Goal: Task Accomplishment & Management: Manage account settings

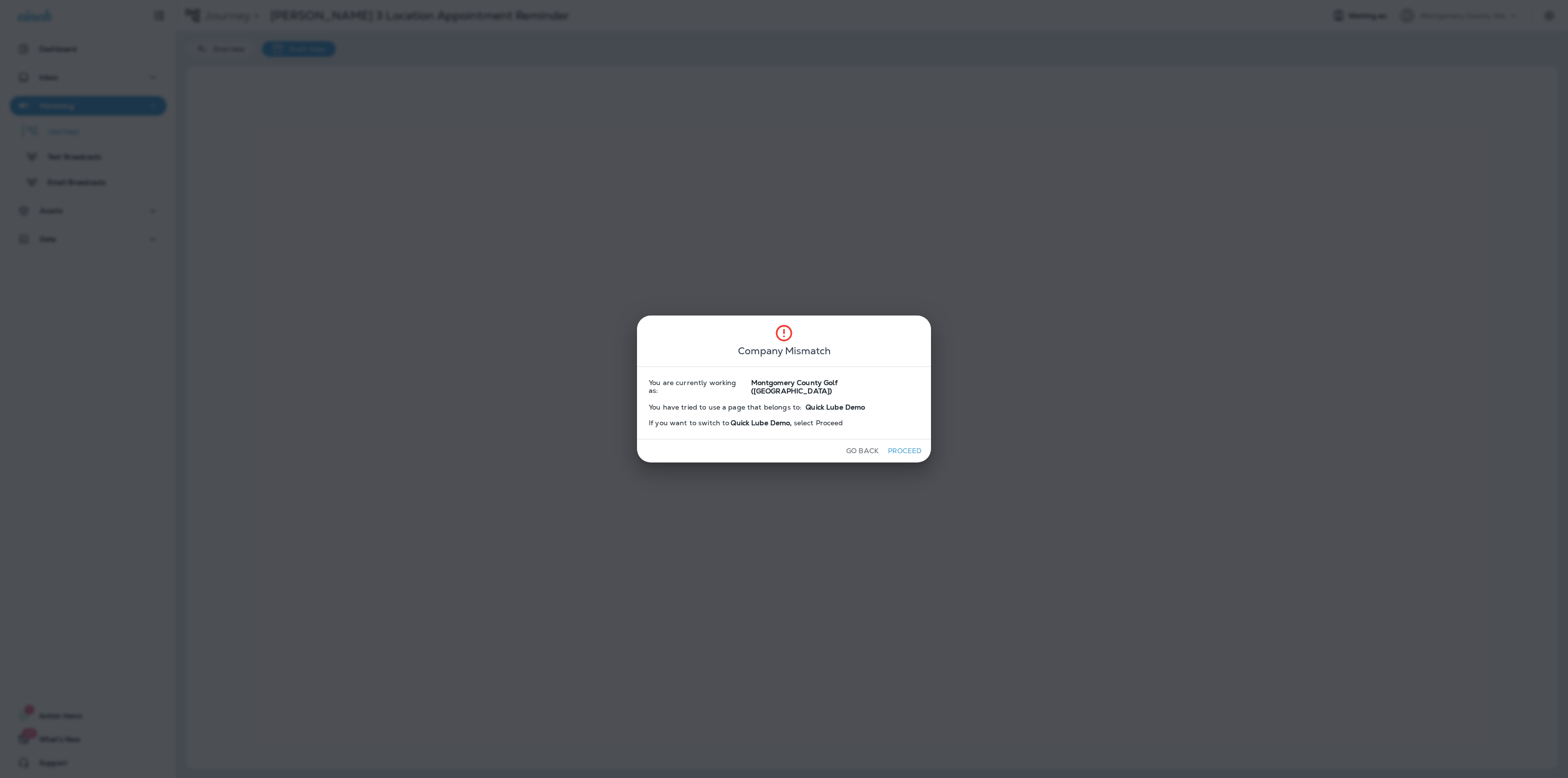
click at [842, 443] on button "Go Back" at bounding box center [862, 450] width 40 height 15
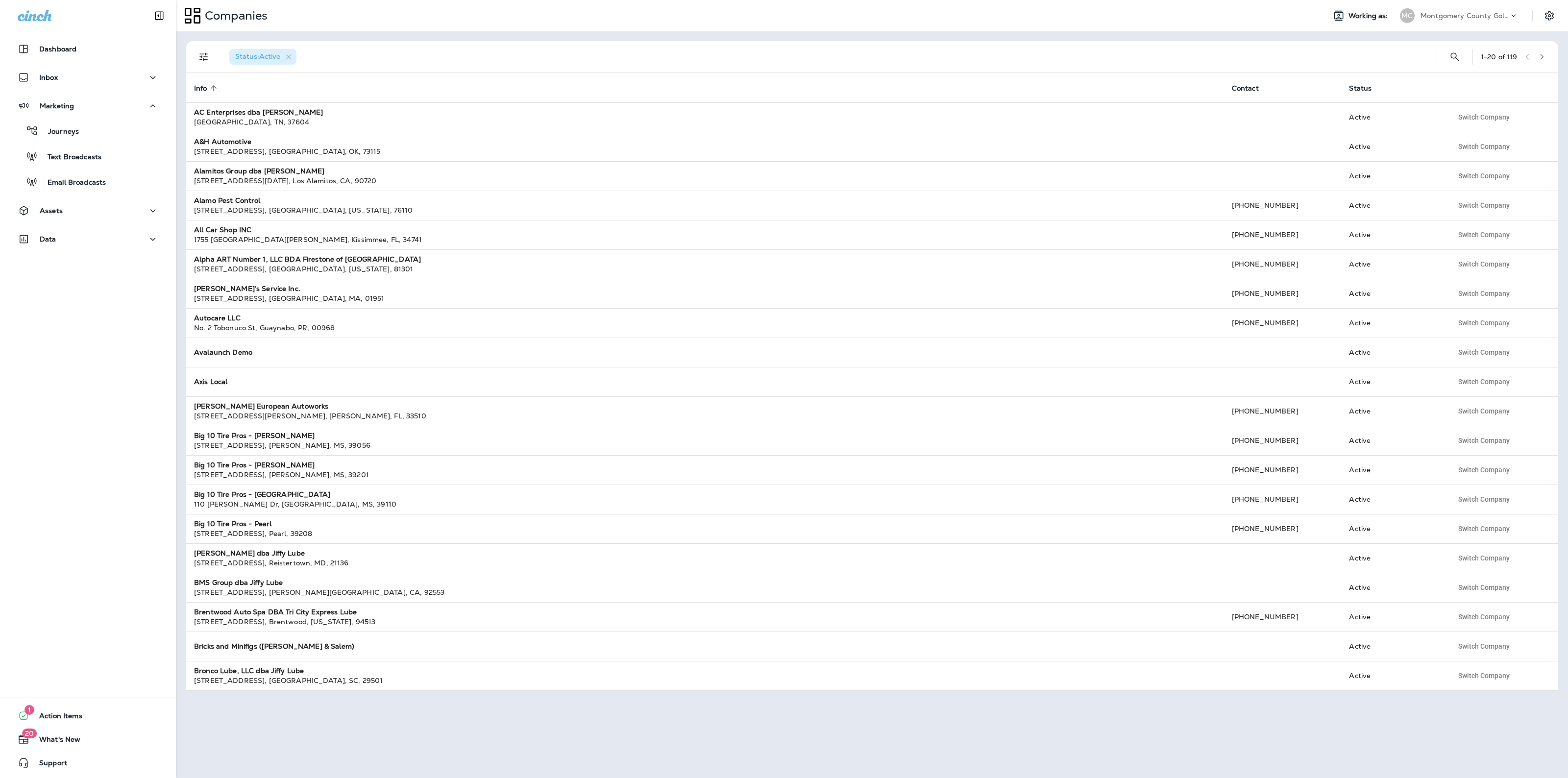
click at [1419, 12] on div "MC" at bounding box center [1407, 16] width 26 height 14
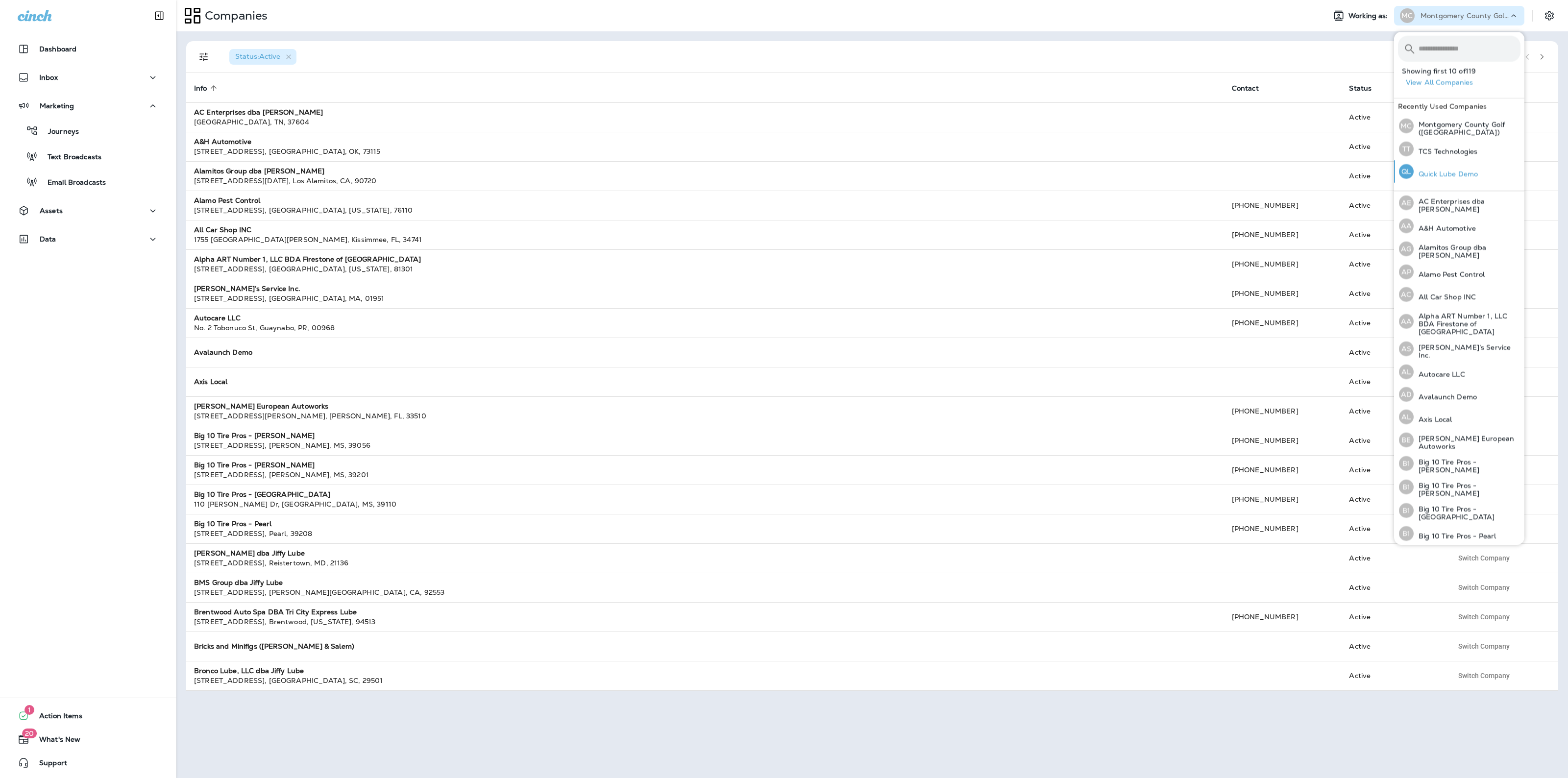
click at [1436, 174] on p "Quick Lube Demo" at bounding box center [1446, 174] width 64 height 8
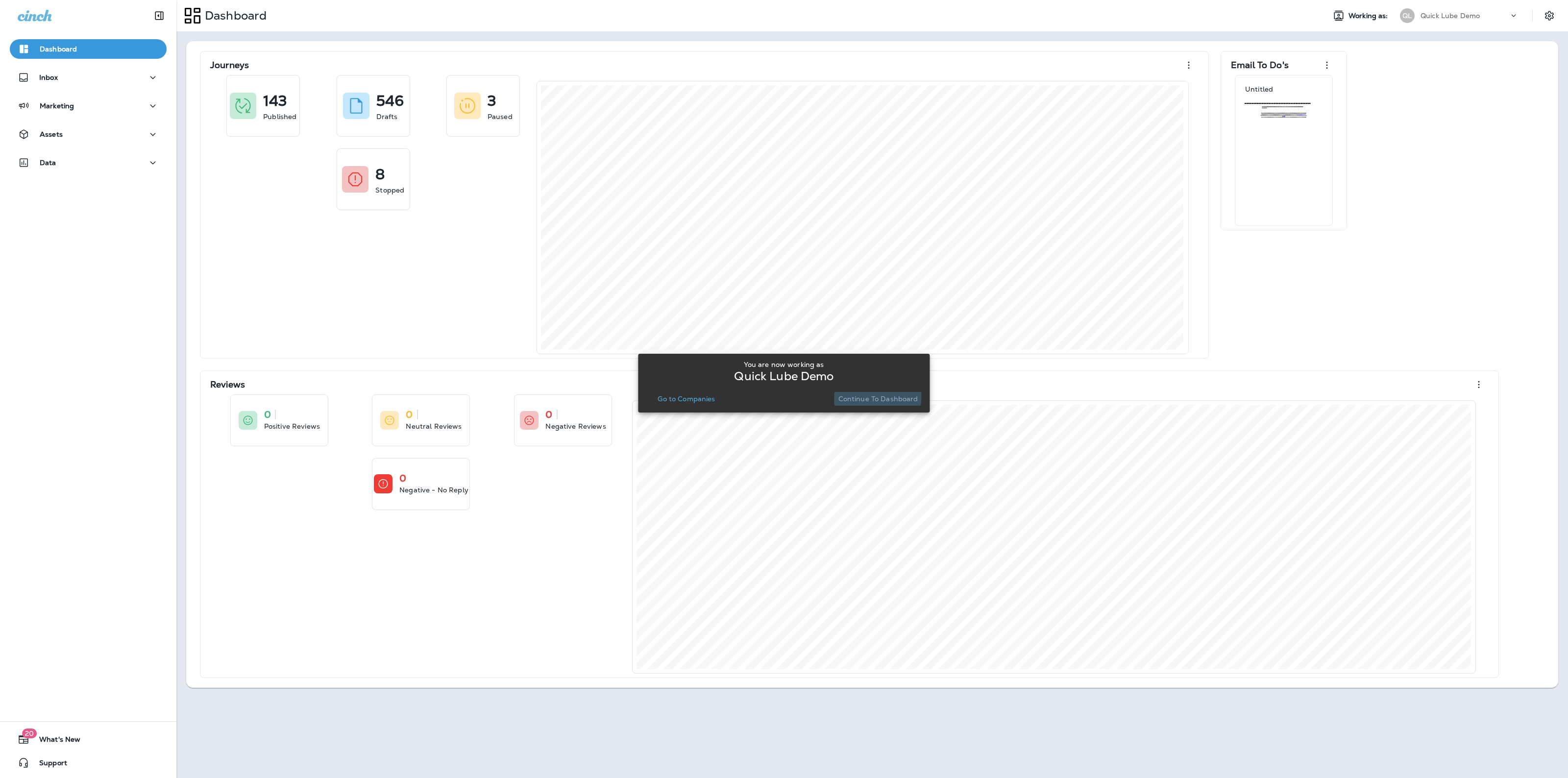
click at [869, 397] on p "Continue to Dashboard" at bounding box center [878, 399] width 80 height 8
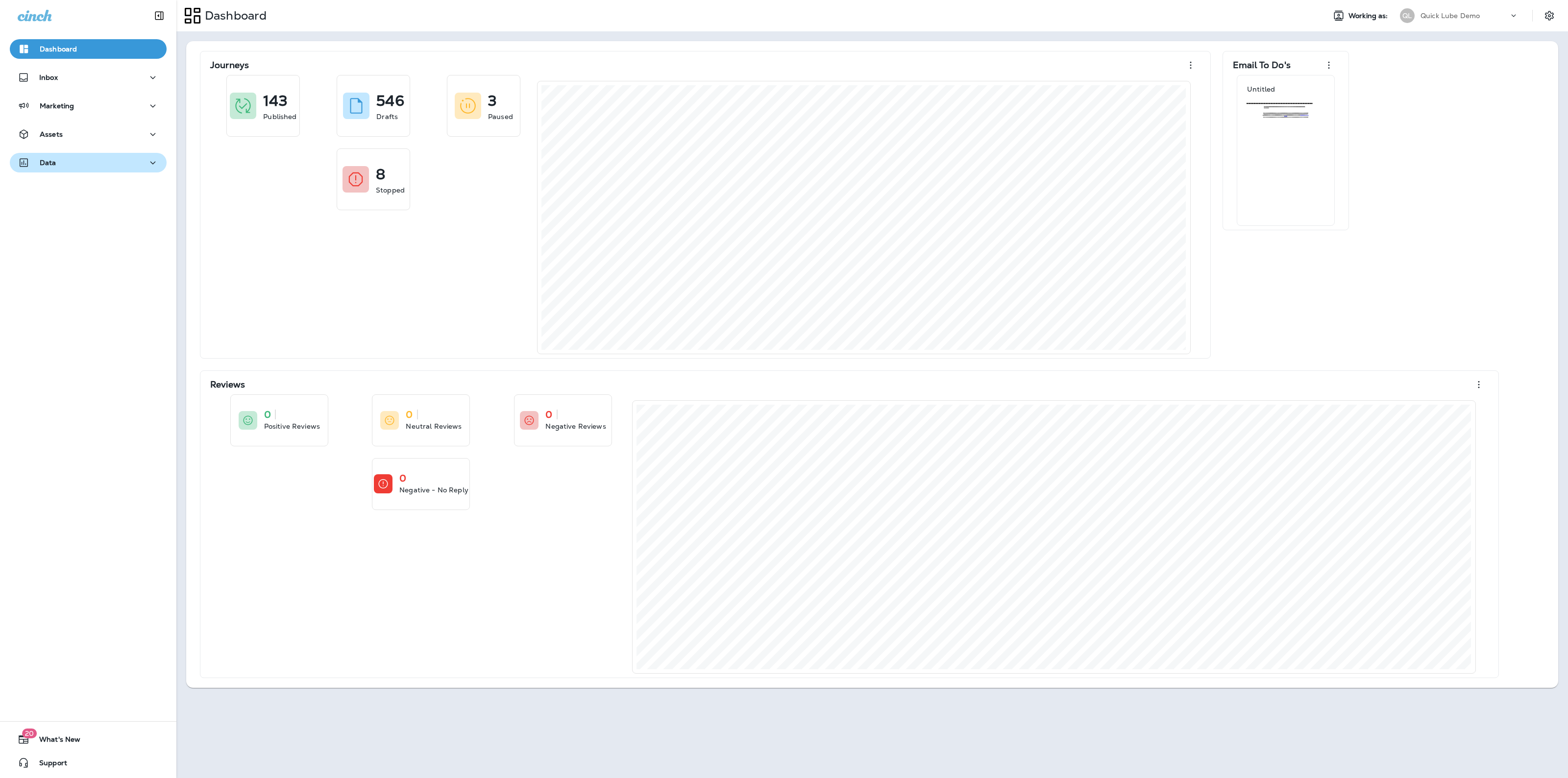
click at [54, 164] on p "Data" at bounding box center [48, 163] width 16 height 8
click at [79, 206] on div "Customers" at bounding box center [49, 213] width 71 height 14
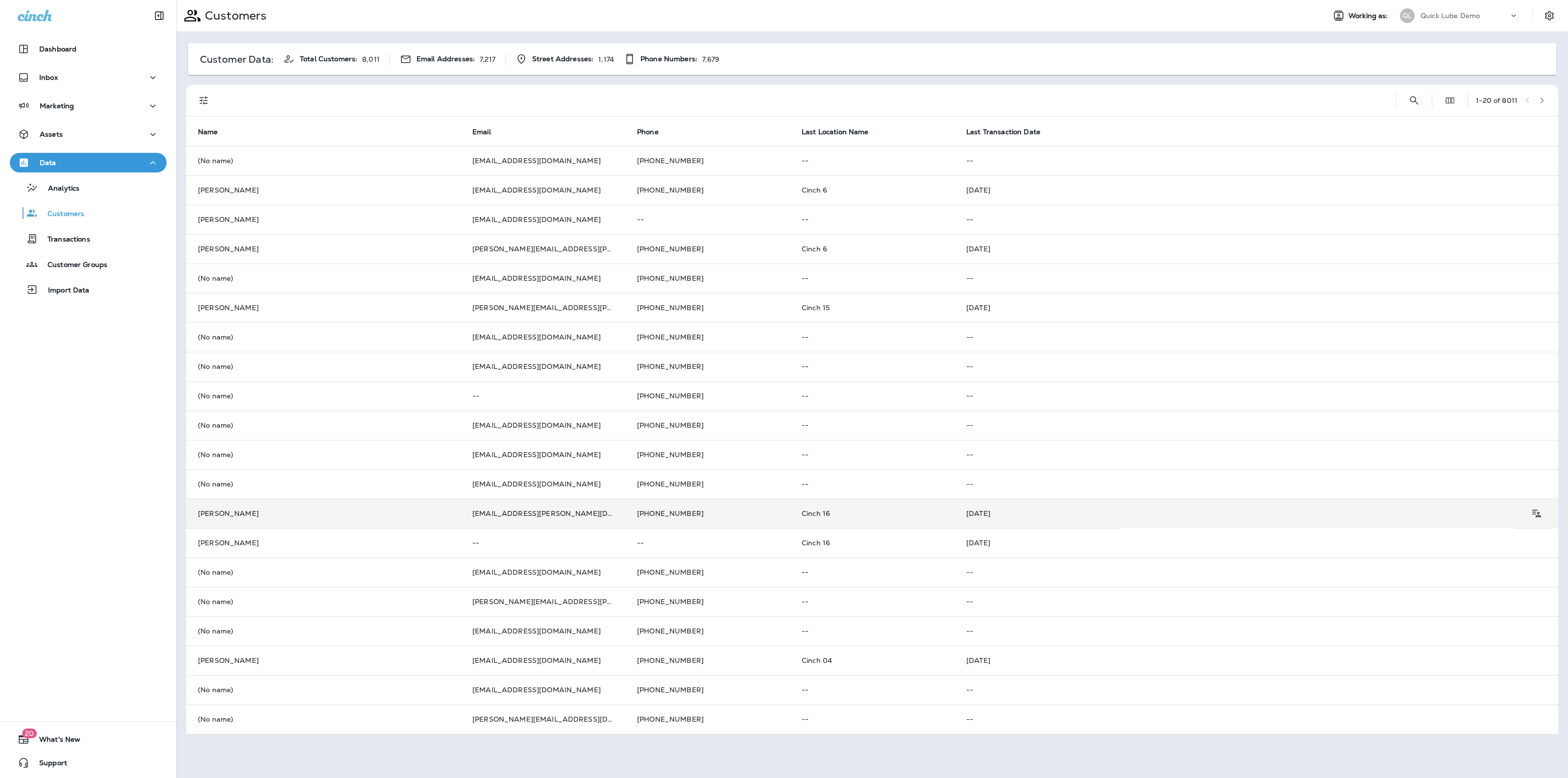
click at [333, 516] on td "[PERSON_NAME]" at bounding box center [324, 513] width 275 height 29
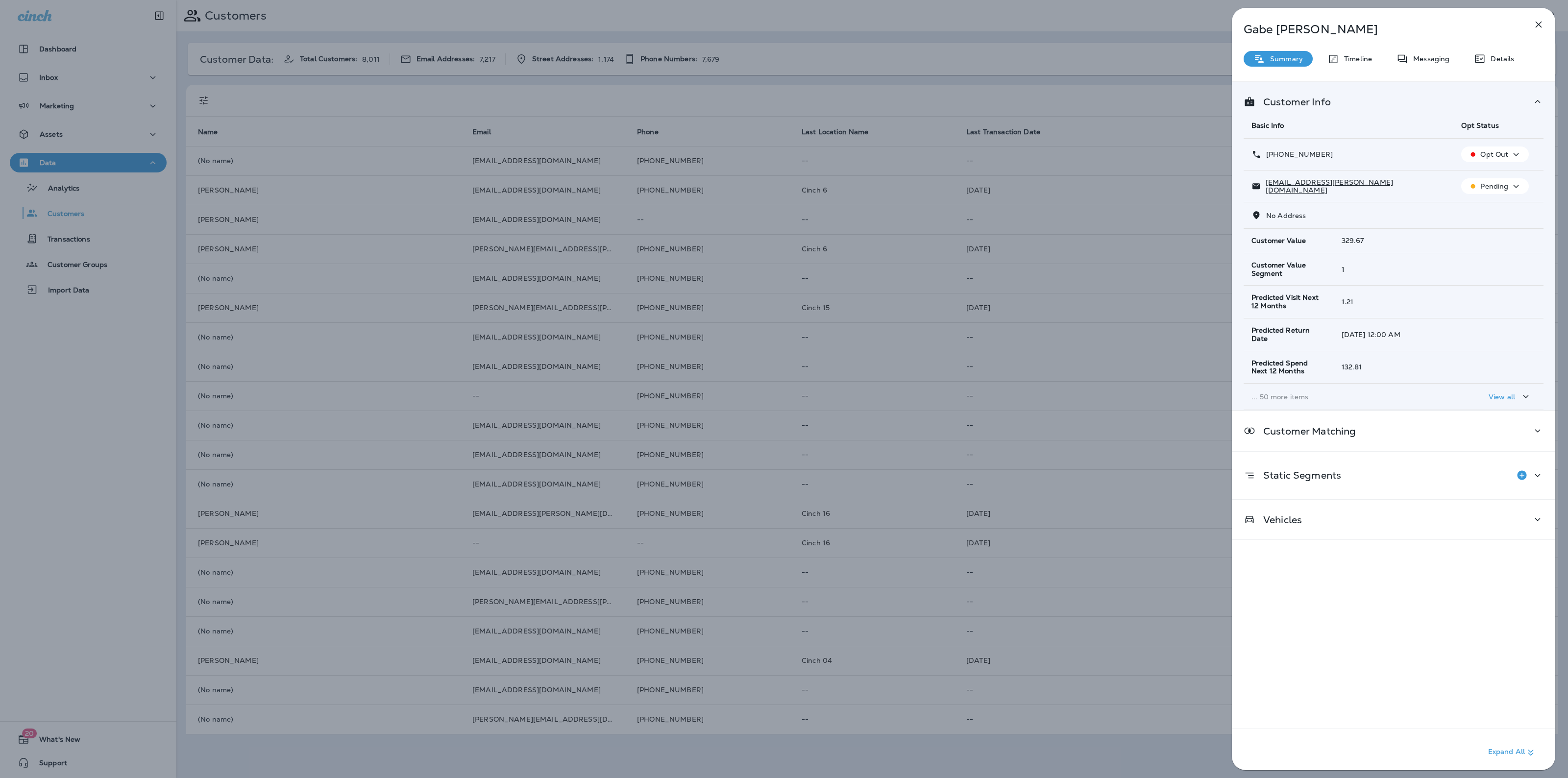
click at [1287, 394] on p "... 50 more items" at bounding box center [1348, 397] width 194 height 8
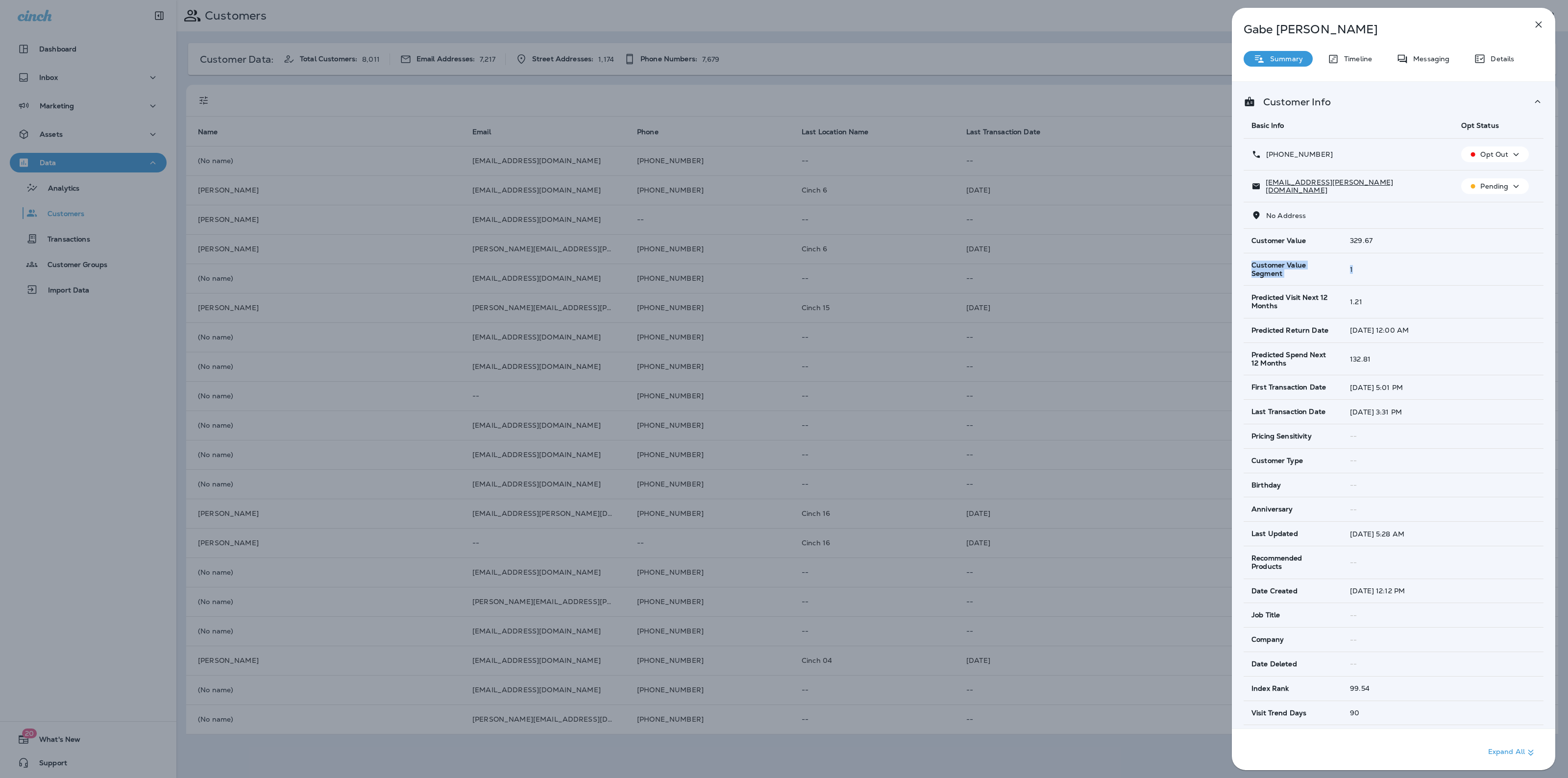
drag, startPoint x: 1250, startPoint y: 265, endPoint x: 1371, endPoint y: 268, distance: 121.0
click at [1371, 268] on tr "Customer Value Segment 1" at bounding box center [1393, 269] width 300 height 33
click at [1373, 272] on div "1" at bounding box center [1442, 269] width 186 height 8
drag, startPoint x: 1252, startPoint y: 439, endPoint x: 1329, endPoint y: 440, distance: 77.0
click at [1329, 440] on div "Pricing Sensitivity" at bounding box center [1293, 436] width 83 height 8
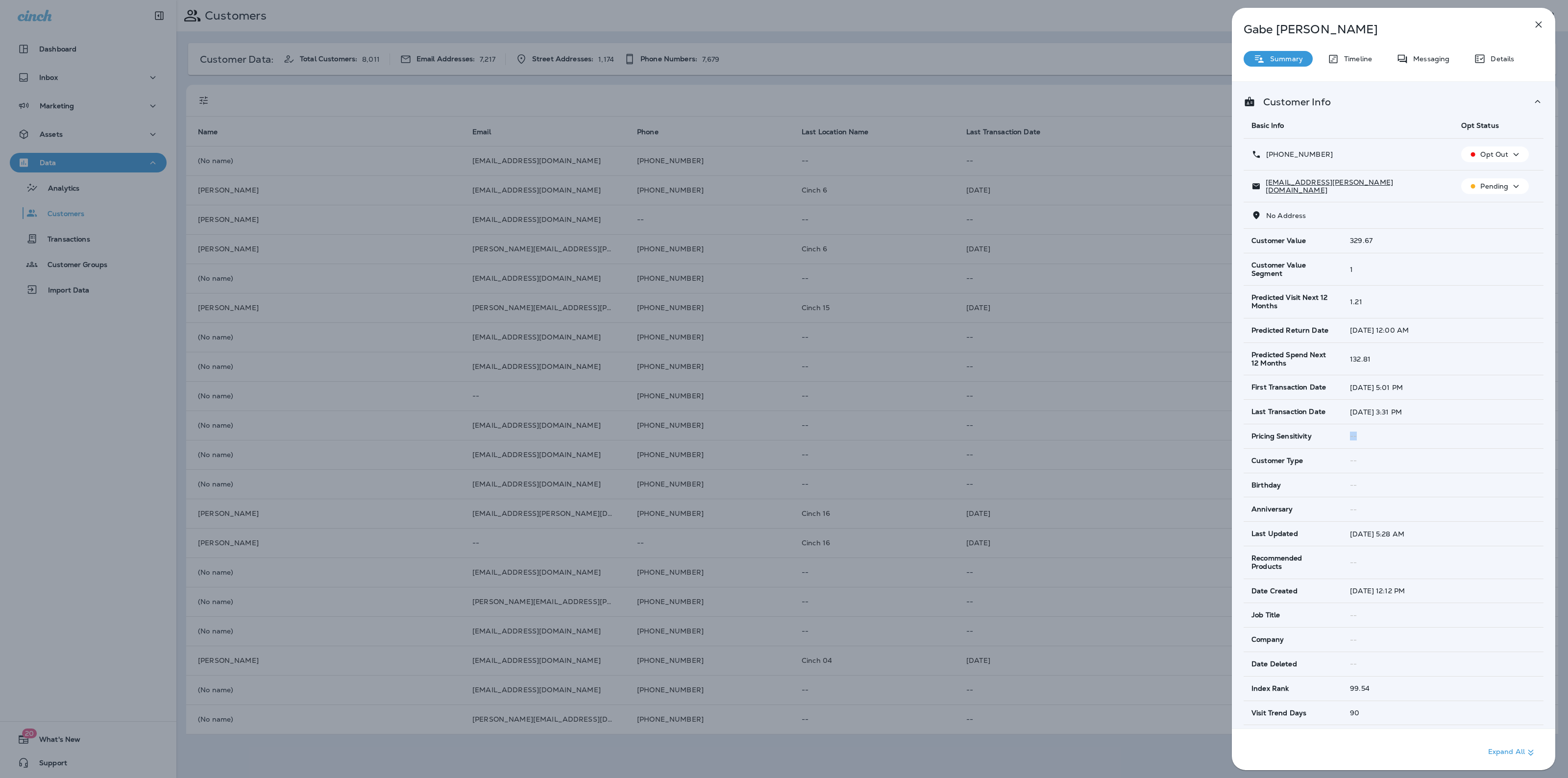
drag, startPoint x: 1362, startPoint y: 442, endPoint x: 1326, endPoint y: 437, distance: 36.3
click at [1326, 437] on tr "Pricing Sensitivity --" at bounding box center [1393, 435] width 300 height 24
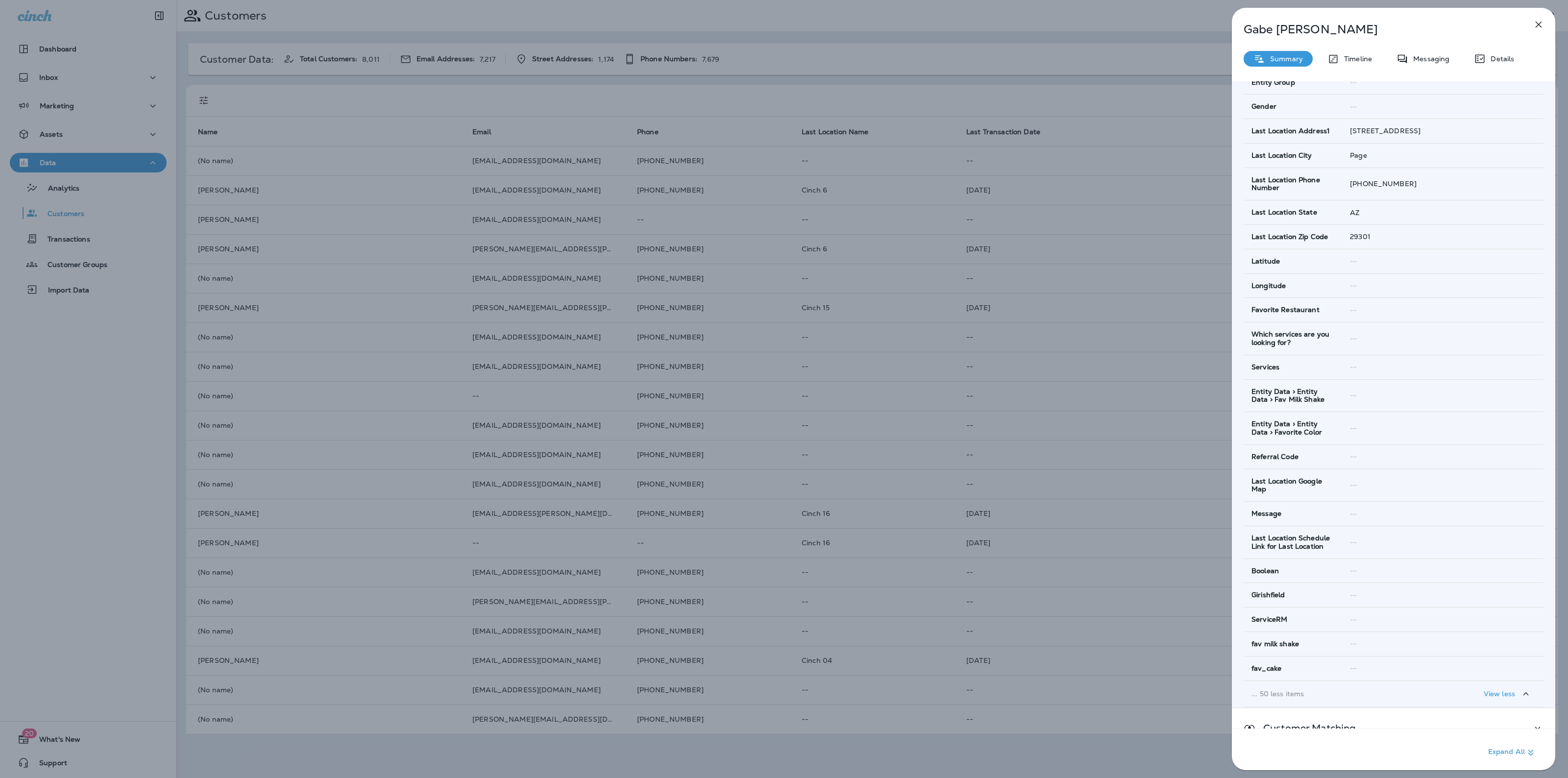
scroll to position [1096, 0]
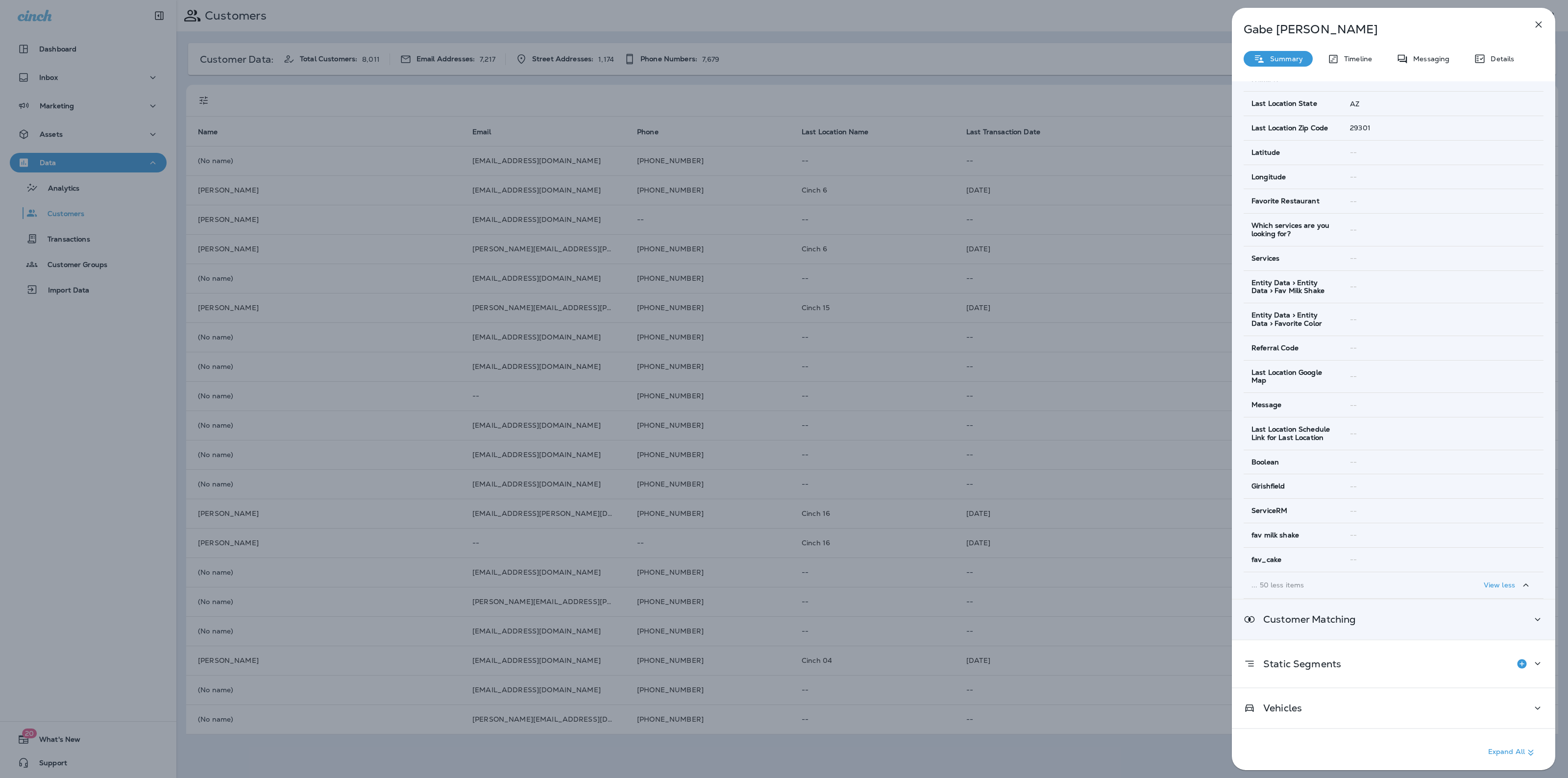
click at [1328, 634] on div "Customer Matching" at bounding box center [1393, 619] width 324 height 40
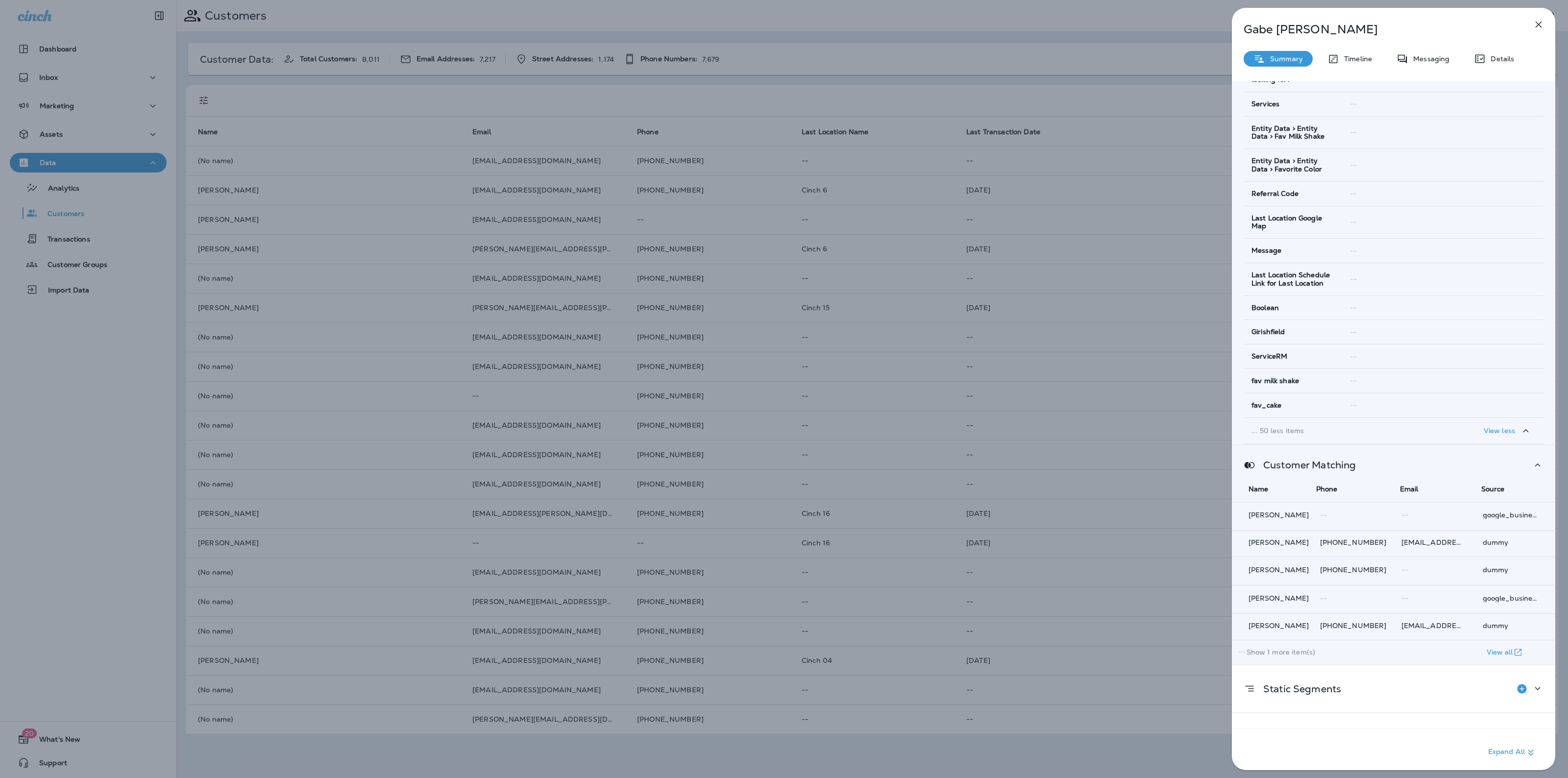
scroll to position [1283, 0]
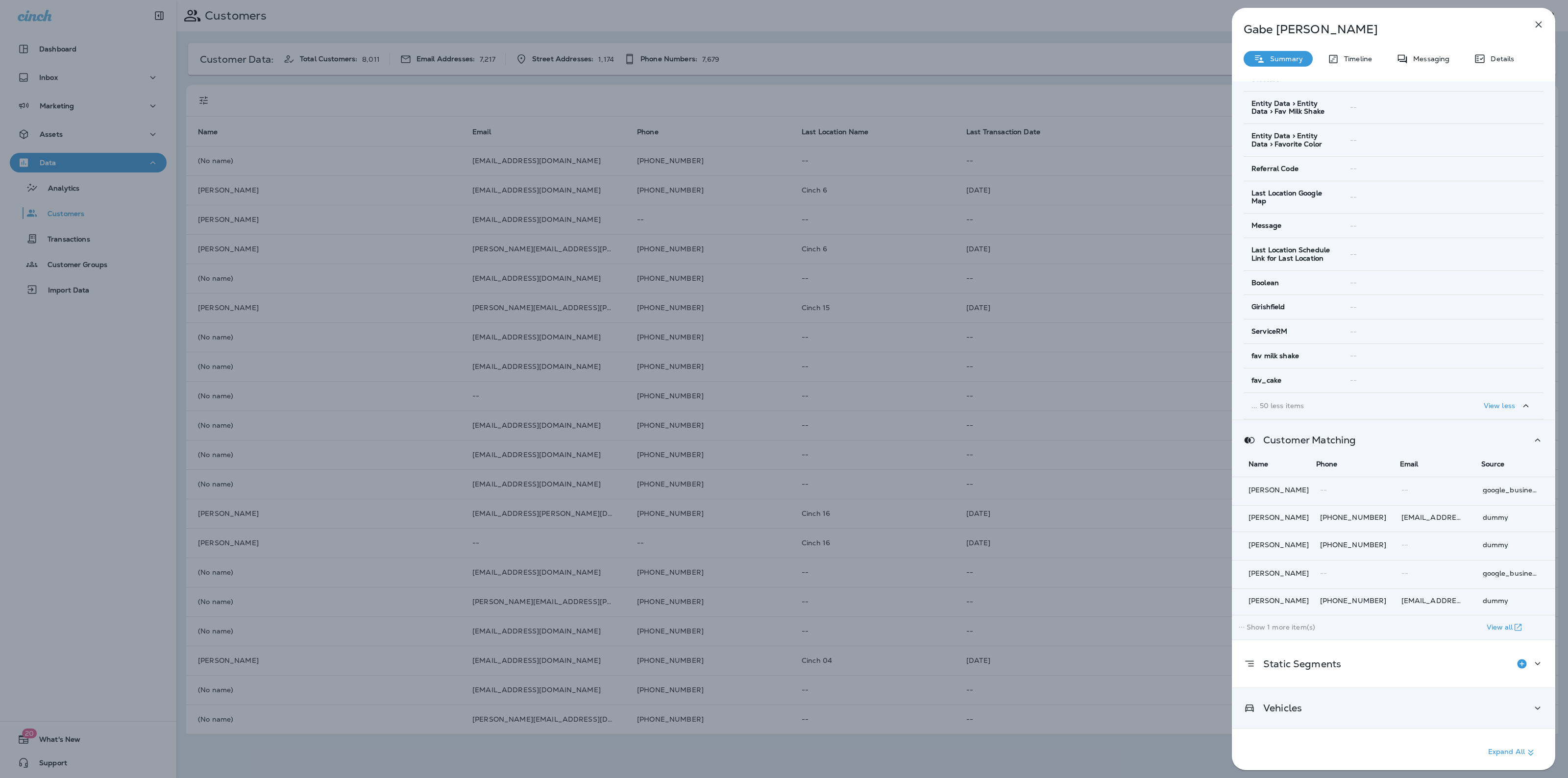
click at [1313, 711] on div "Vehicles" at bounding box center [1393, 708] width 324 height 40
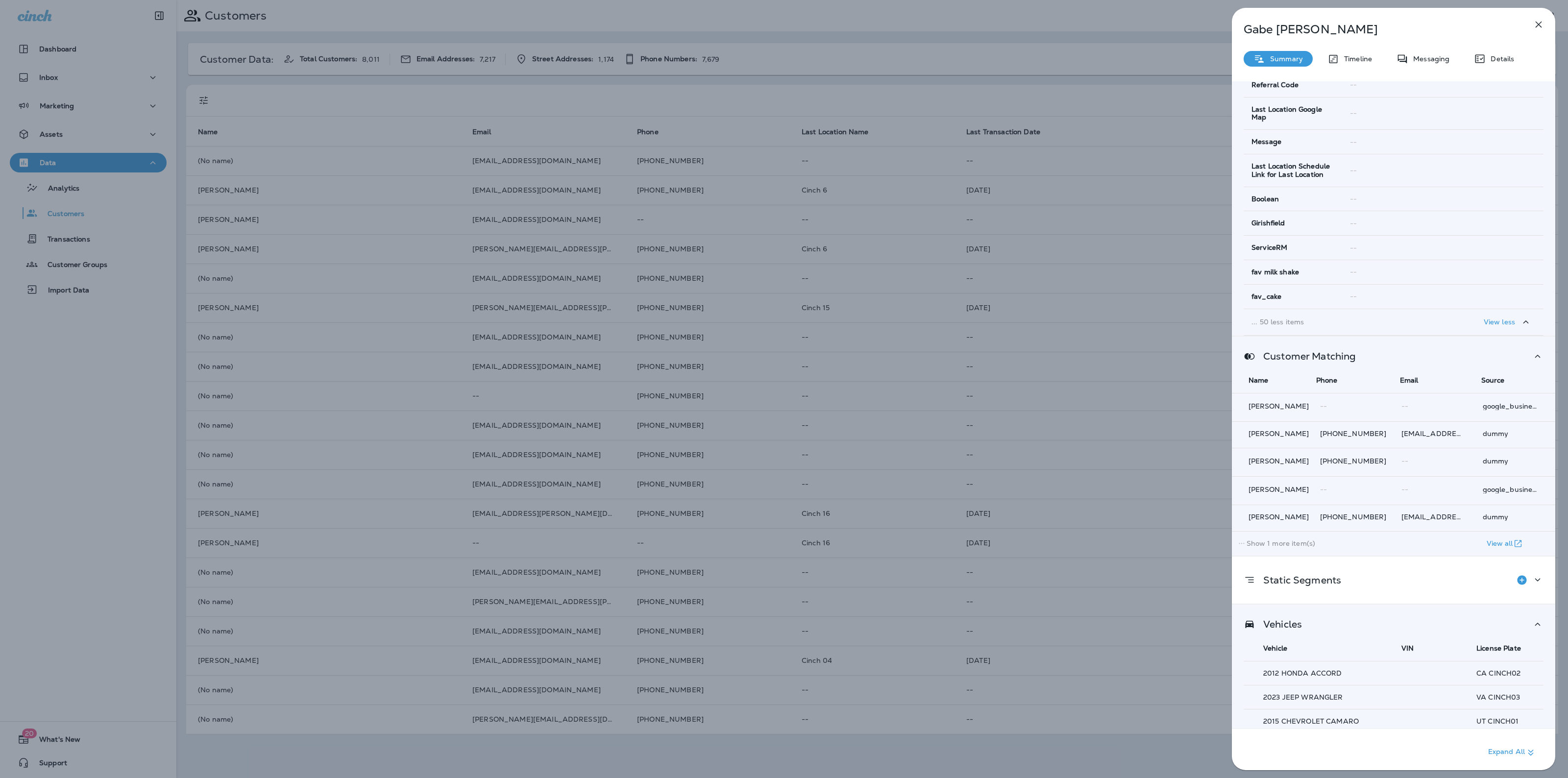
scroll to position [1372, 0]
click at [1350, 55] on p "Timeline" at bounding box center [1355, 59] width 33 height 8
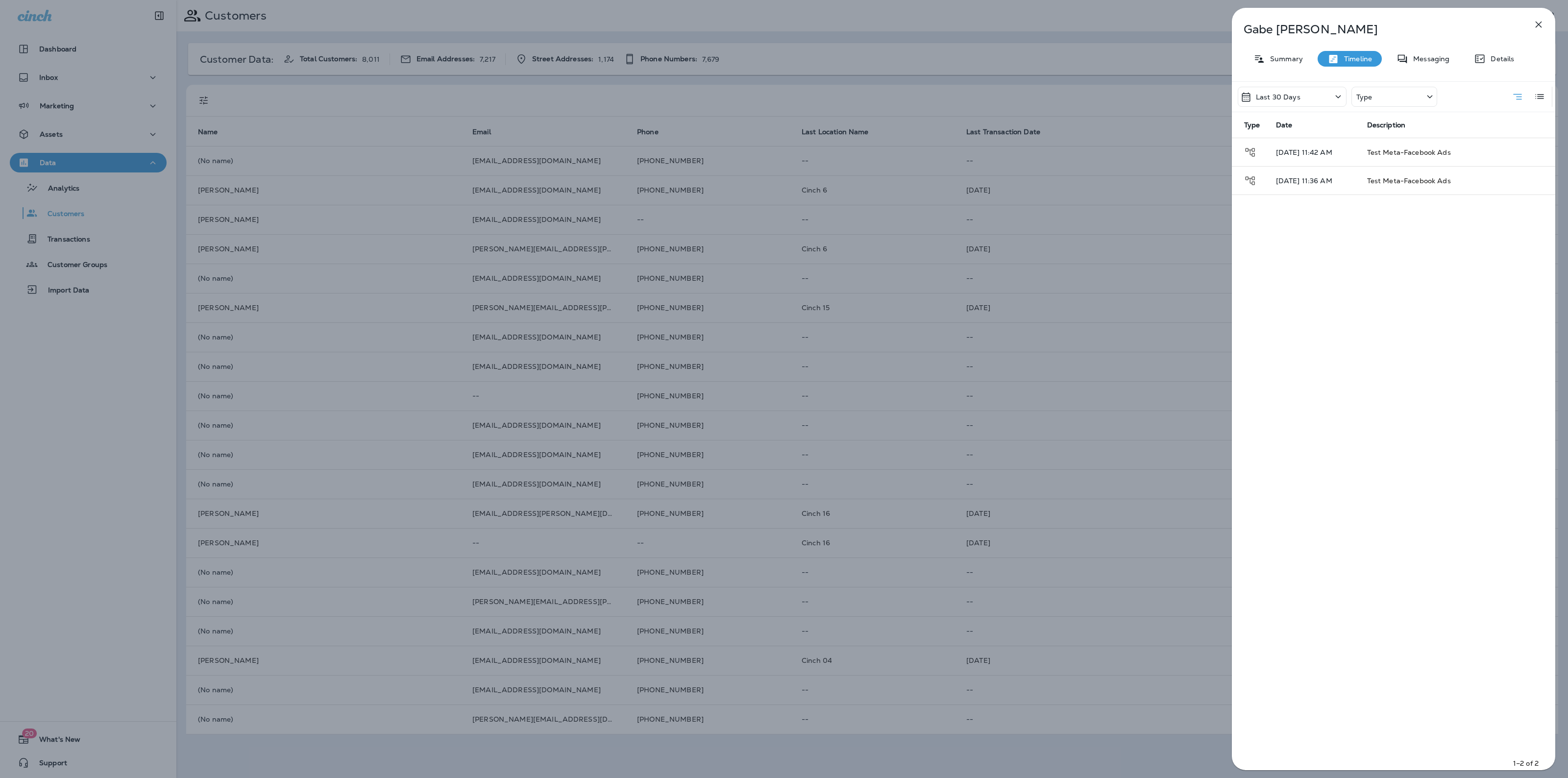
click at [1306, 95] on div "Last 30 Days" at bounding box center [1292, 97] width 109 height 20
click at [1291, 143] on div "All" at bounding box center [1292, 143] width 153 height 24
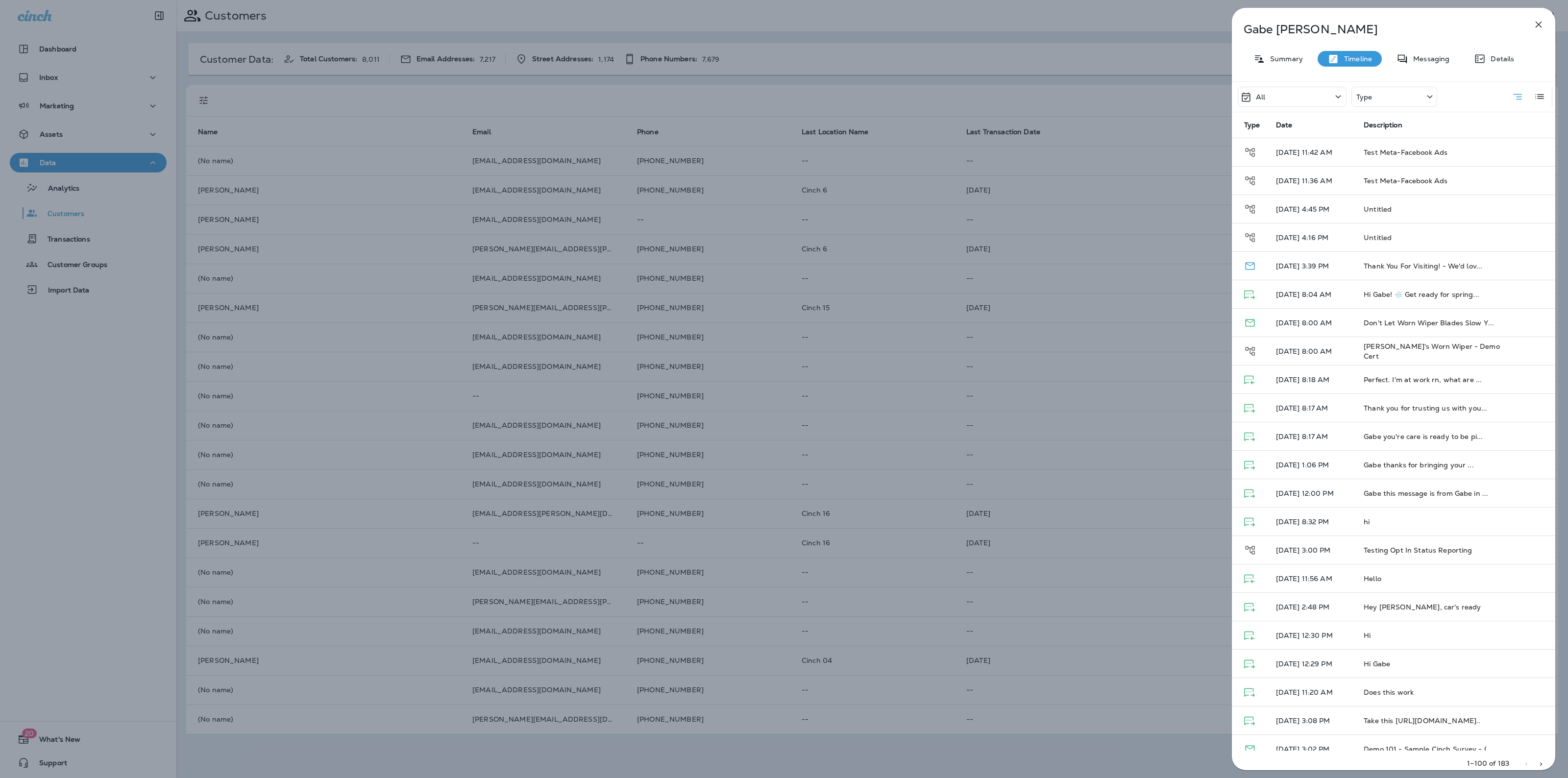
click at [388, 108] on div "[PERSON_NAME] Summary Timeline Messaging Details All Type Type Date Description…" at bounding box center [784, 389] width 1568 height 778
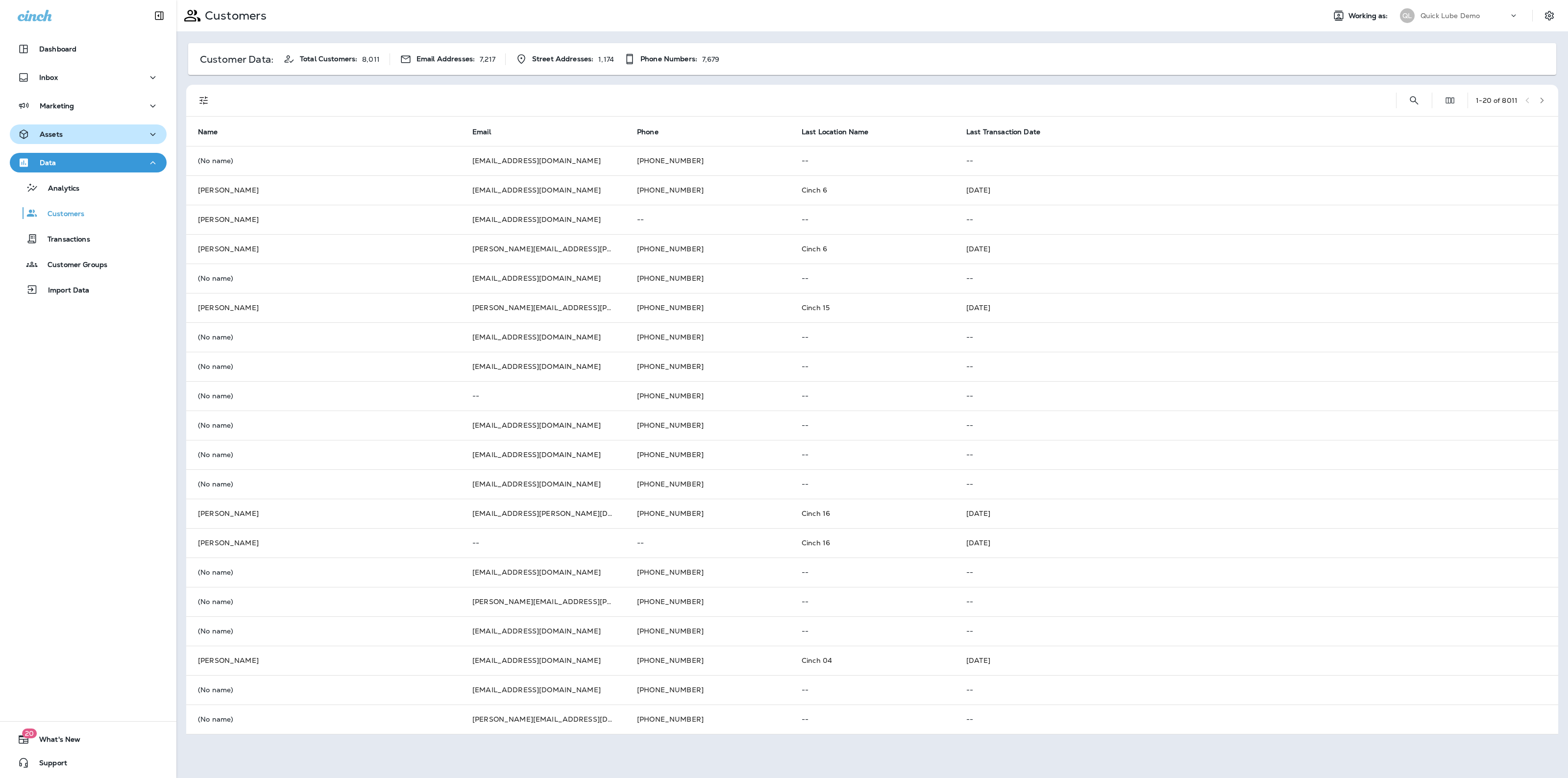
click at [95, 136] on div "Assets" at bounding box center [88, 134] width 141 height 12
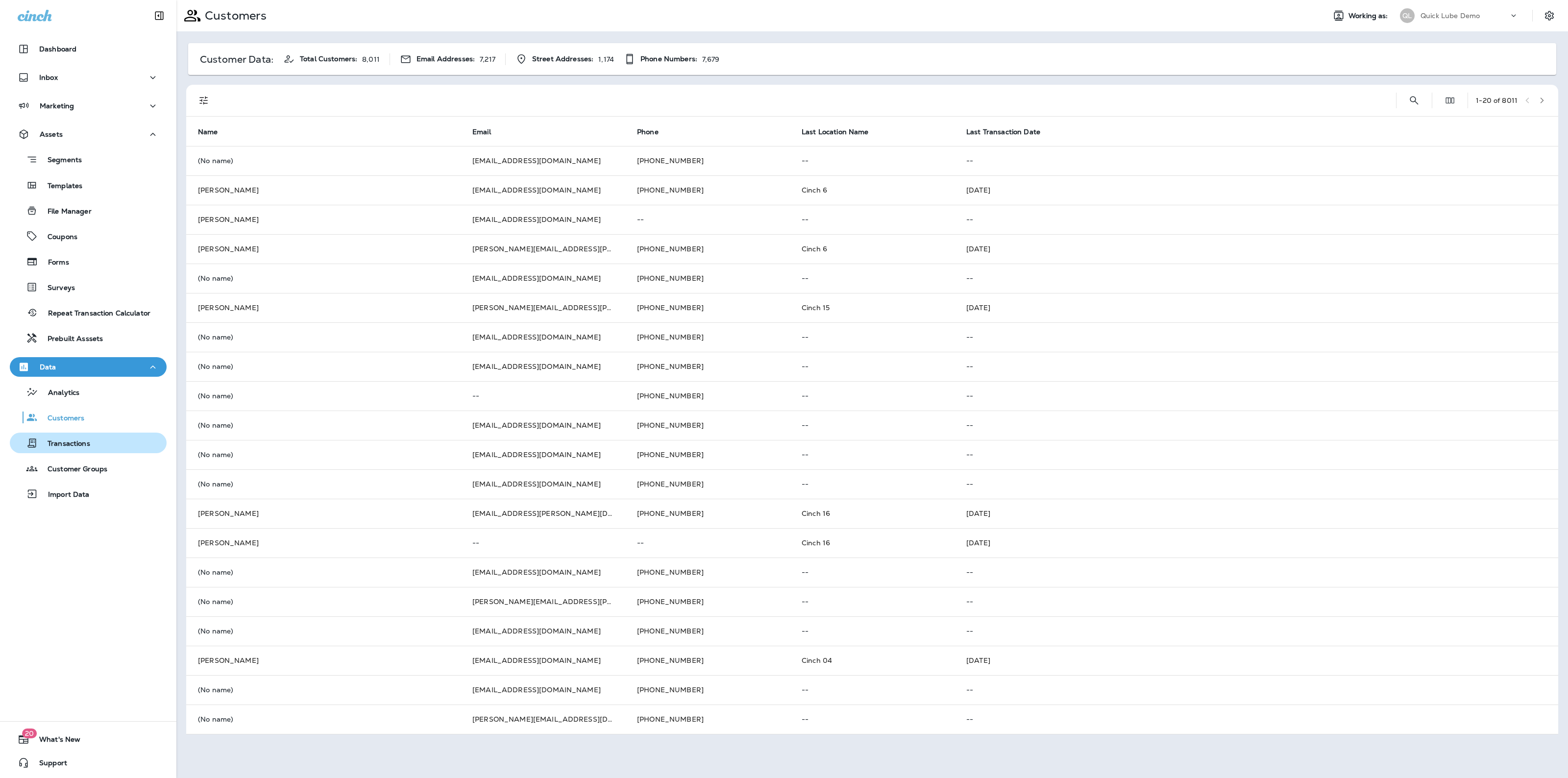
click at [87, 444] on p "Transactions" at bounding box center [64, 444] width 52 height 9
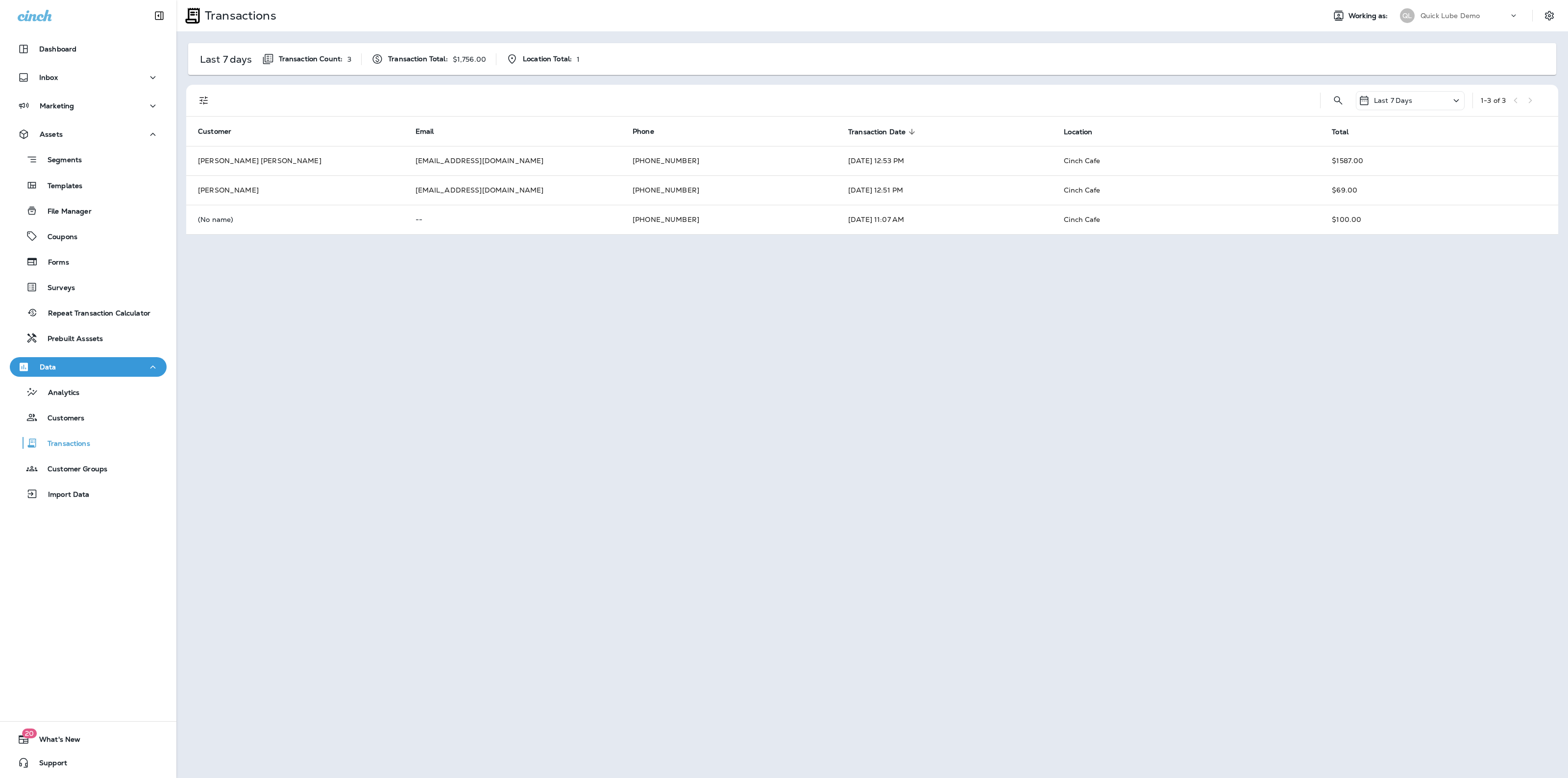
click at [1377, 95] on div "Last 7 Days" at bounding box center [1385, 101] width 54 height 12
click at [1361, 142] on p "All" at bounding box center [1361, 146] width 9 height 8
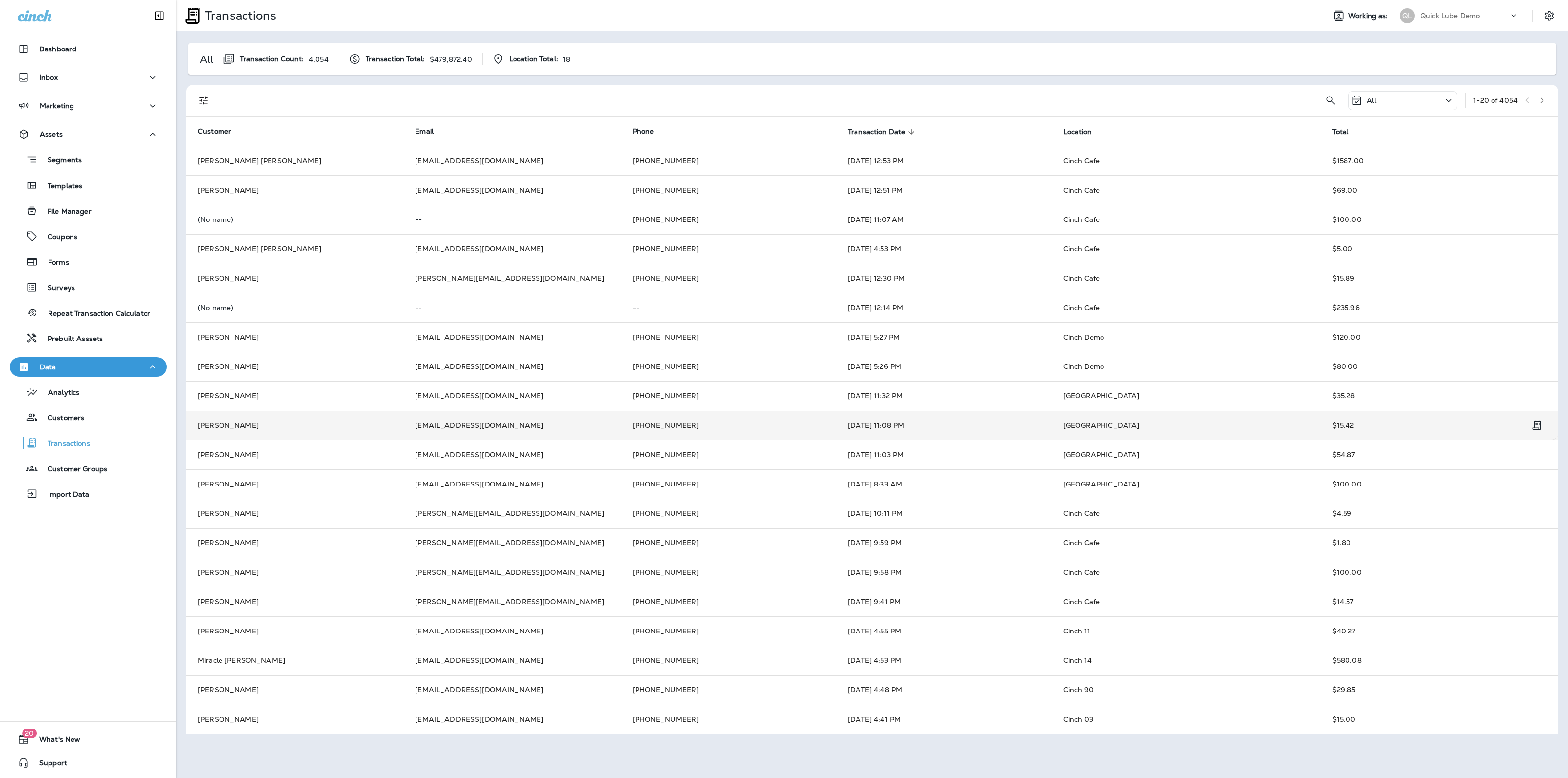
click at [230, 432] on td "[PERSON_NAME]" at bounding box center [295, 425] width 217 height 29
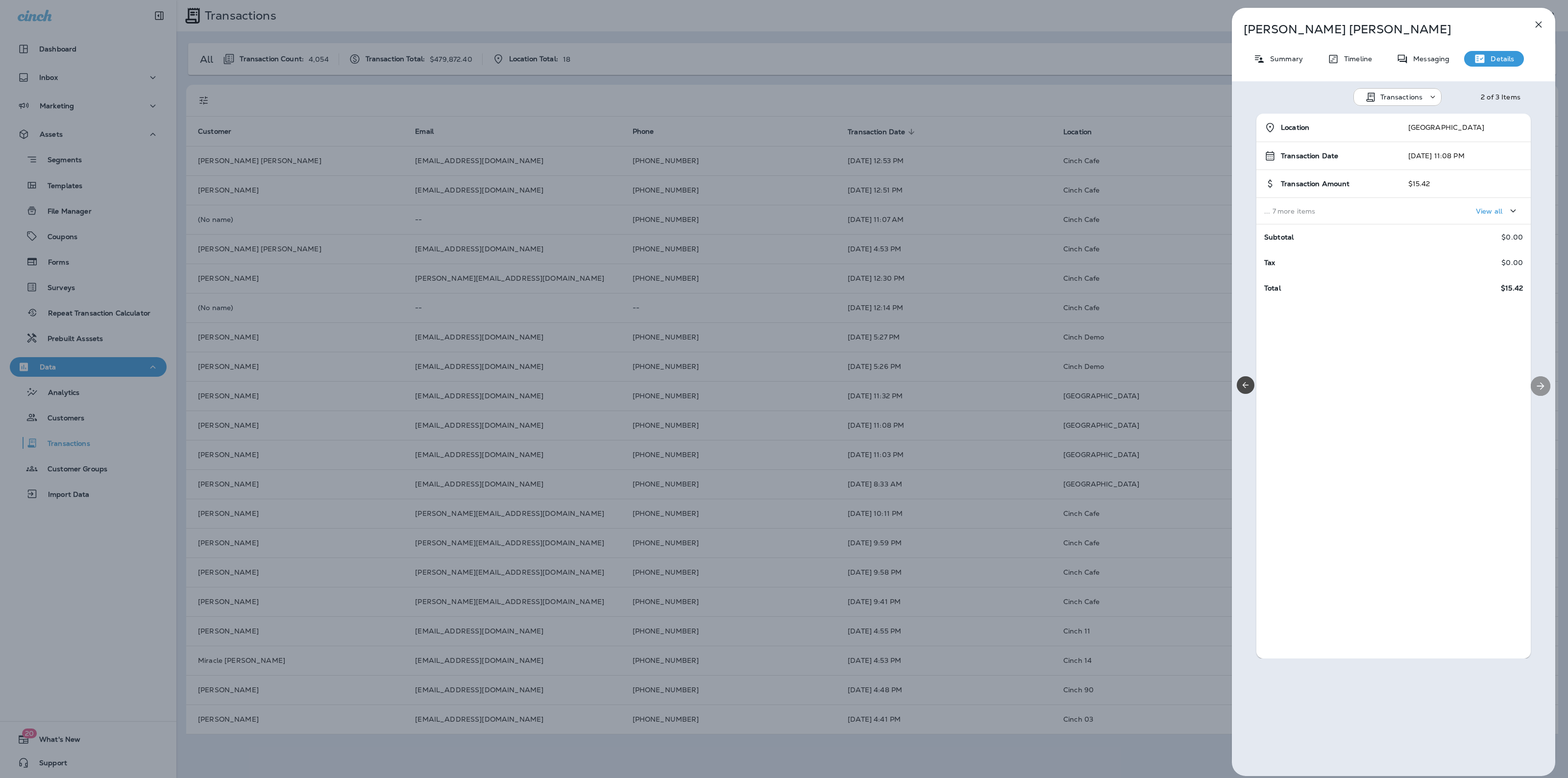
click at [1537, 388] on icon "Next" at bounding box center [1541, 386] width 12 height 12
click at [1537, 388] on div "Location [GEOGRAPHIC_DATA] Transaction Date [DATE] 11:03 PM Transaction Amount …" at bounding box center [1393, 386] width 324 height 545
click at [655, 527] on div "[PERSON_NAME] Summary Timeline Messaging Details Transactions 3 of 3 Items Loca…" at bounding box center [784, 389] width 1568 height 778
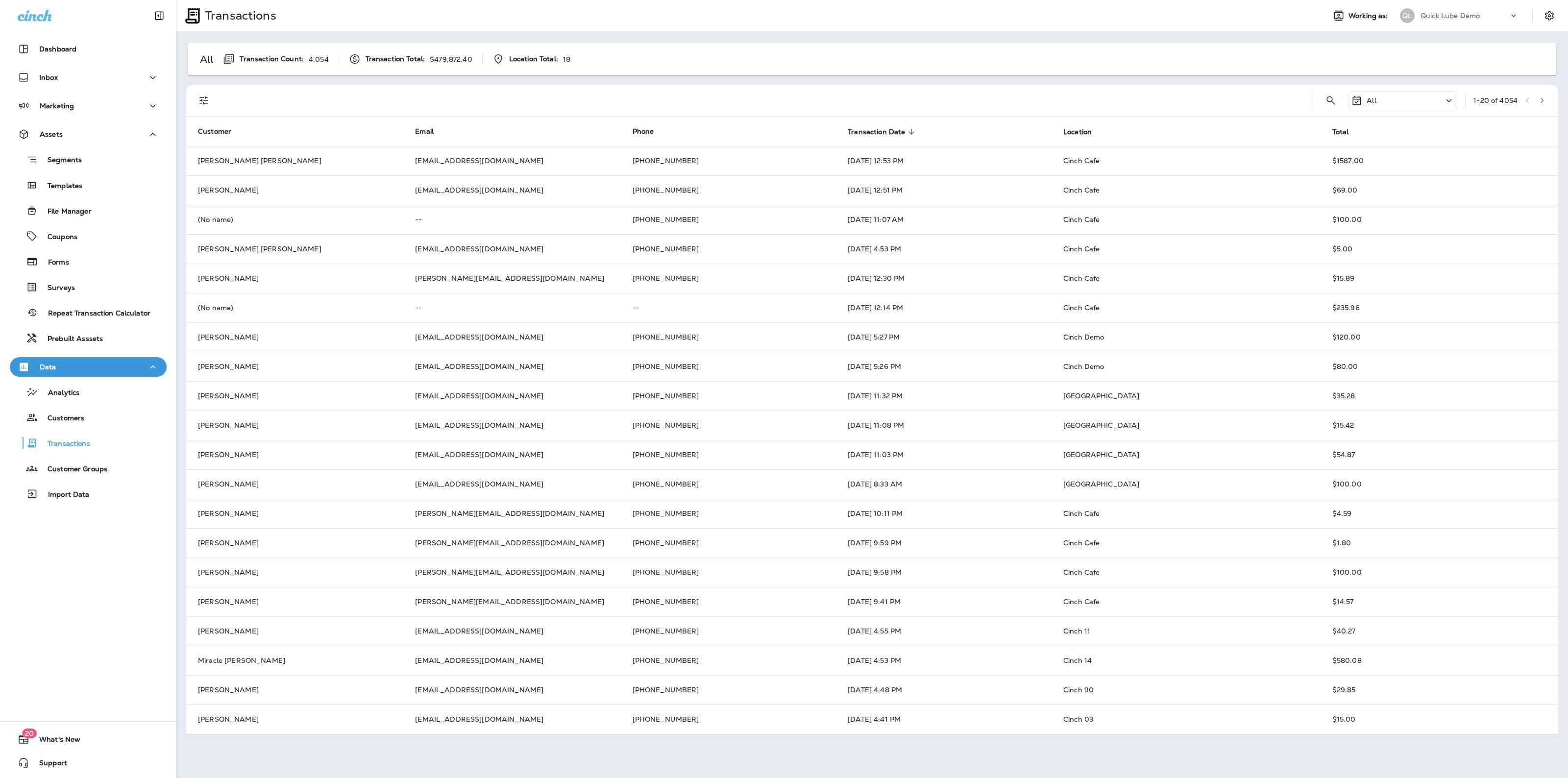
click at [1541, 102] on icon "button" at bounding box center [1542, 100] width 3 height 6
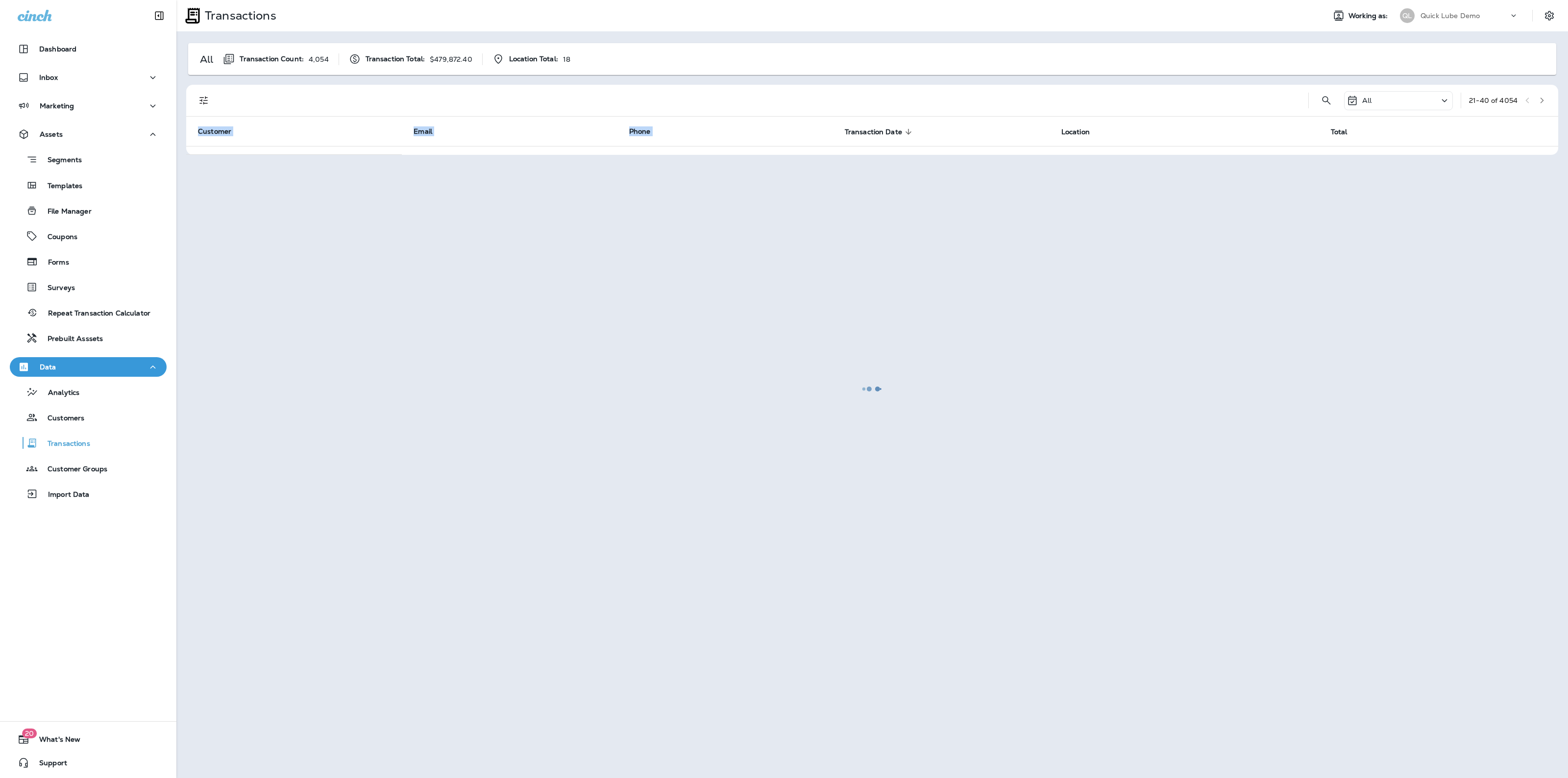
click at [1541, 102] on div at bounding box center [872, 388] width 1389 height 776
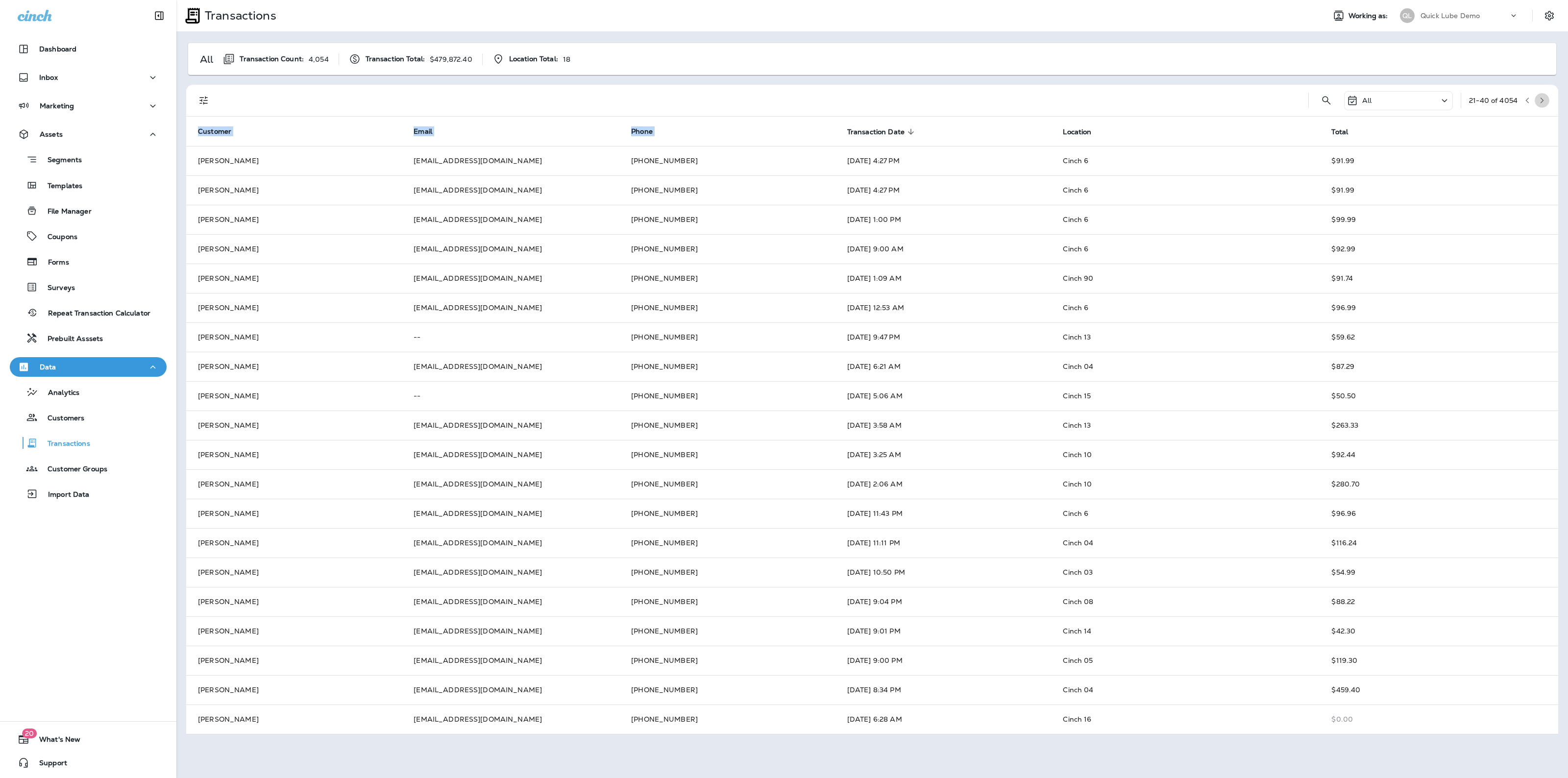
click at [1541, 102] on icon "button" at bounding box center [1542, 100] width 3 height 6
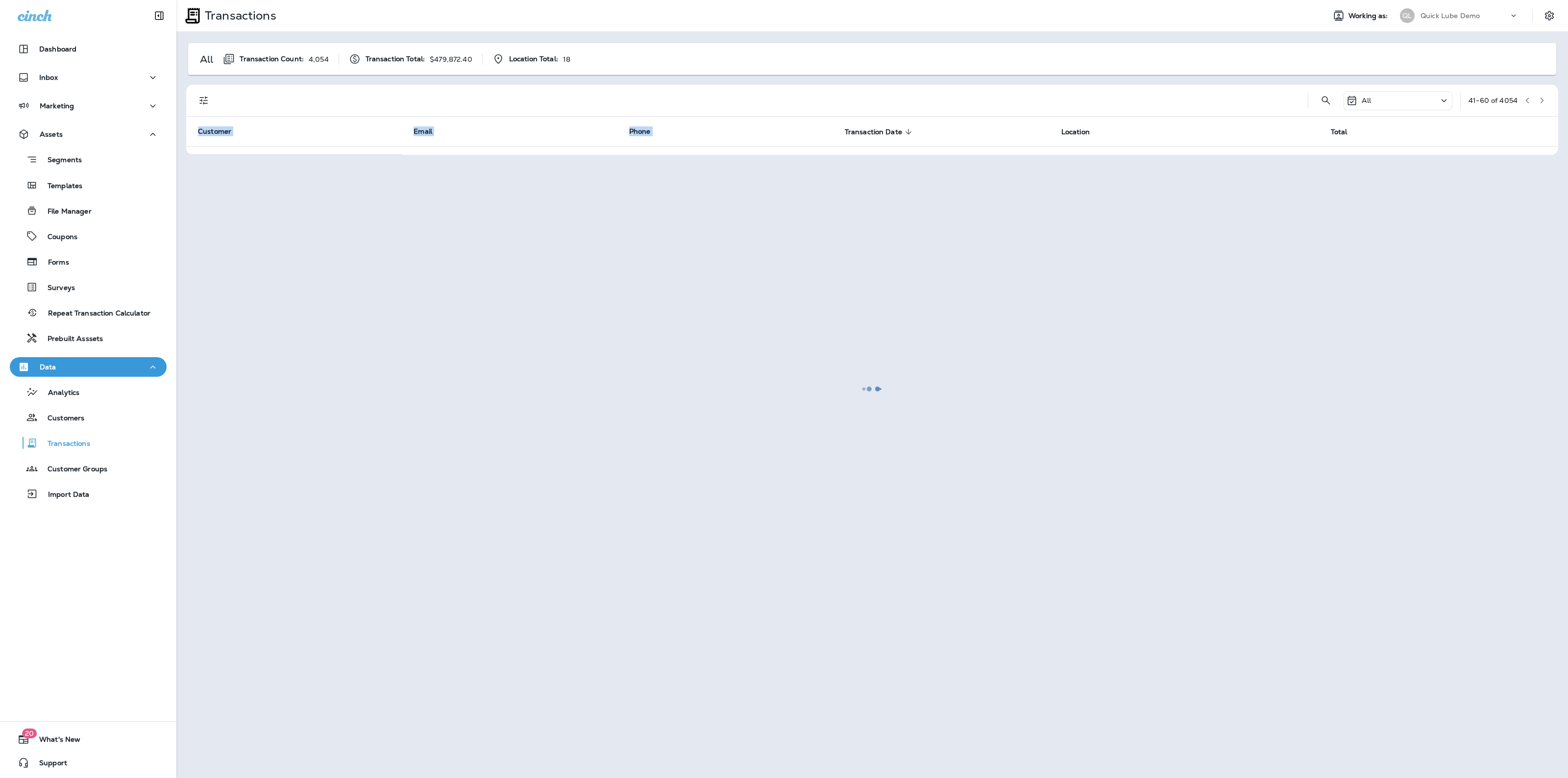
click at [1544, 101] on div at bounding box center [872, 388] width 1389 height 776
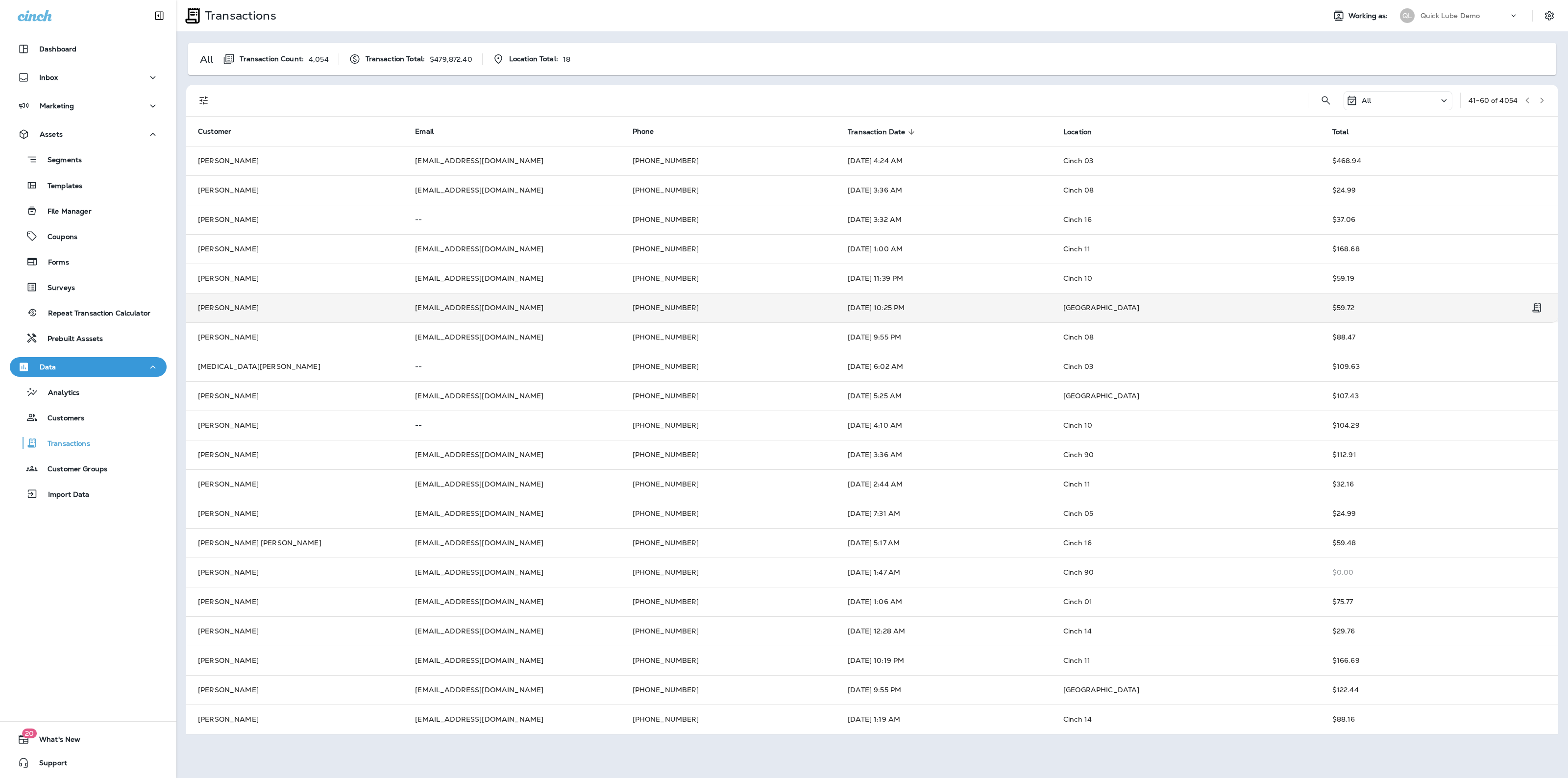
click at [254, 294] on td "[PERSON_NAME]" at bounding box center [295, 307] width 217 height 29
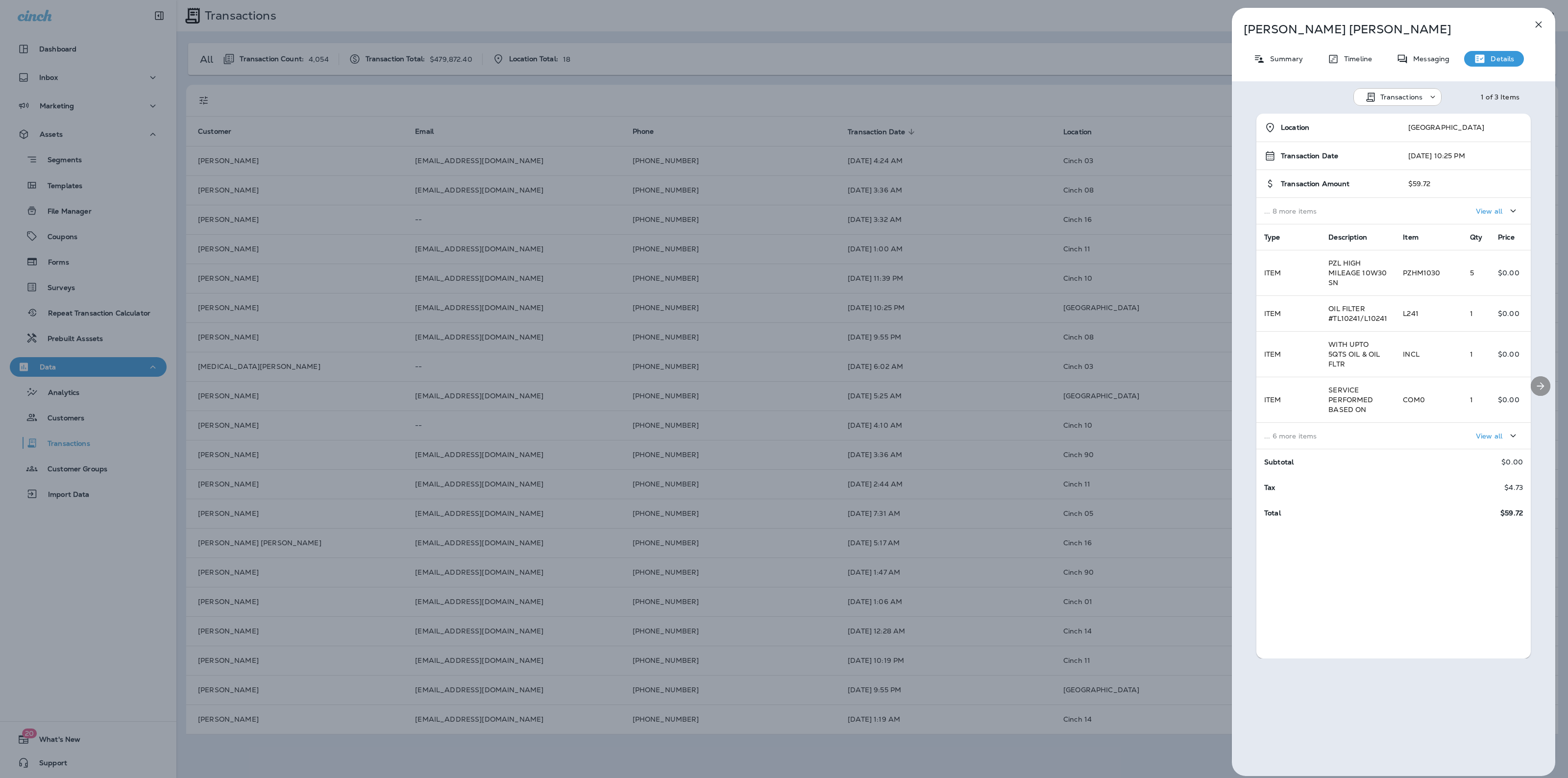
click at [1535, 382] on icon "Next" at bounding box center [1541, 386] width 12 height 12
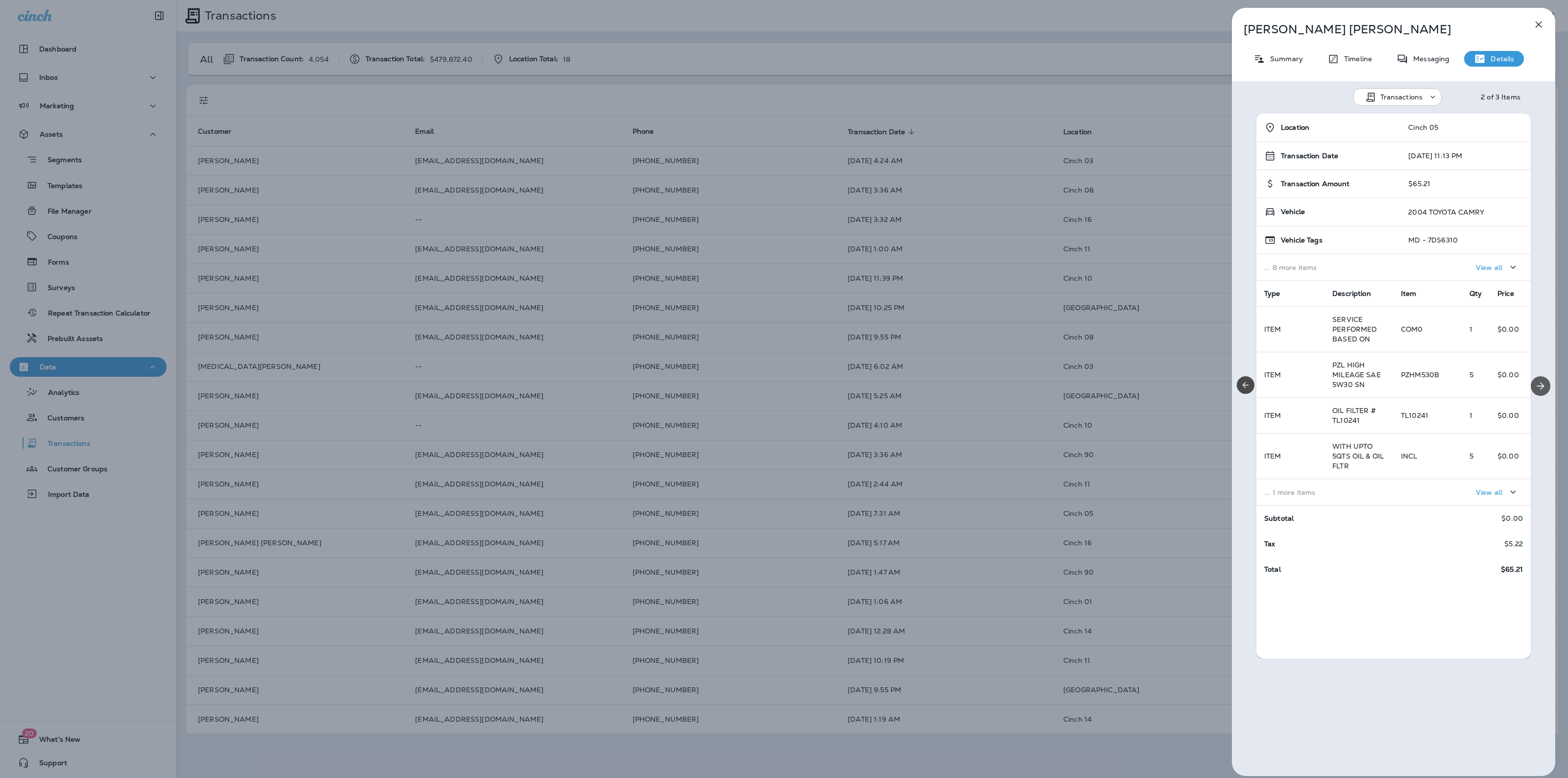
click at [1535, 382] on icon "Next" at bounding box center [1541, 386] width 12 height 12
click at [111, 272] on div "[PERSON_NAME] Summary Timeline Messaging Details Transactions 3 of 3 Items Loca…" at bounding box center [784, 389] width 1568 height 778
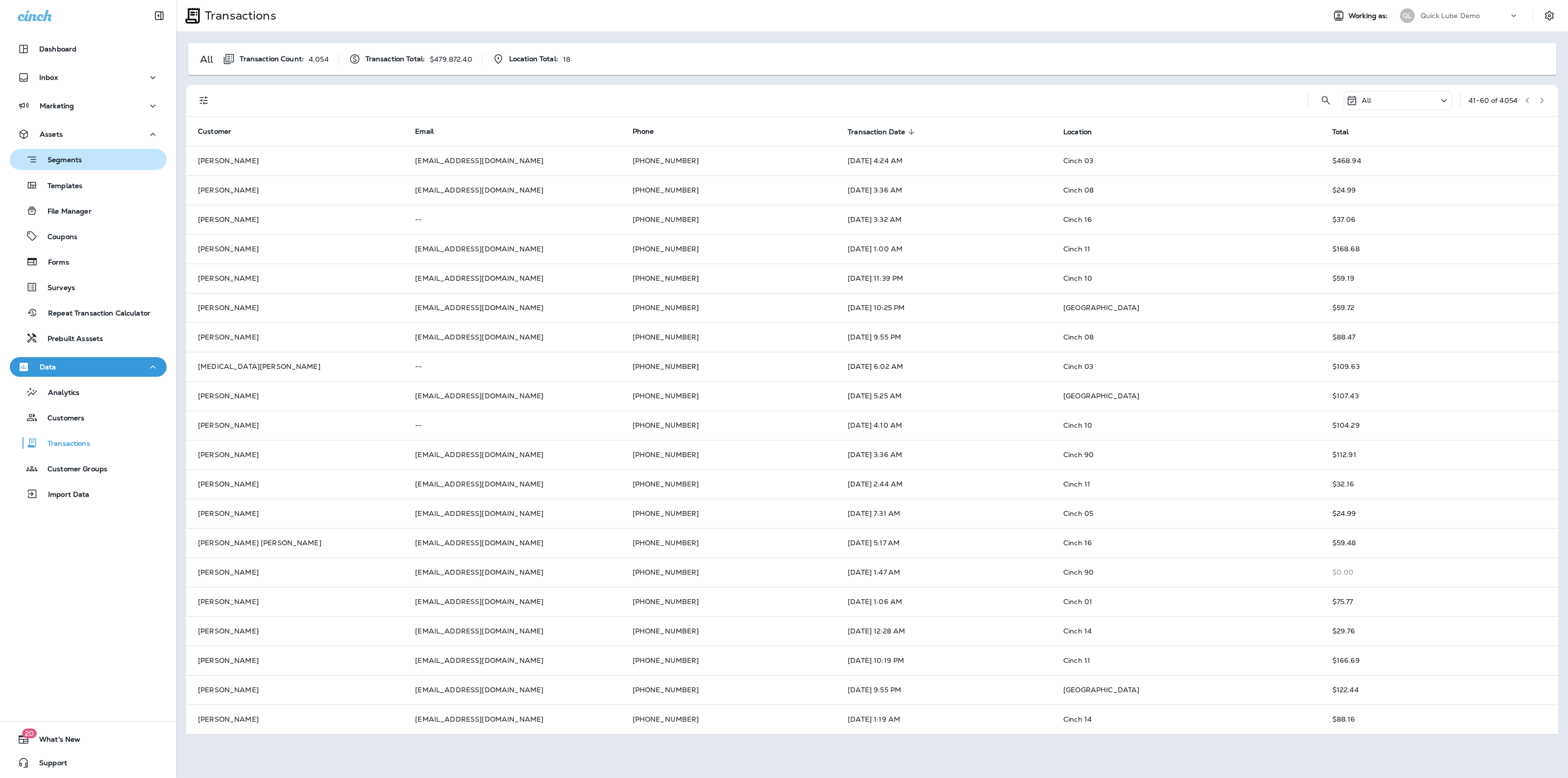
click at [86, 156] on div "Segments" at bounding box center [88, 159] width 149 height 15
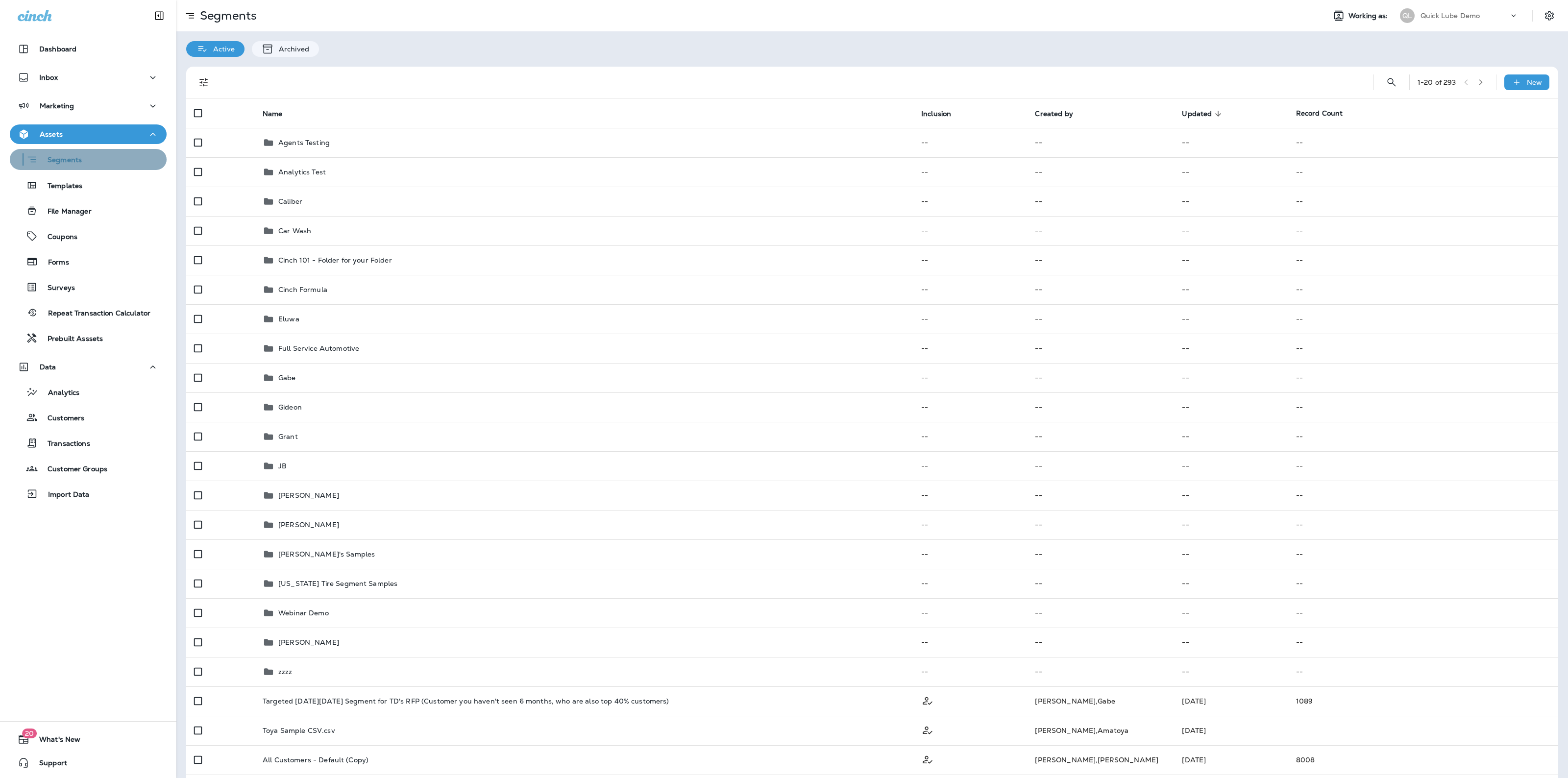
click at [103, 160] on div "Segments" at bounding box center [88, 159] width 149 height 15
click at [1386, 82] on icon "Search Segments" at bounding box center [1391, 82] width 12 height 12
click at [1383, 82] on div "​ ​" at bounding box center [1337, 82] width 128 height 27
click at [1328, 64] on div "​ ​ 1 - 20 of 293 New Name Inclusion Created by Updated sorted descending Recor…" at bounding box center [872, 671] width 1391 height 1228
click at [1327, 69] on input "text" at bounding box center [1348, 82] width 87 height 26
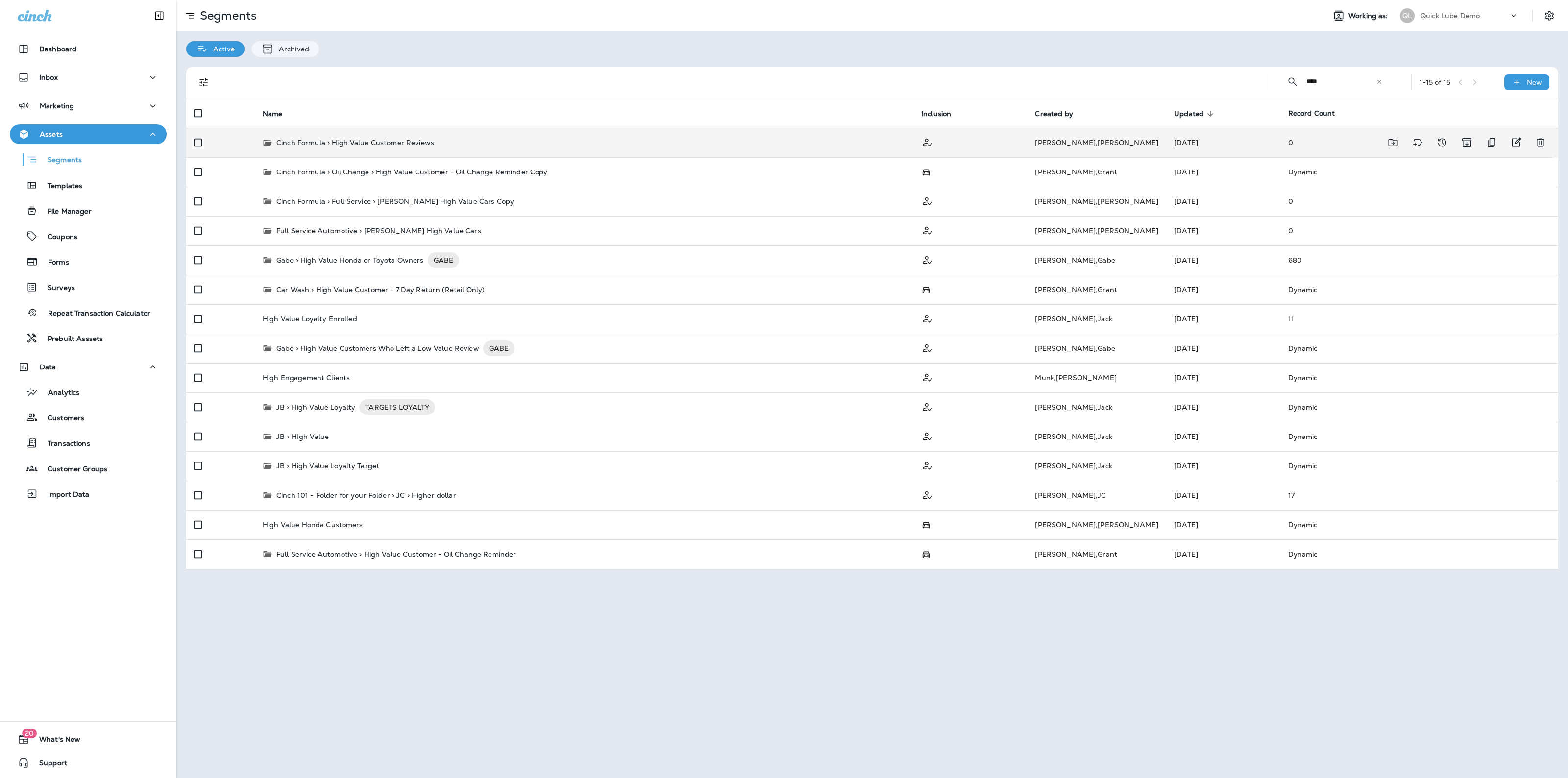
type input "****"
click at [694, 141] on div "Cinch Formula > High Value Customer Reviews" at bounding box center [584, 143] width 643 height 10
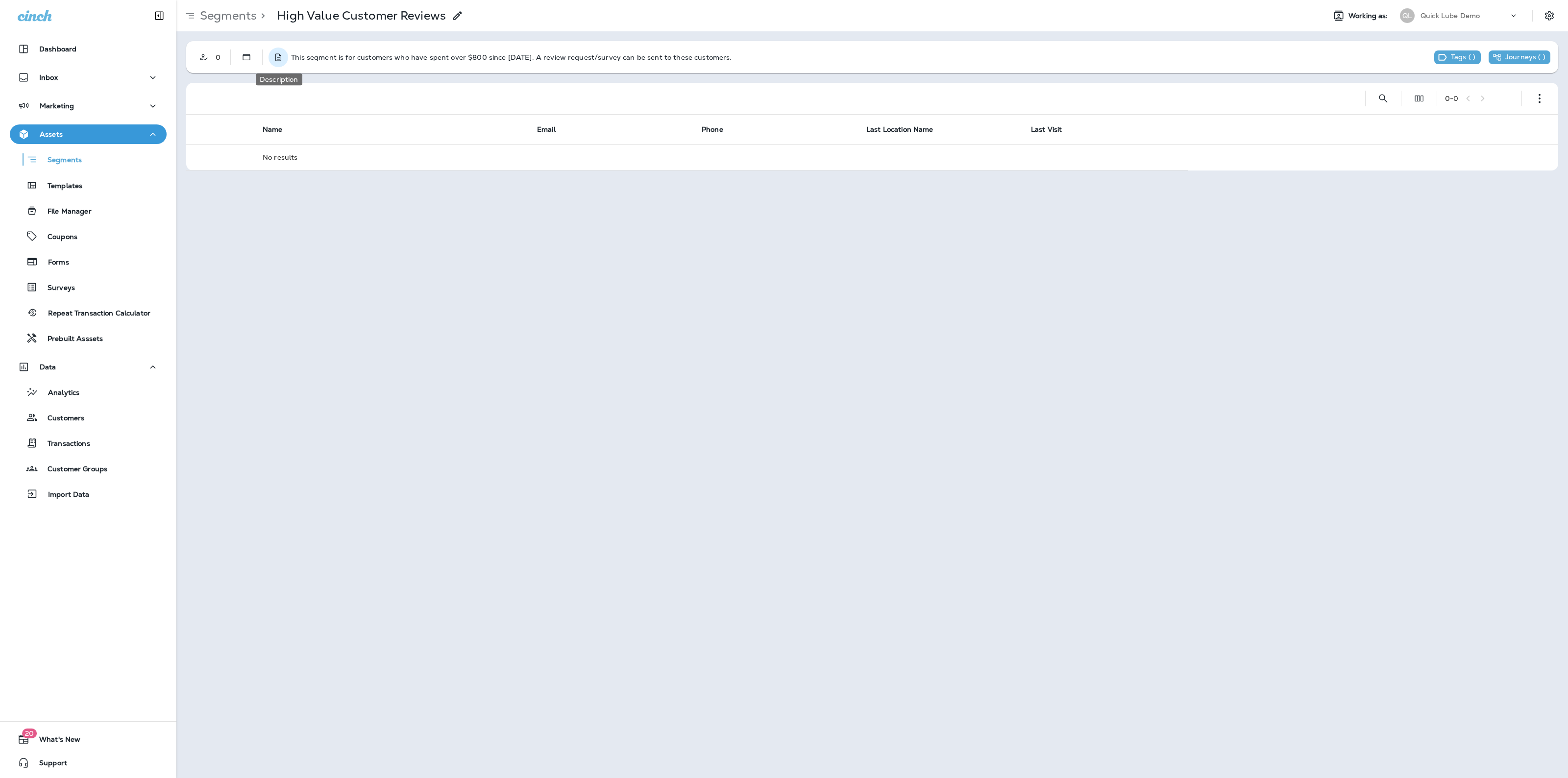
click at [276, 54] on use "Description" at bounding box center [278, 57] width 6 height 7
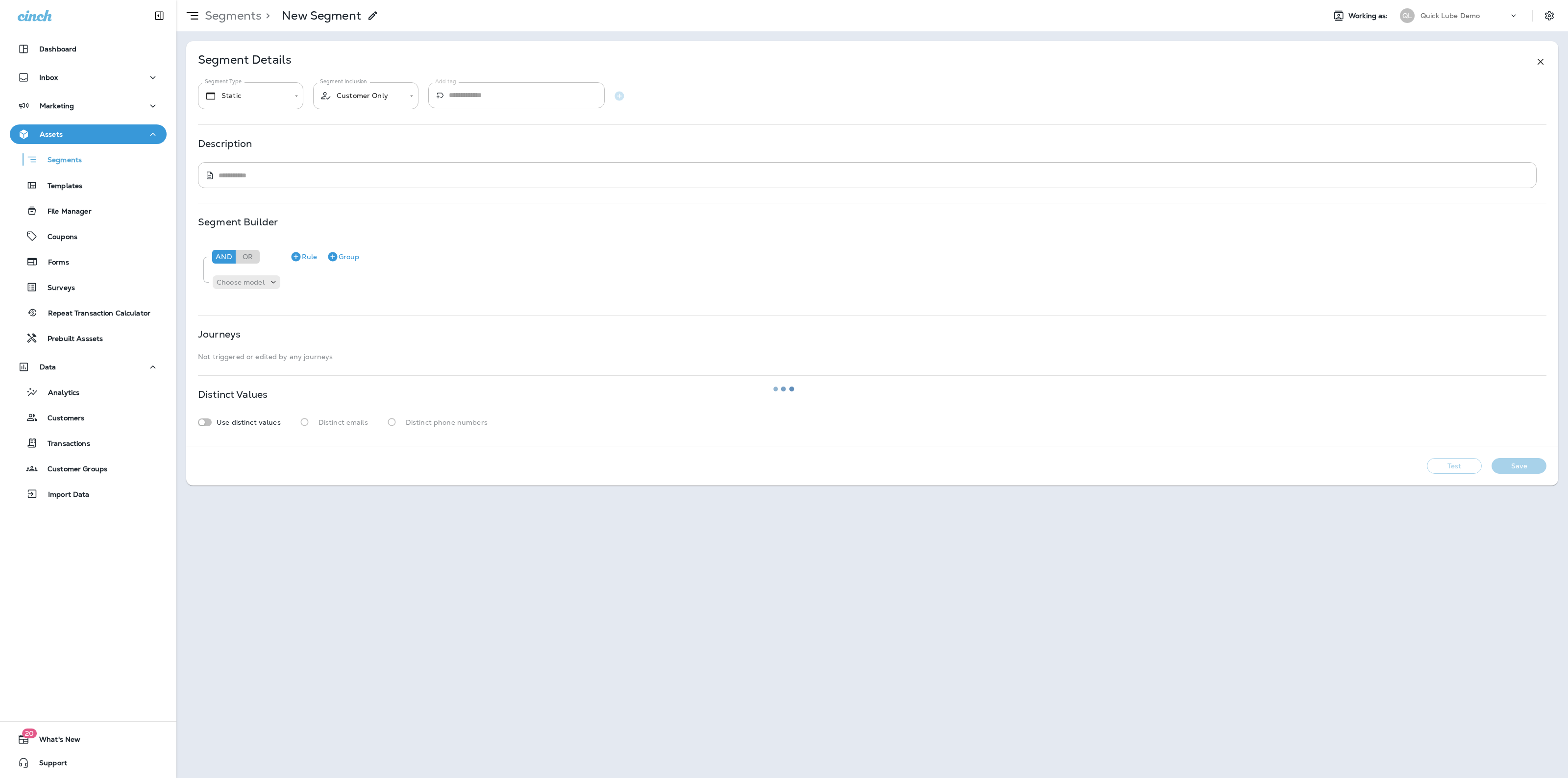
type textarea "**********"
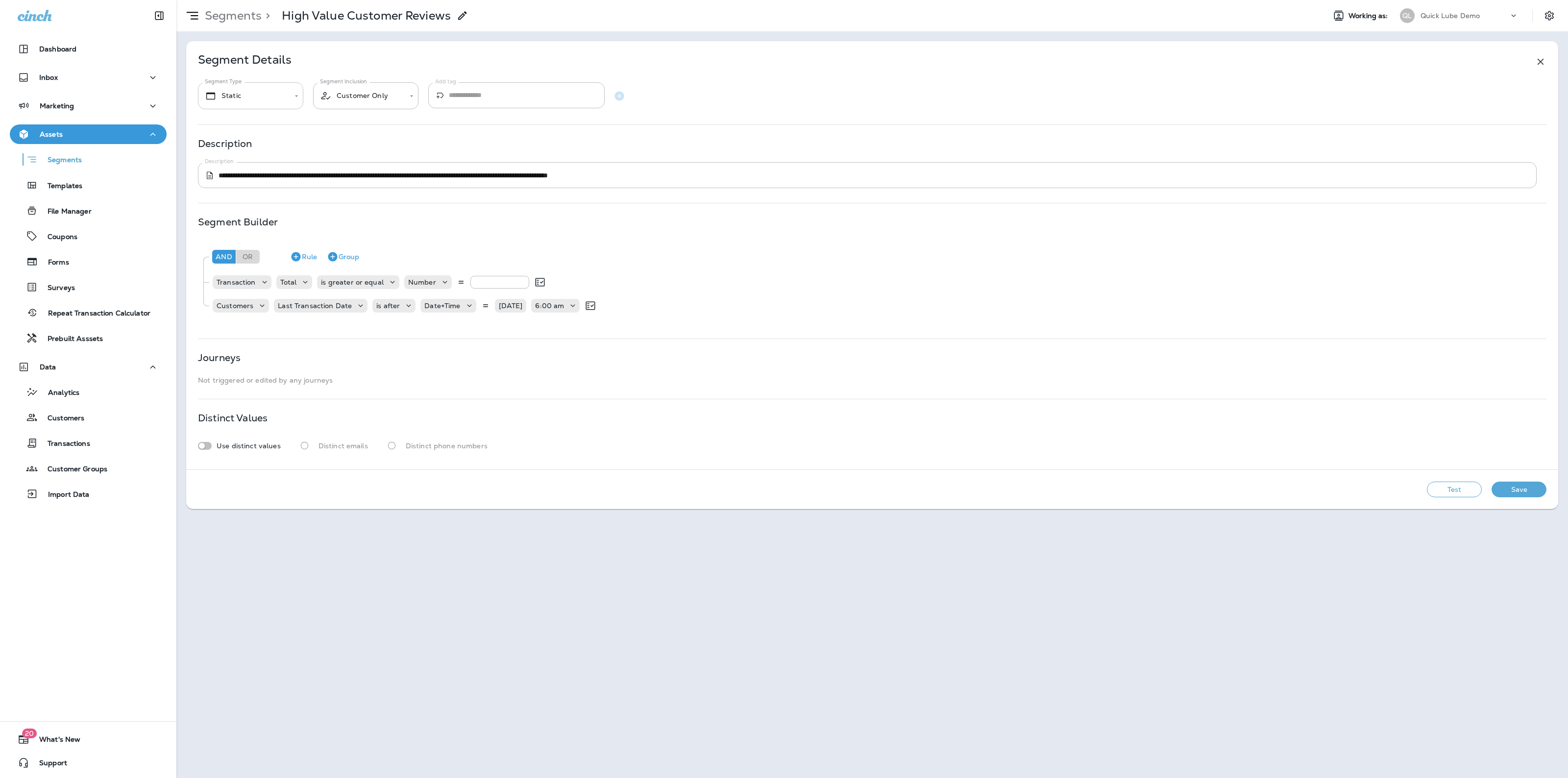
click at [250, 0] on body "**********" at bounding box center [784, 0] width 1568 height 0
click at [247, 127] on li "Static" at bounding box center [250, 127] width 105 height 24
click at [353, 0] on body "**********" at bounding box center [784, 0] width 1568 height 0
click at [360, 130] on li "Customer Only" at bounding box center [366, 127] width 105 height 24
click at [354, 0] on body "**********" at bounding box center [784, 0] width 1568 height 0
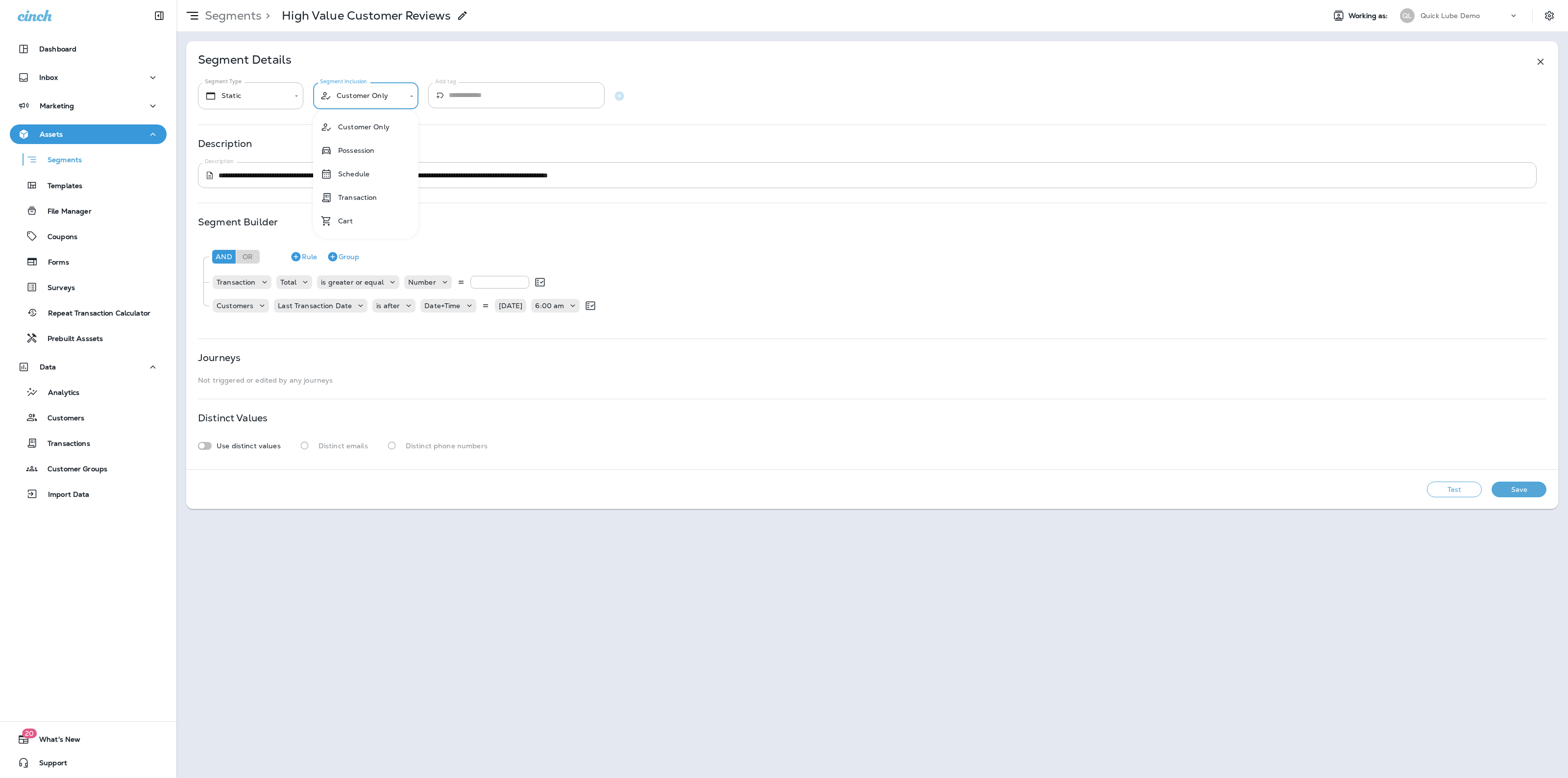
click at [361, 89] on div at bounding box center [784, 389] width 1568 height 778
click at [260, 283] on icon at bounding box center [264, 282] width 10 height 10
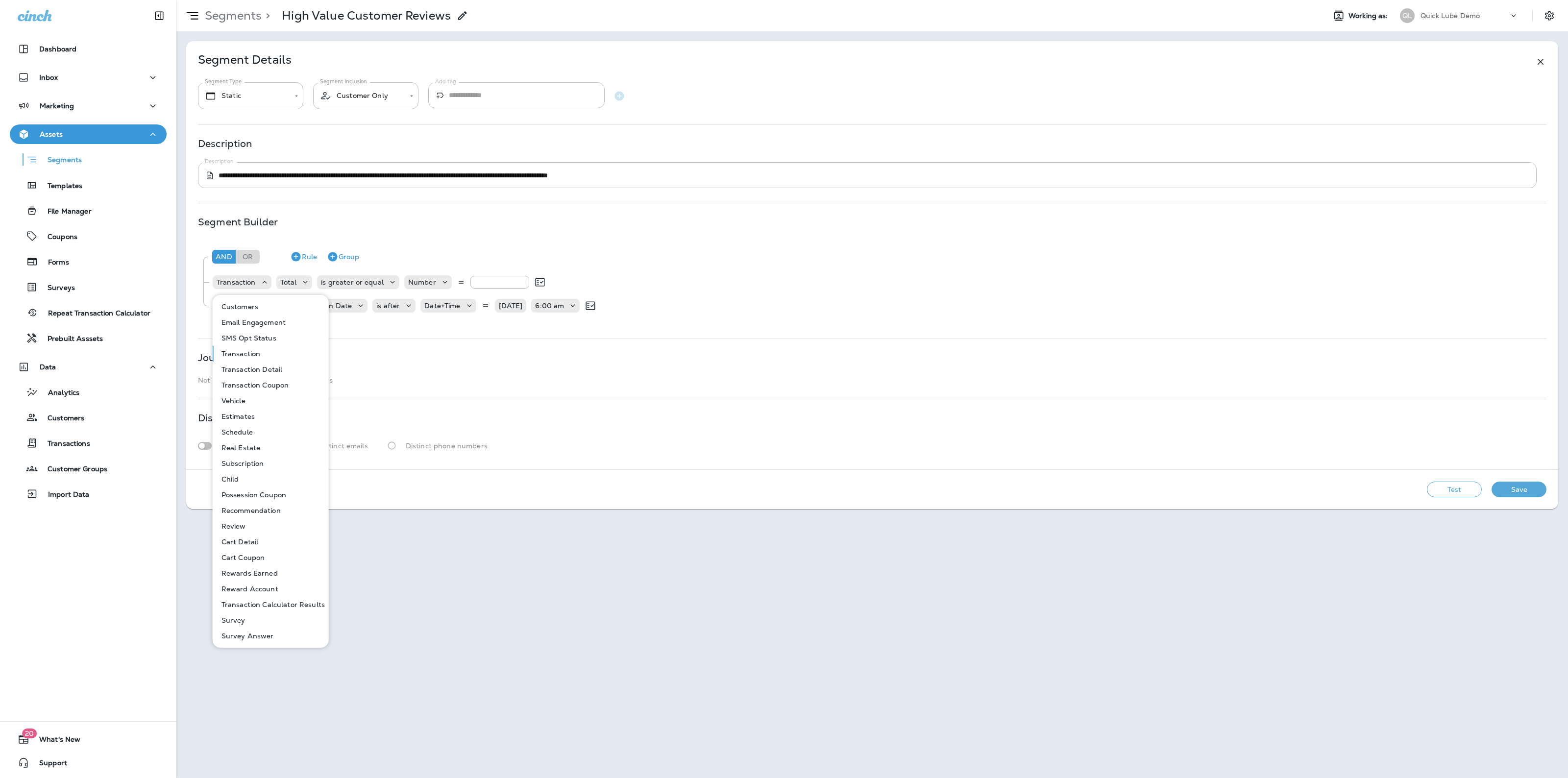
click at [259, 312] on button "Customers" at bounding box center [271, 307] width 115 height 16
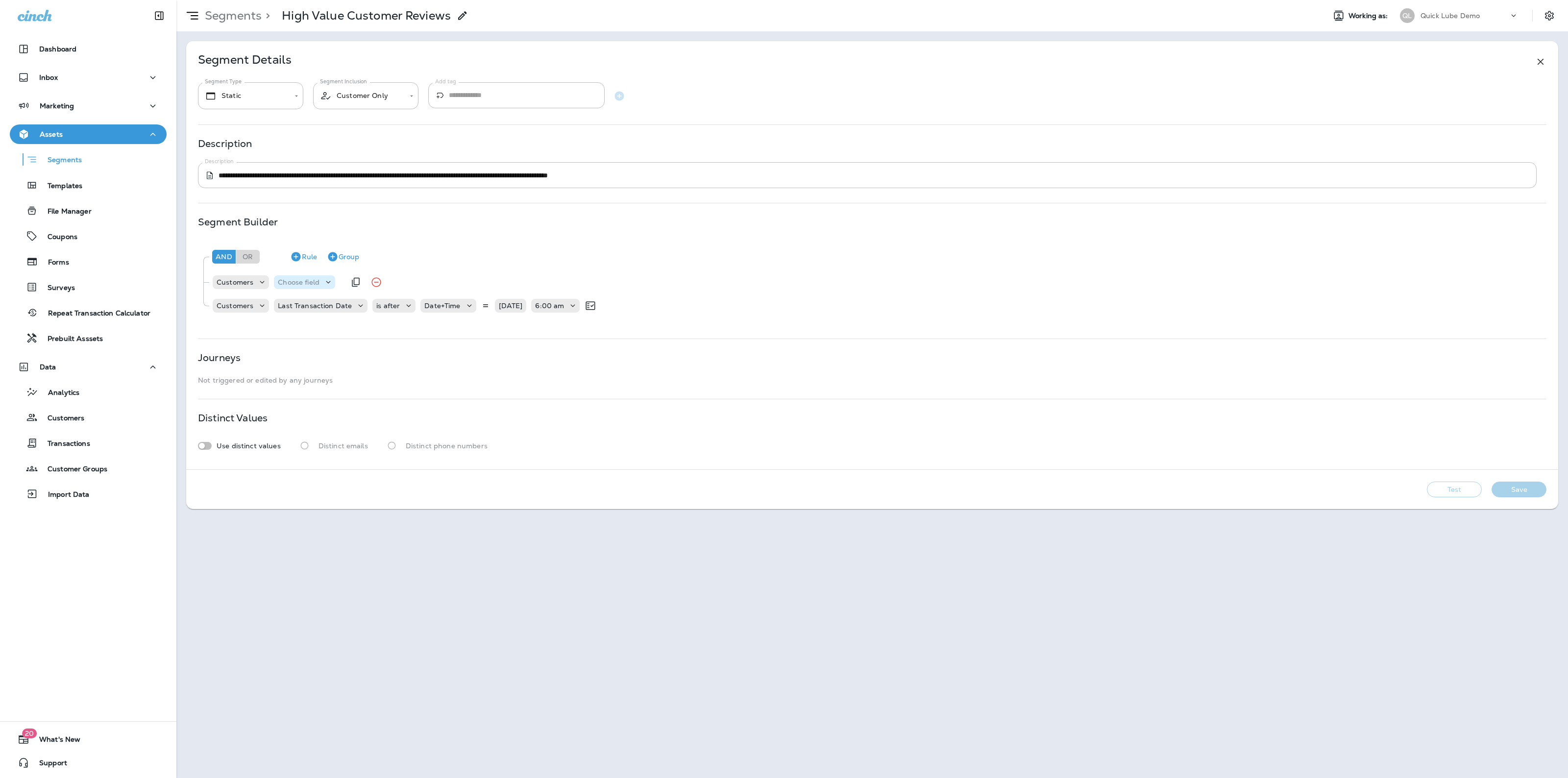
click at [298, 279] on p "Choose field" at bounding box center [299, 282] width 42 height 8
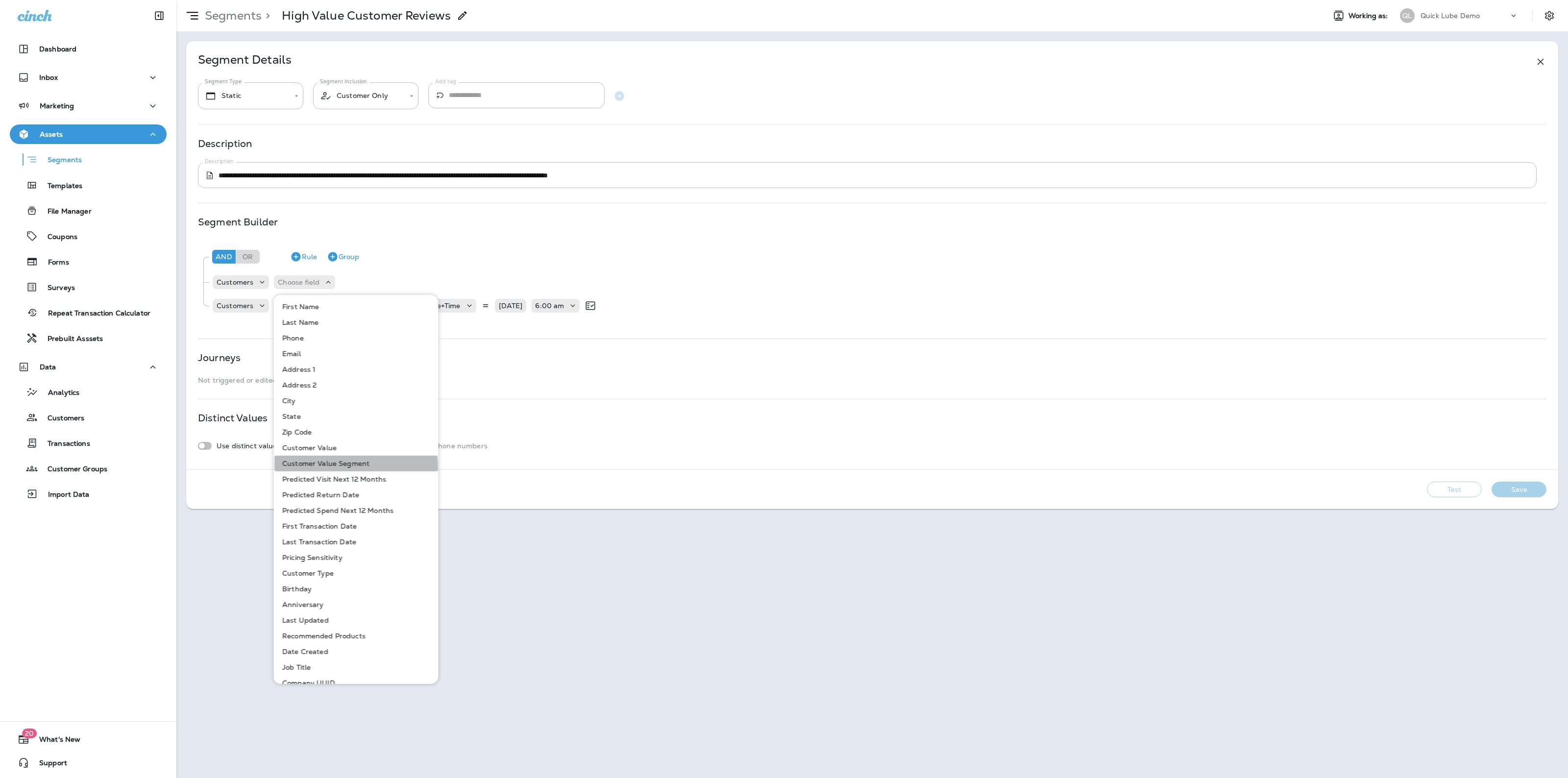
click at [341, 467] on p "Customer Value Segment" at bounding box center [324, 464] width 91 height 8
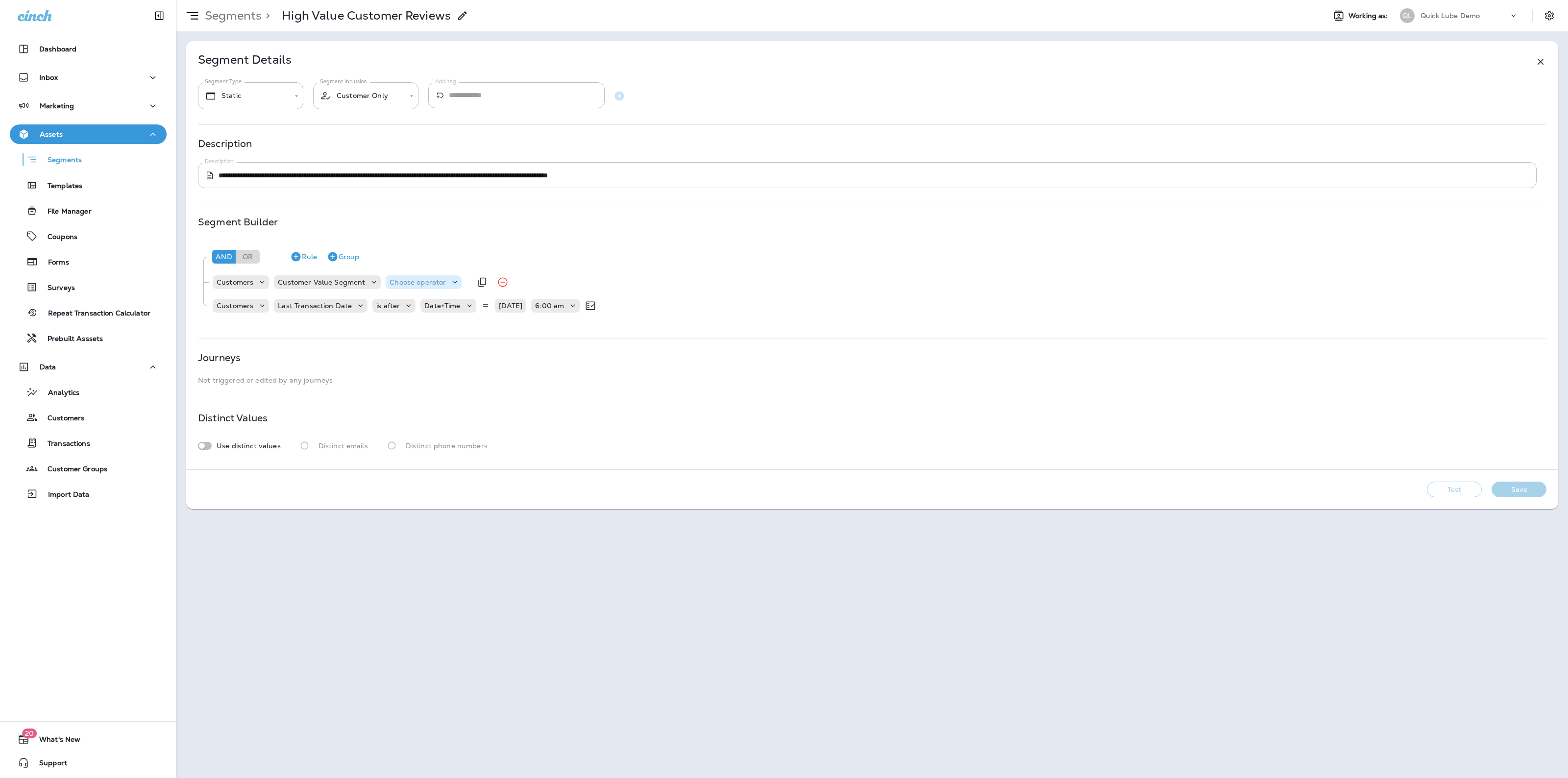
click at [415, 282] on p "Choose operator" at bounding box center [418, 282] width 56 height 8
click at [424, 368] on p "is equal to" at bounding box center [407, 369] width 39 height 8
click at [476, 280] on p "Choose query type" at bounding box center [481, 282] width 64 height 8
click at [469, 303] on p "Number" at bounding box center [462, 307] width 32 height 8
click at [519, 286] on input "number" at bounding box center [541, 282] width 59 height 12
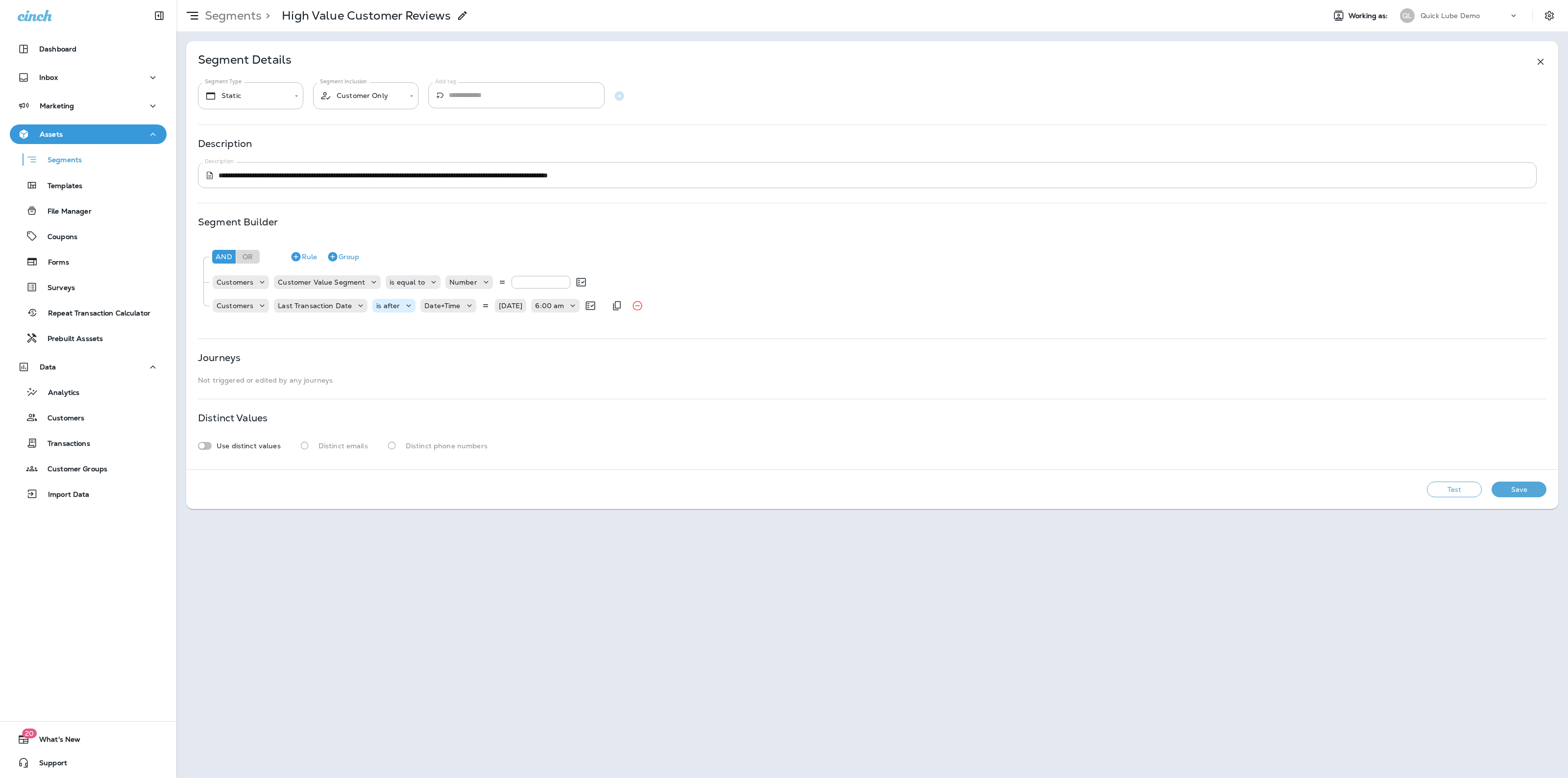
type input "*"
click at [390, 307] on p "is after" at bounding box center [388, 306] width 24 height 8
click at [400, 325] on button "is before" at bounding box center [406, 331] width 71 height 16
click at [439, 302] on p "Choose query type" at bounding box center [462, 306] width 64 height 8
click at [456, 363] on p "Relative Time" at bounding box center [453, 362] width 50 height 8
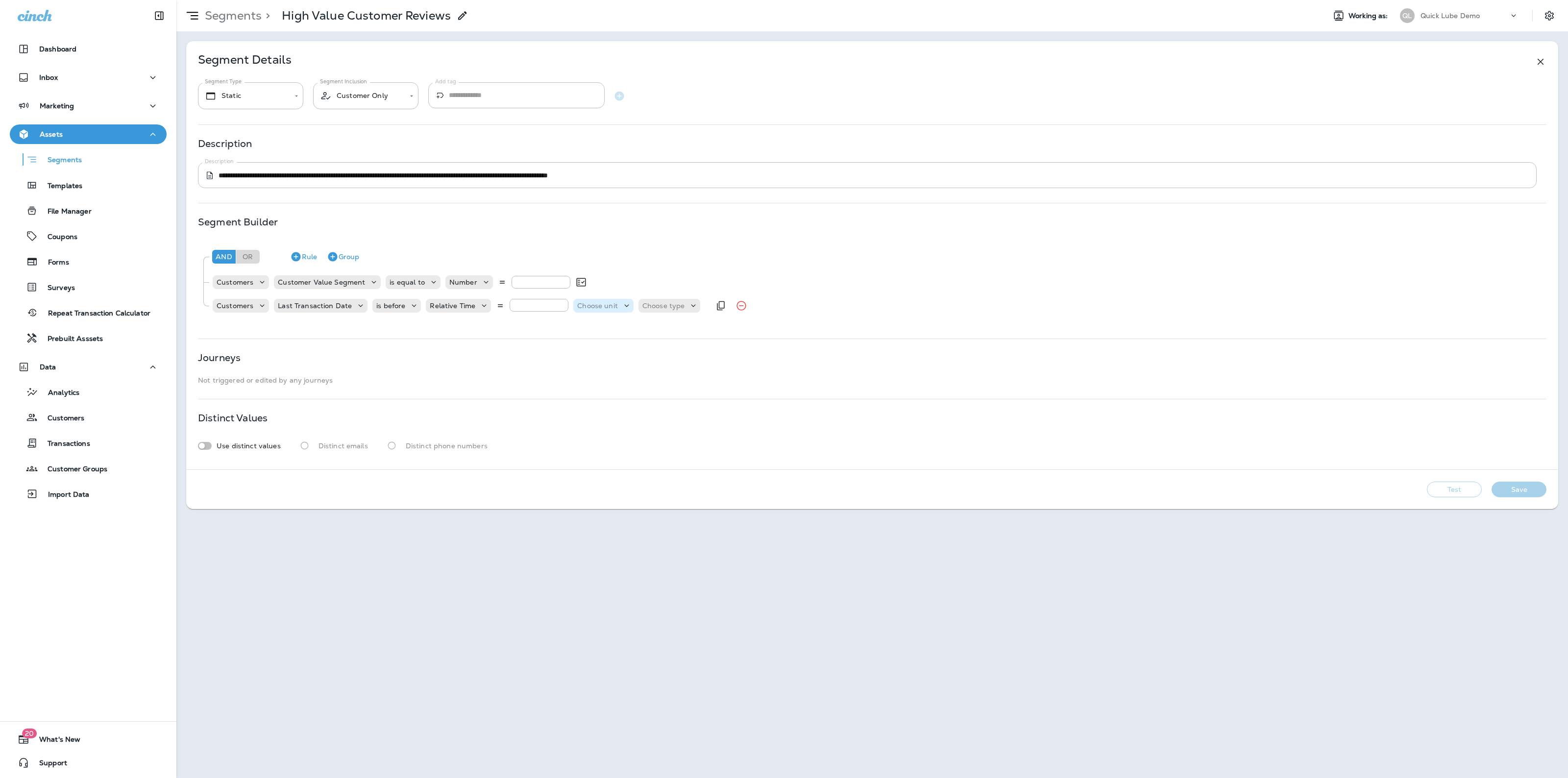
type input "*"
click at [593, 302] on p "Choose unit" at bounding box center [598, 306] width 41 height 8
click at [588, 358] on p "months" at bounding box center [590, 362] width 30 height 8
click at [637, 310] on div "Choose type" at bounding box center [655, 305] width 62 height 10
click at [632, 335] on button "ago" at bounding box center [642, 331] width 44 height 16
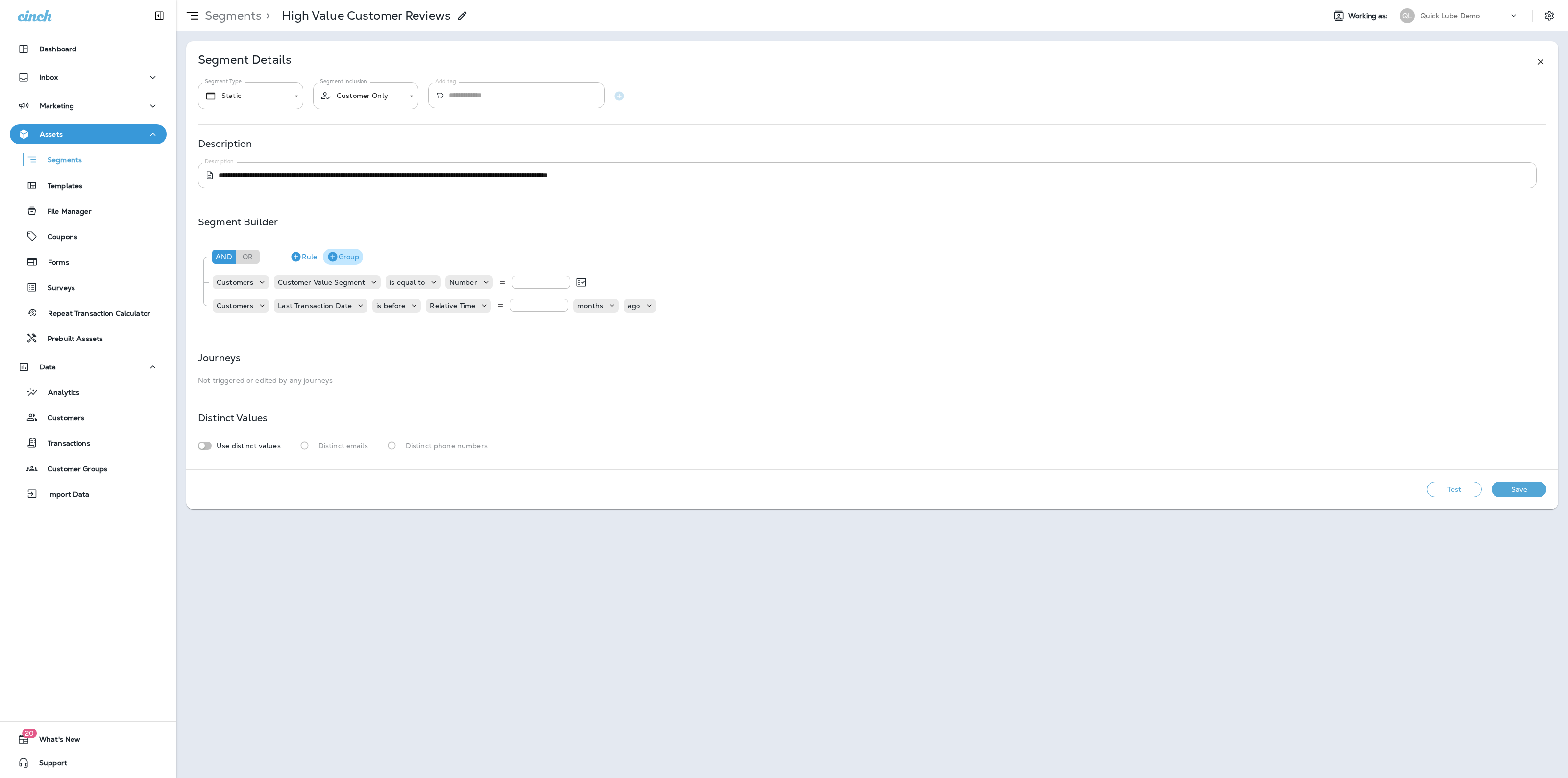
click at [343, 256] on button "Group" at bounding box center [343, 257] width 40 height 16
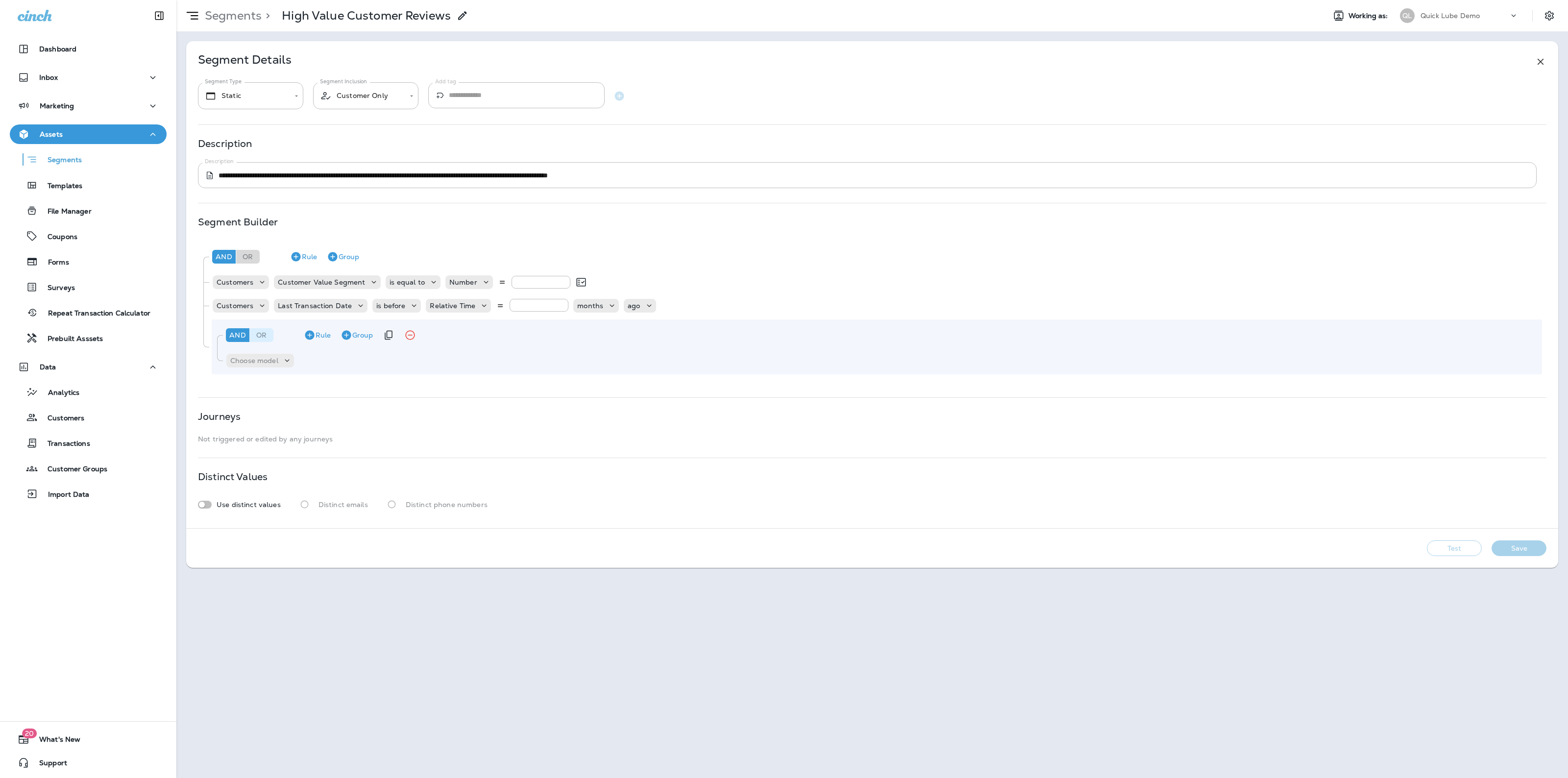
click at [269, 341] on div "Or" at bounding box center [262, 335] width 24 height 14
click at [240, 360] on p "Choose model" at bounding box center [254, 361] width 48 height 8
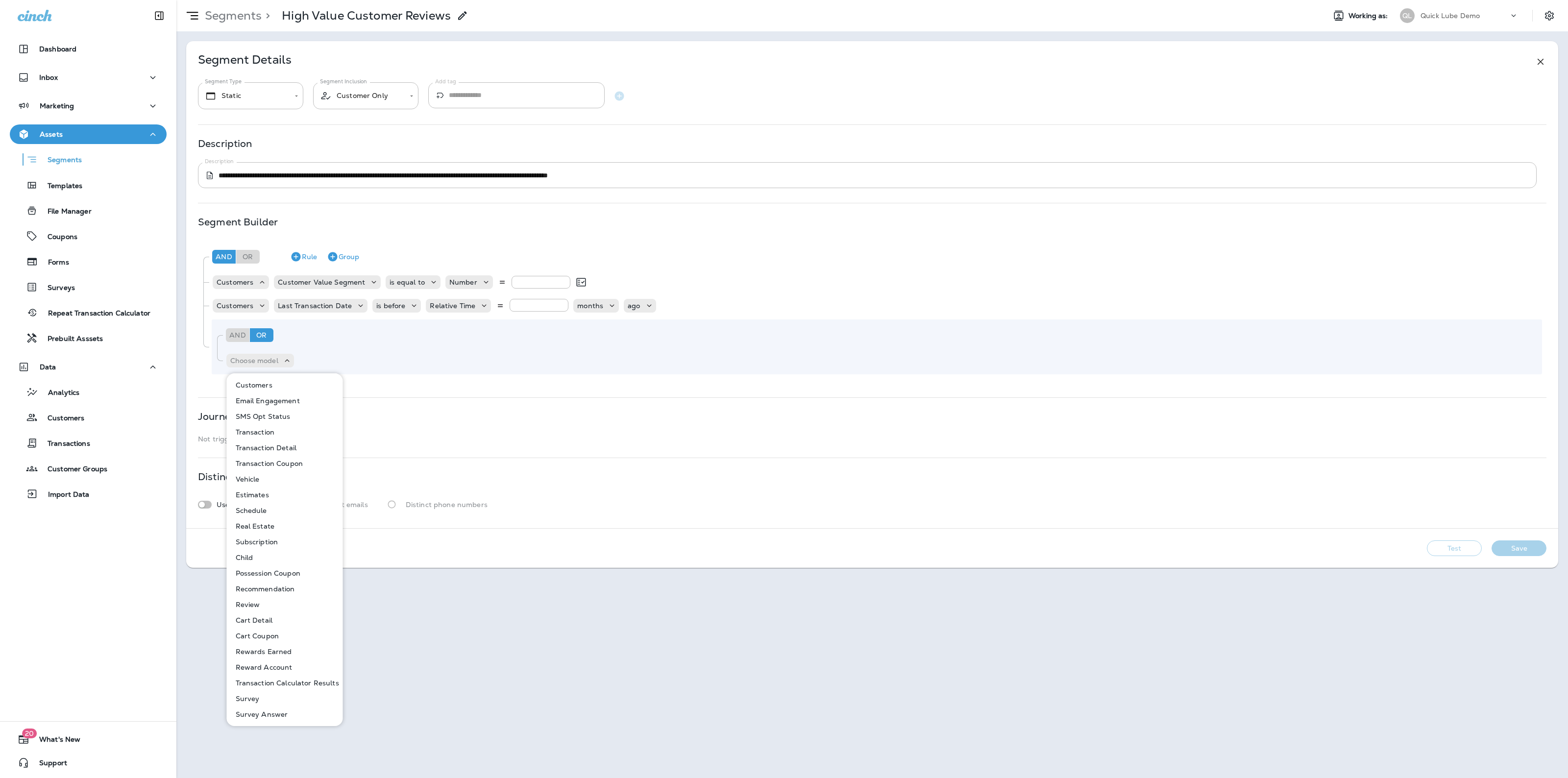
click at [263, 474] on button "Vehicle" at bounding box center [285, 479] width 115 height 16
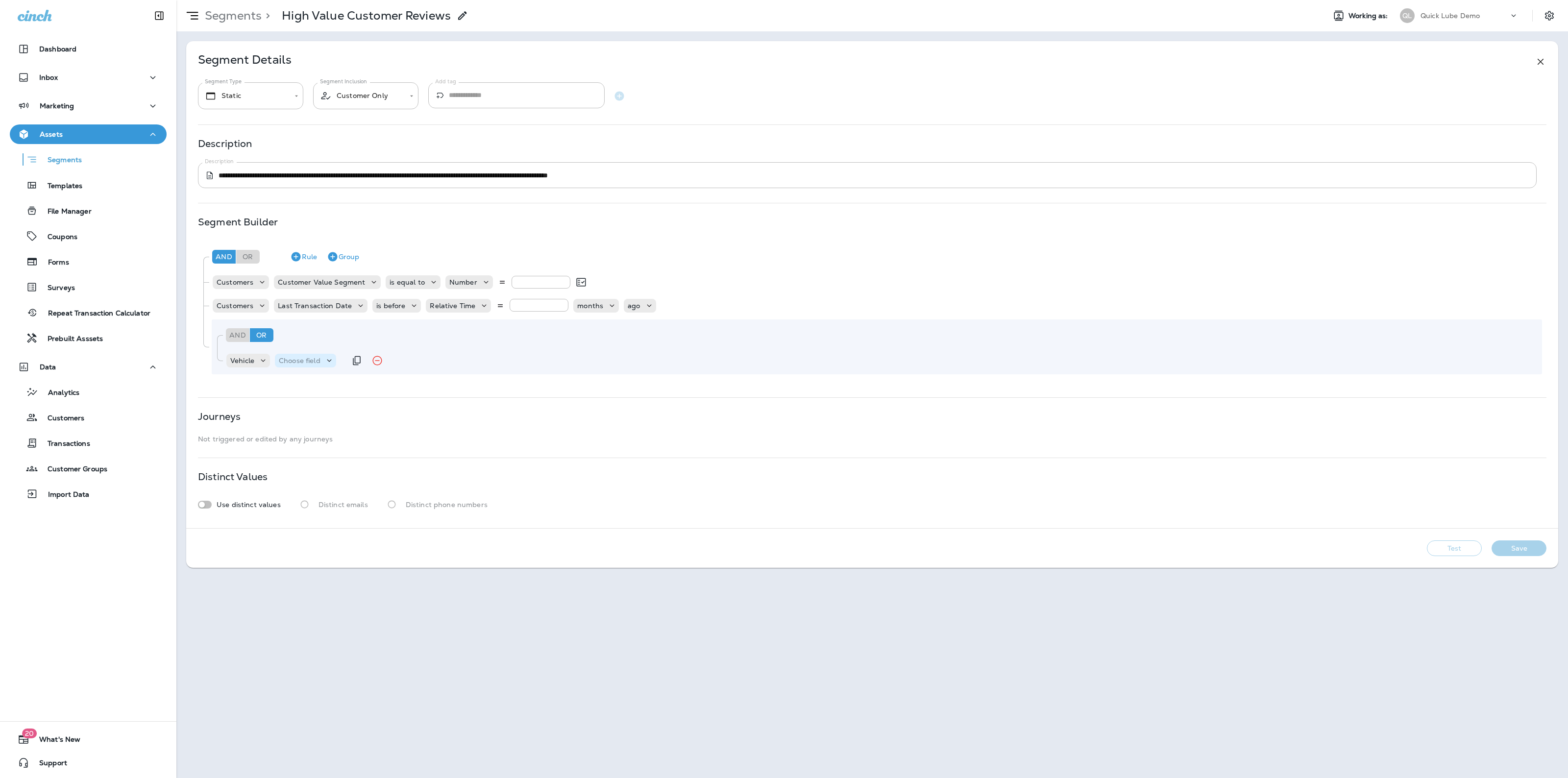
click at [299, 363] on p "Choose field" at bounding box center [299, 361] width 42 height 8
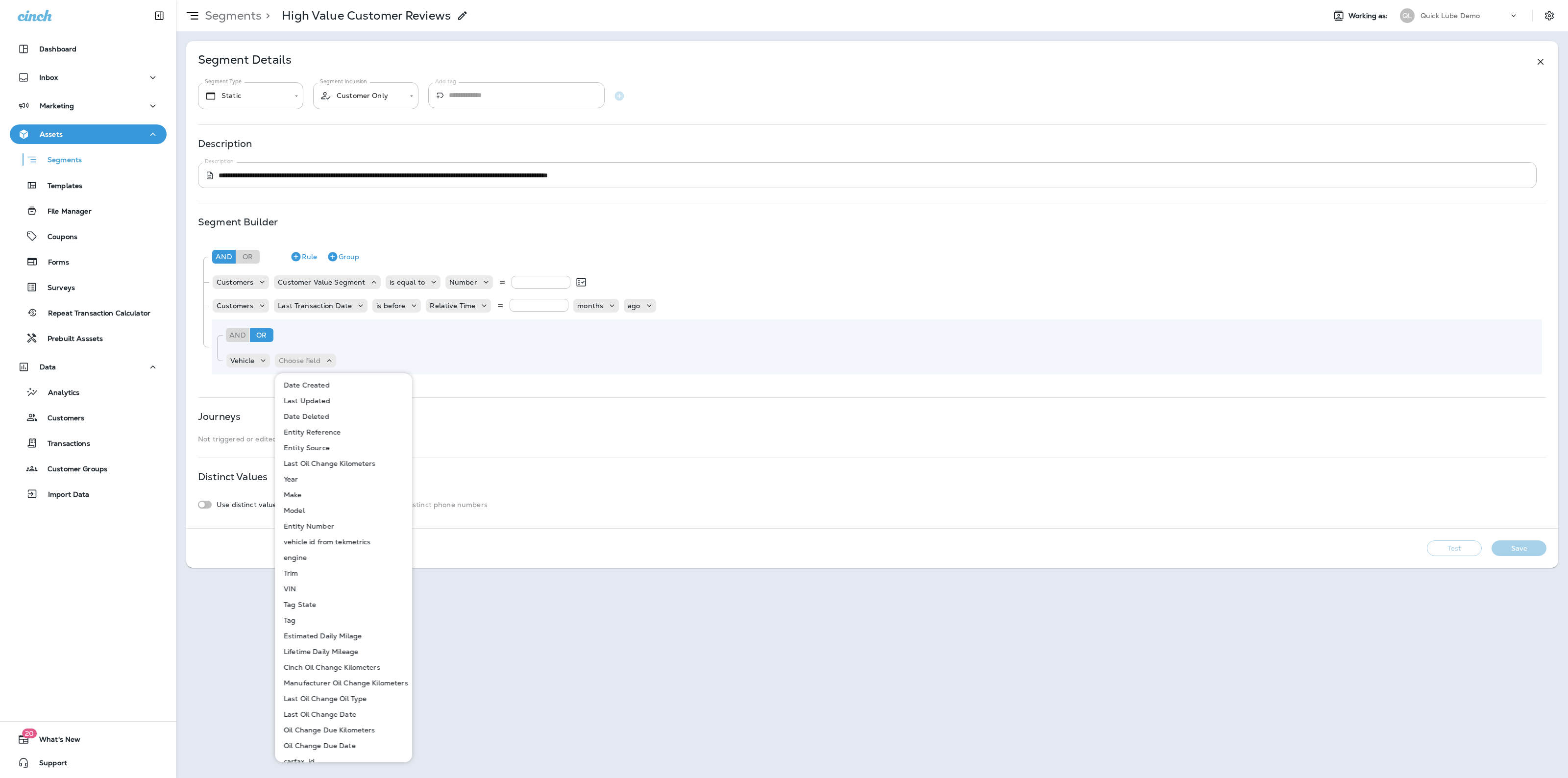
click at [304, 498] on button "Make" at bounding box center [344, 495] width 136 height 16
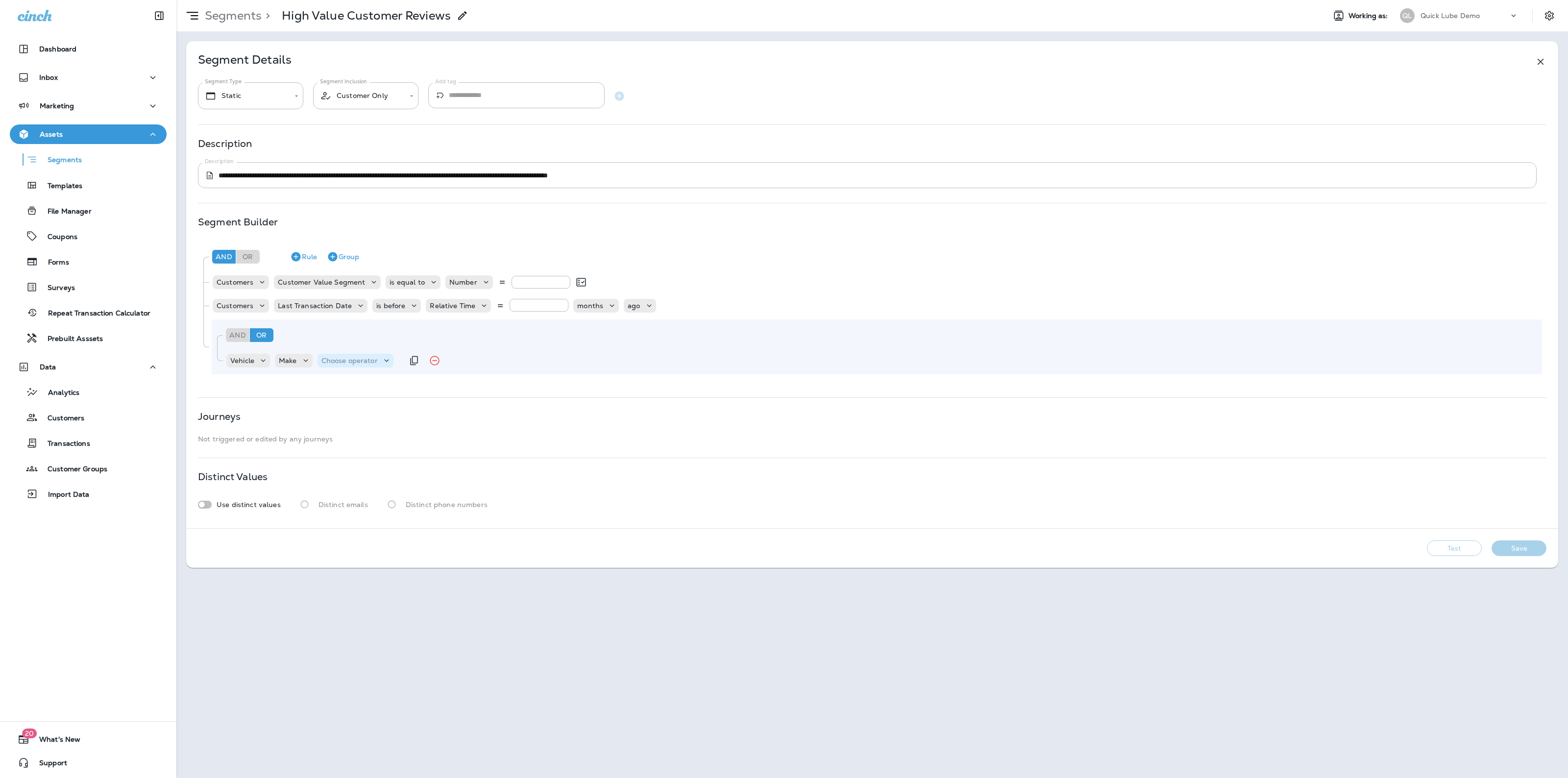
click at [343, 359] on p "Choose operator" at bounding box center [350, 361] width 56 height 8
click at [351, 507] on button "equals" at bounding box center [358, 511] width 79 height 16
click at [419, 365] on div "Choose query type" at bounding box center [406, 360] width 84 height 10
click at [400, 401] on p "Related Field" at bounding box center [393, 401] width 48 height 8
click at [462, 358] on p "Choose related model" at bounding box center [488, 361] width 75 height 8
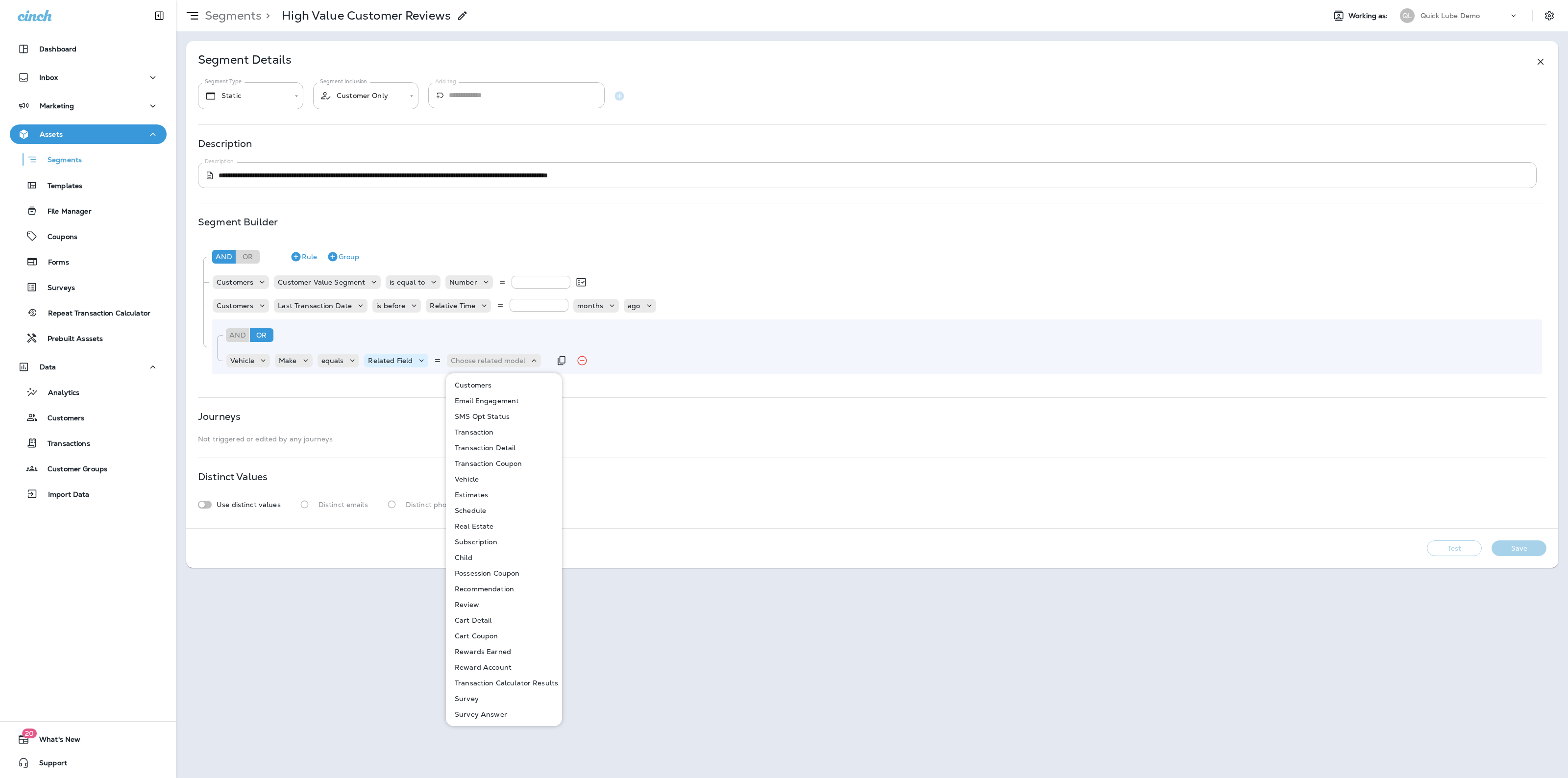
click at [395, 358] on p "Related Field" at bounding box center [390, 361] width 44 height 8
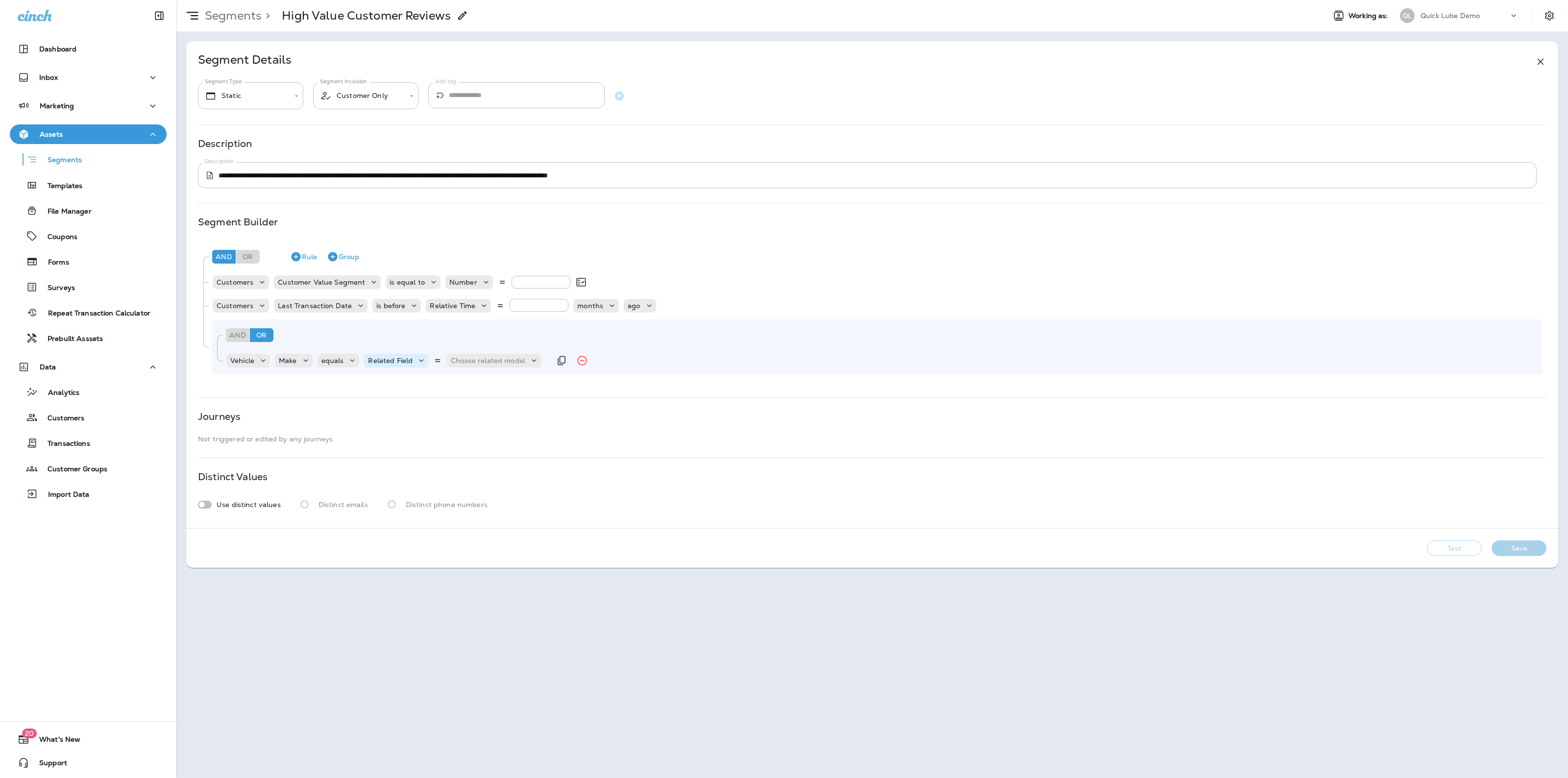
click at [394, 359] on p "Related Field" at bounding box center [390, 361] width 44 height 8
click at [381, 377] on button "Text" at bounding box center [393, 385] width 56 height 16
click at [452, 358] on input "text" at bounding box center [466, 360] width 98 height 12
type input "*****"
click at [464, 384] on div "**********" at bounding box center [872, 284] width 1372 height 487
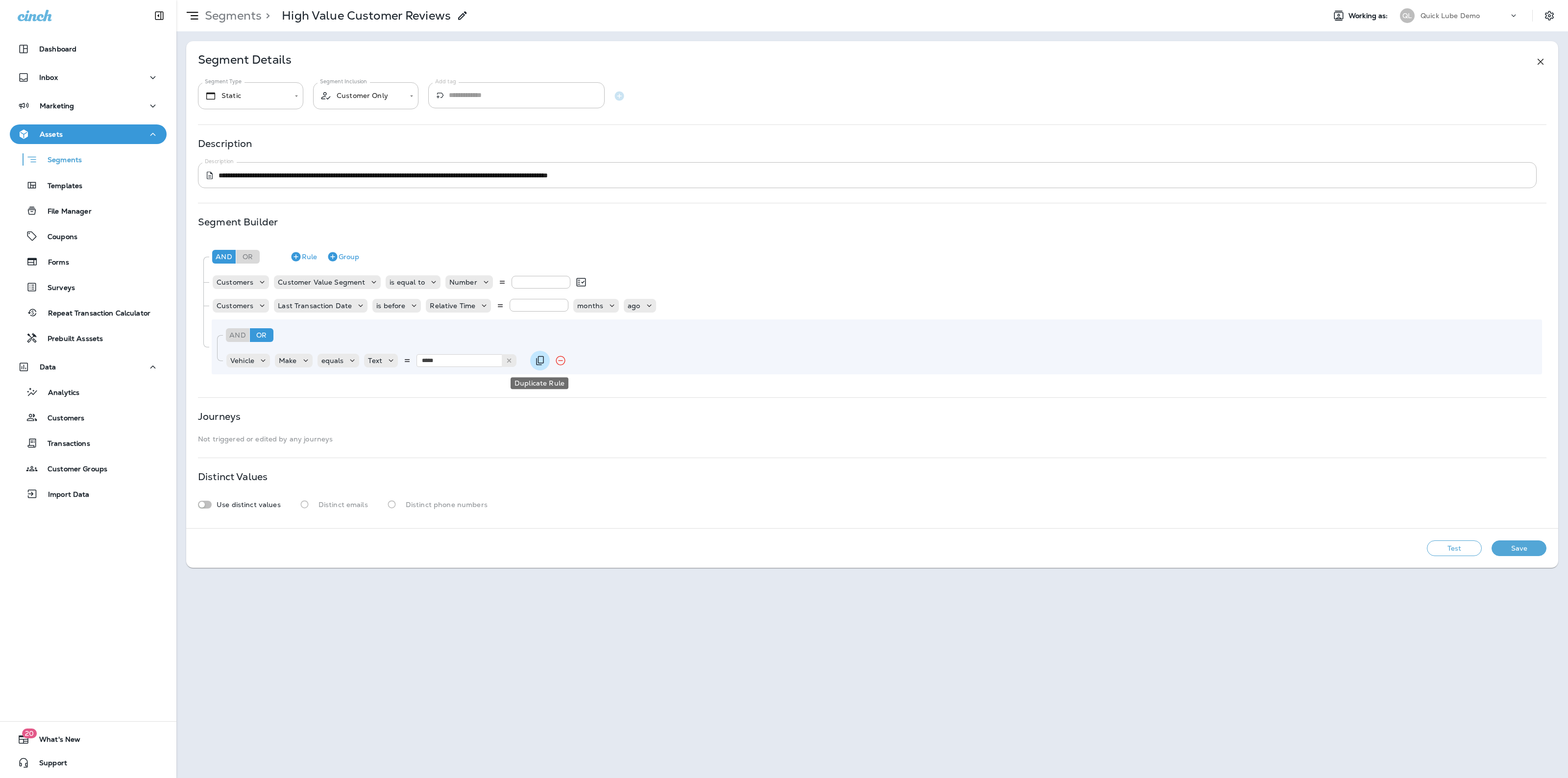
click at [545, 360] on button "Duplicate Rule" at bounding box center [540, 361] width 20 height 20
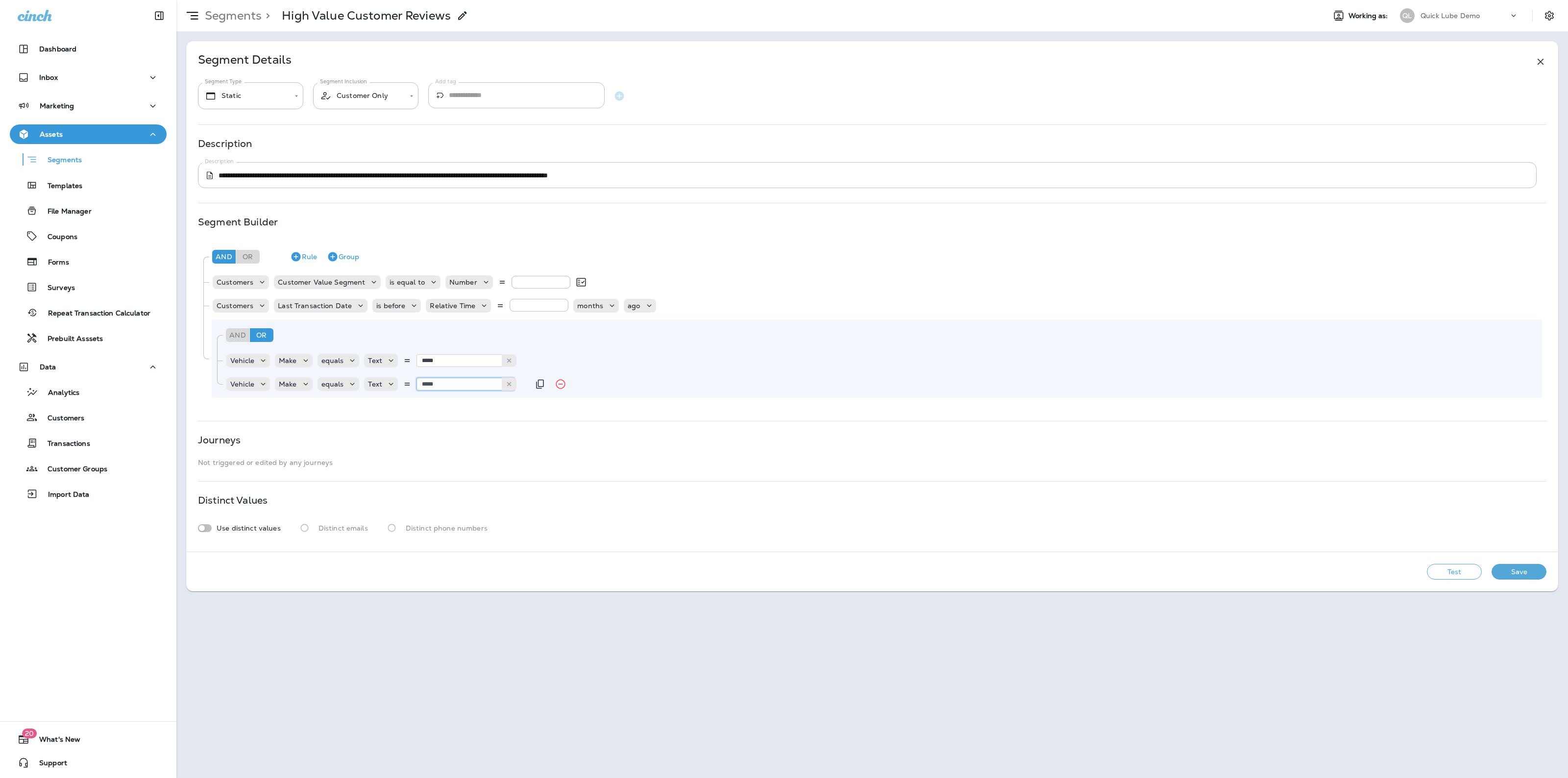
click at [457, 390] on input "*****" at bounding box center [466, 384] width 98 height 12
click at [507, 384] on icon at bounding box center [509, 384] width 7 height 7
type input "**********"
click at [468, 420] on div "**********" at bounding box center [872, 296] width 1372 height 511
click at [537, 382] on icon "Duplicate Rule" at bounding box center [540, 384] width 12 height 12
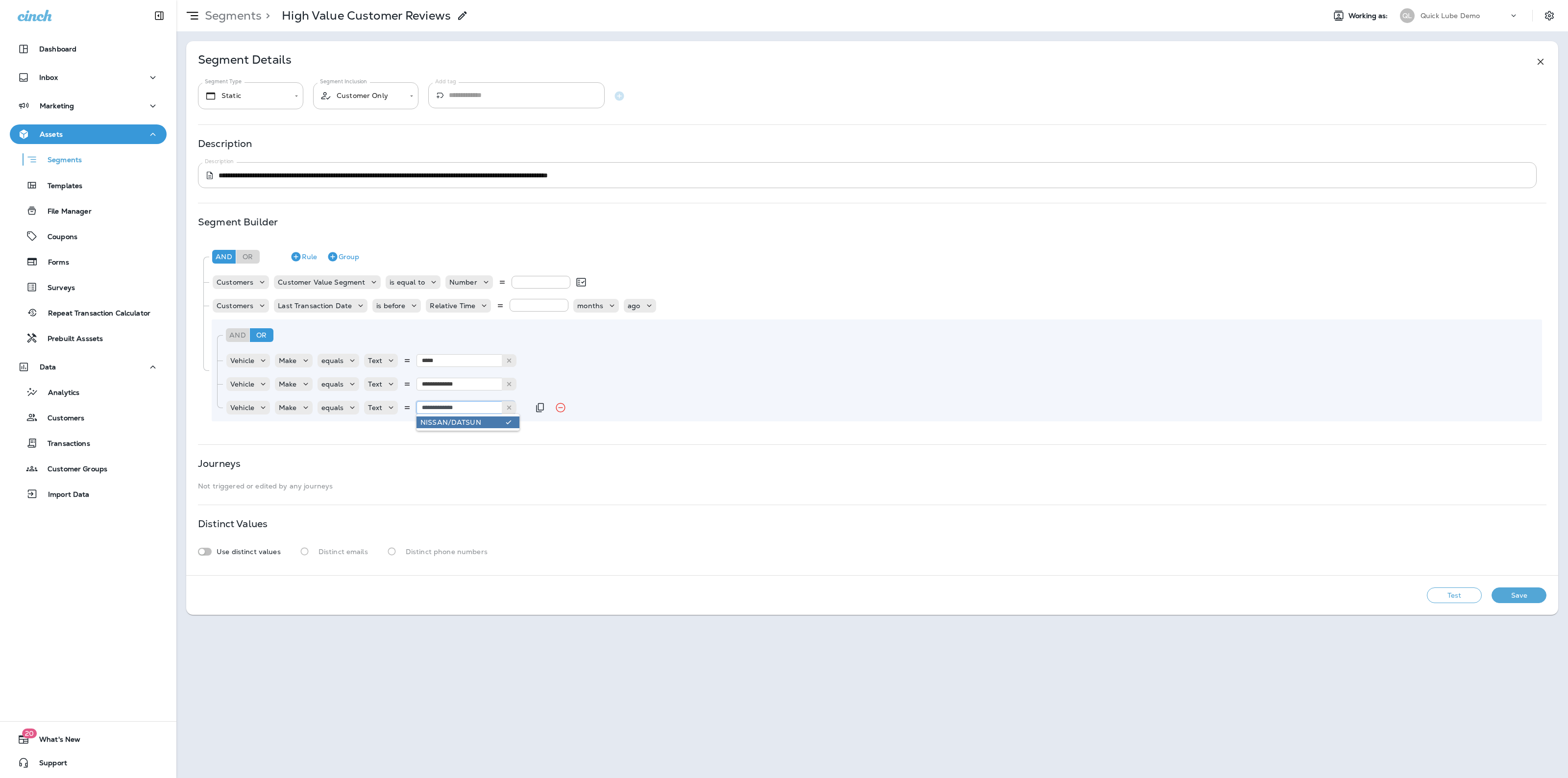
click at [451, 409] on input "**********" at bounding box center [466, 407] width 98 height 12
click at [483, 405] on input "**********" at bounding box center [466, 407] width 98 height 12
type input "*"
type input "******"
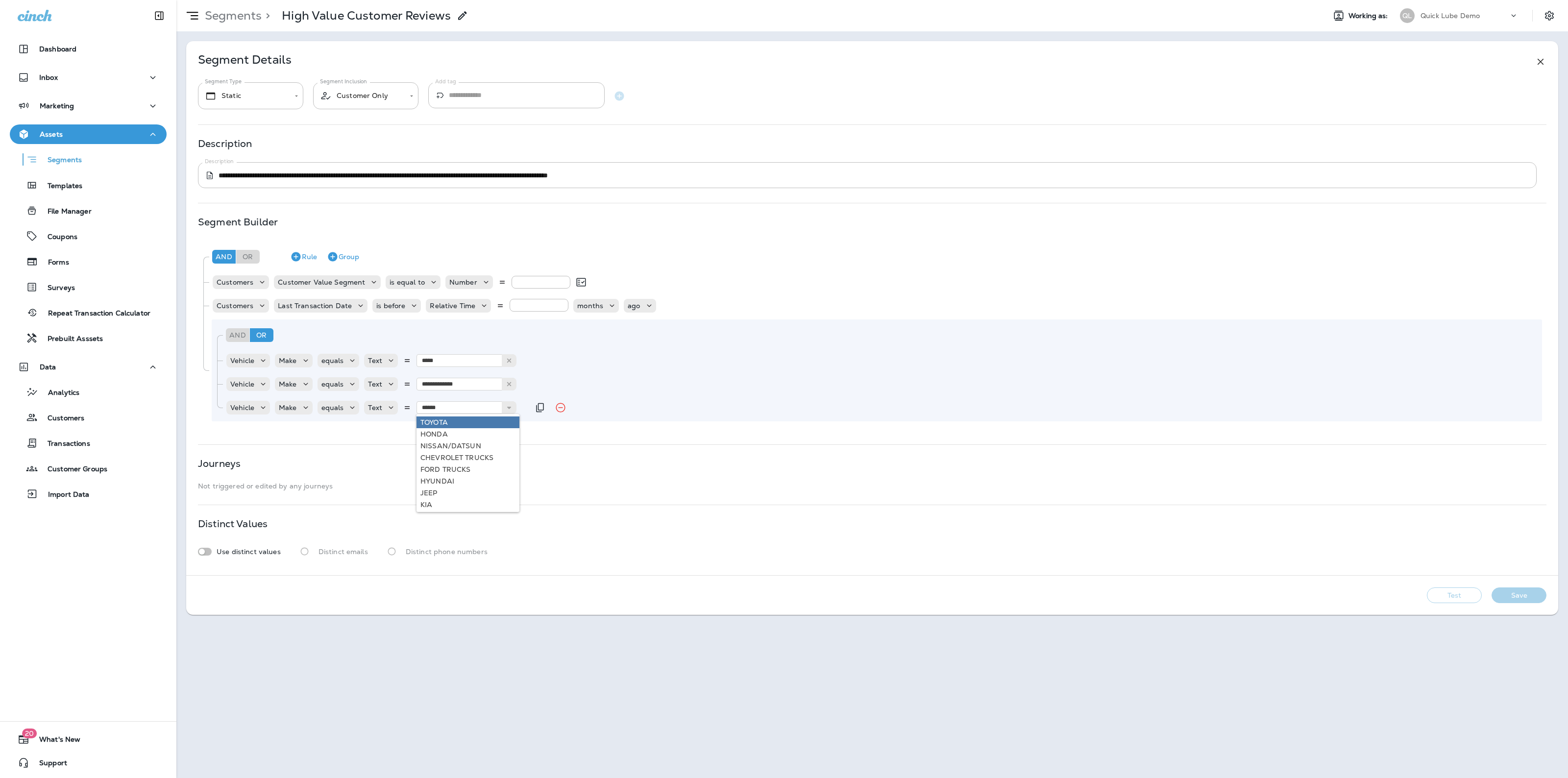
click at [458, 420] on div "**********" at bounding box center [877, 371] width 1330 height 102
click at [1453, 598] on button "Test" at bounding box center [1454, 595] width 55 height 16
click at [1371, 599] on button "View Sample" at bounding box center [1384, 595] width 65 height 16
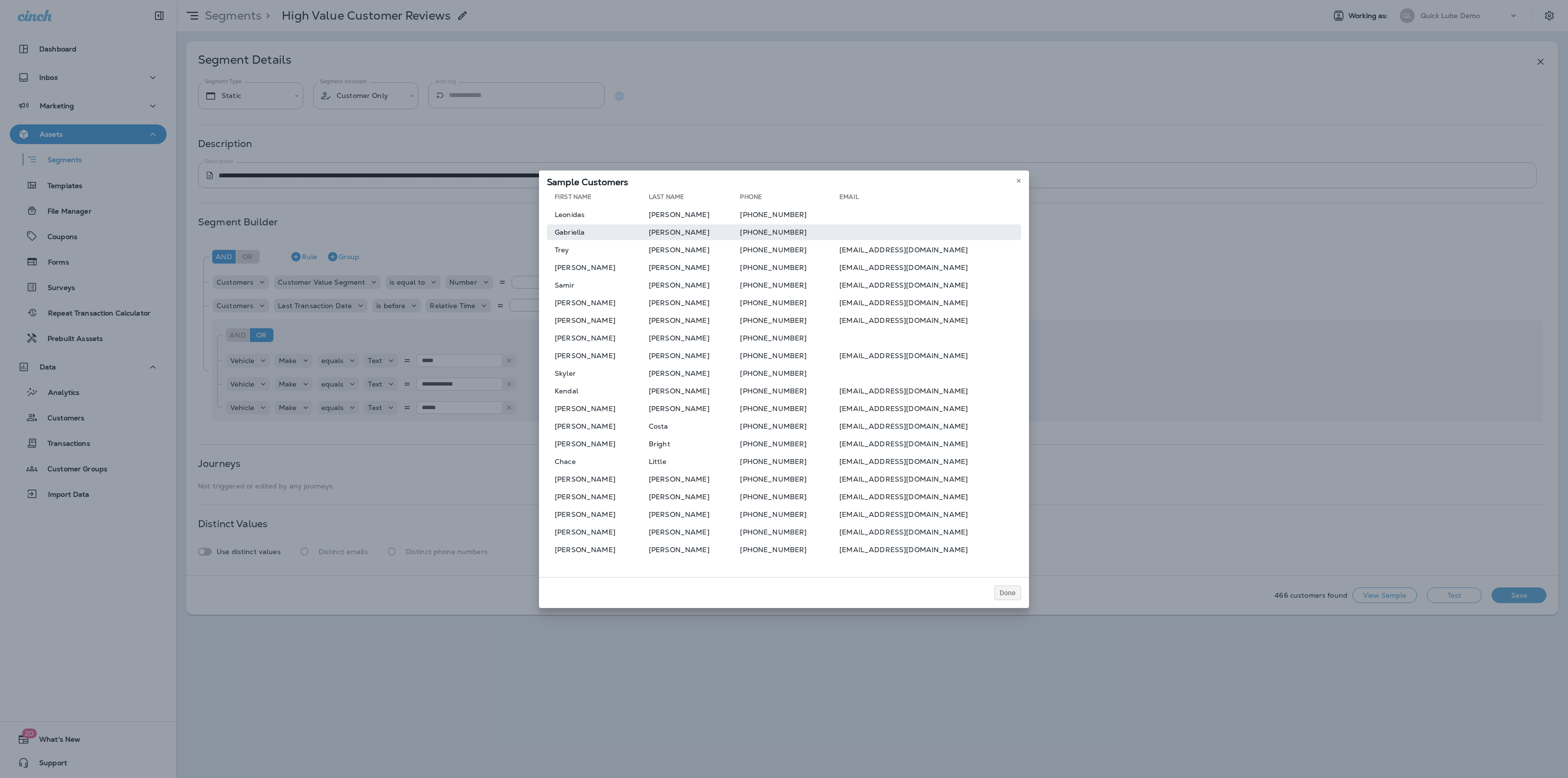
click at [579, 229] on td "Gabriella" at bounding box center [598, 232] width 102 height 16
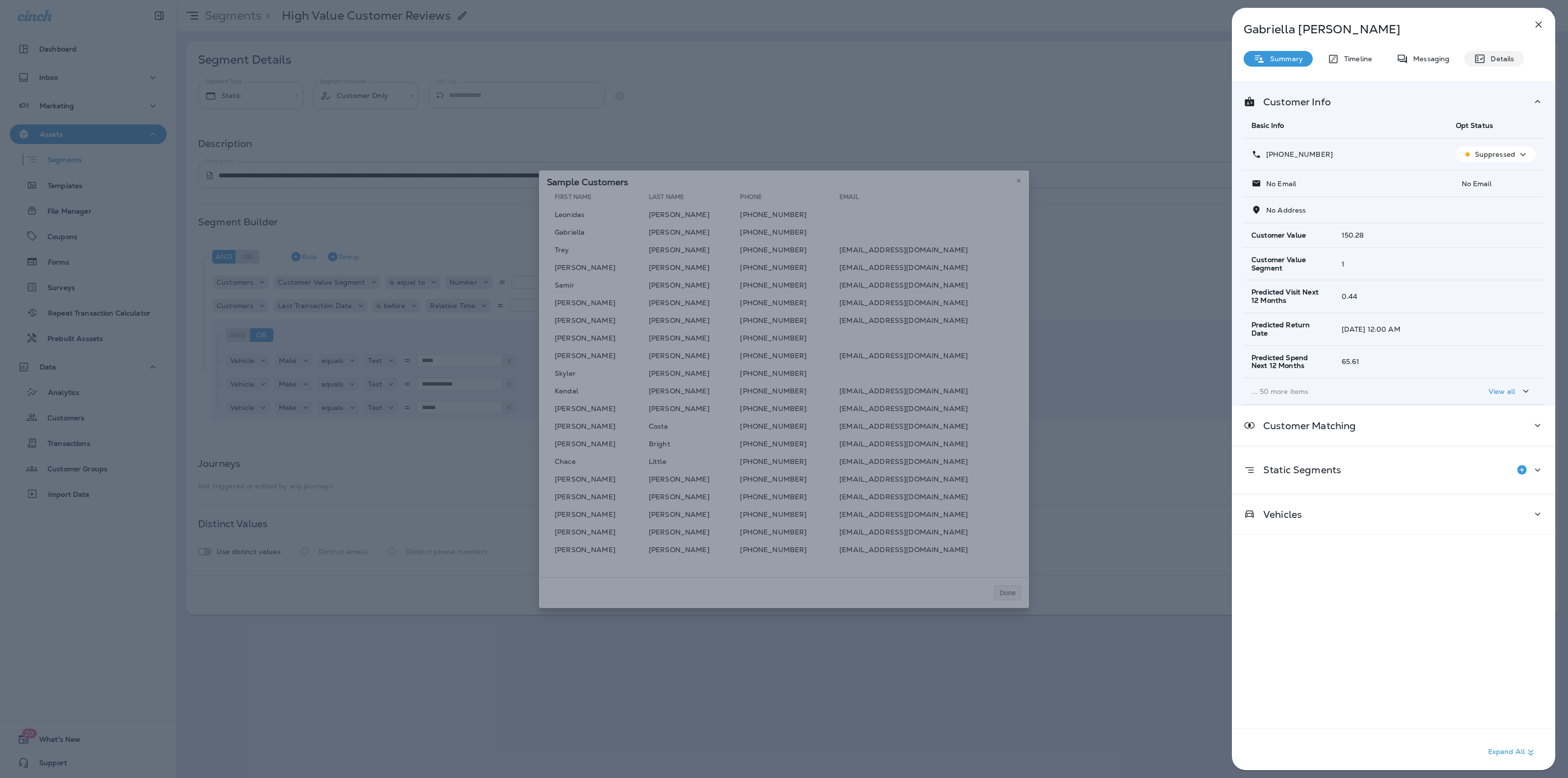
click at [1495, 56] on p "Details" at bounding box center [1499, 59] width 28 height 8
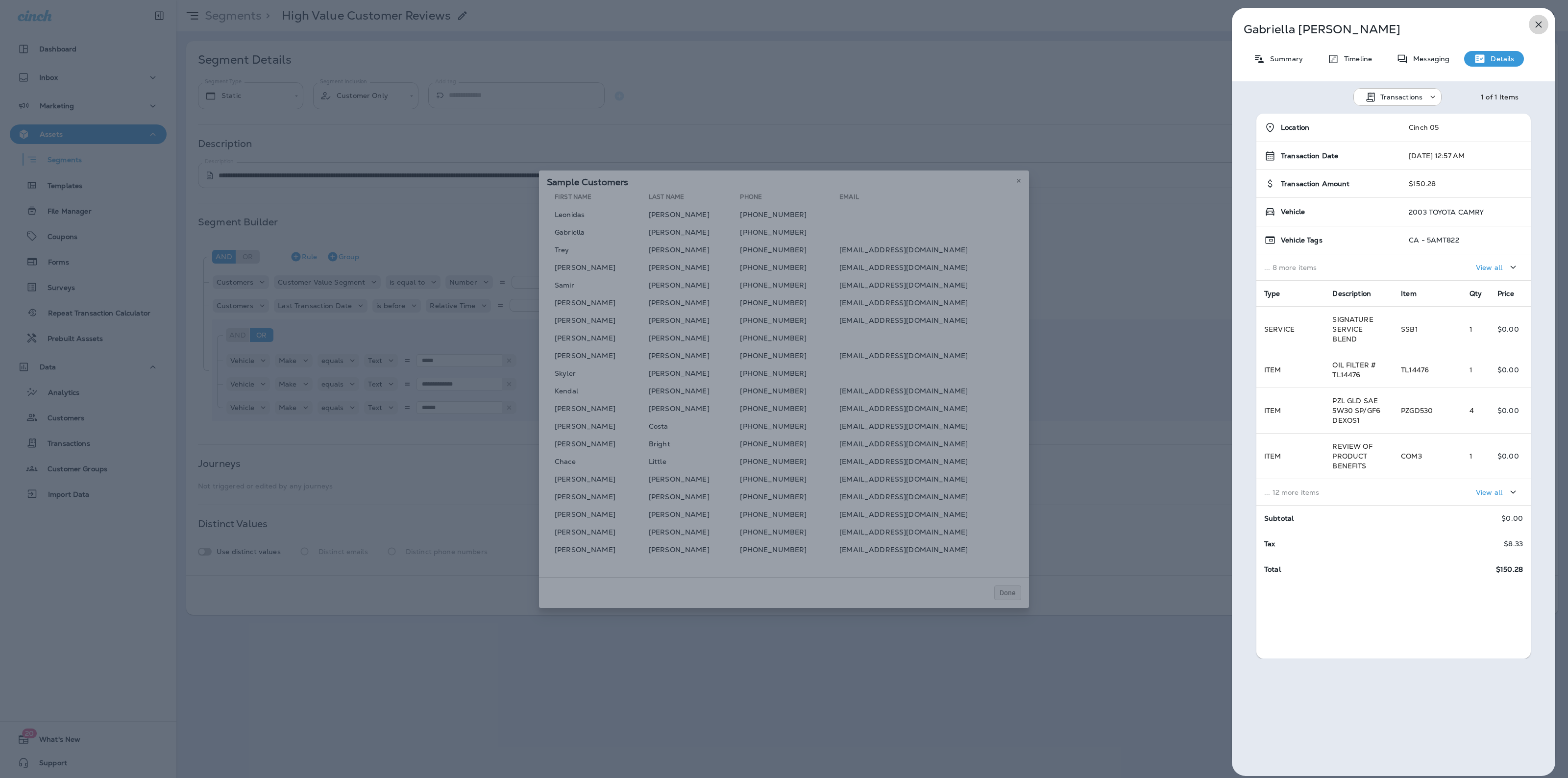
click at [1534, 27] on icon "button" at bounding box center [1539, 24] width 12 height 12
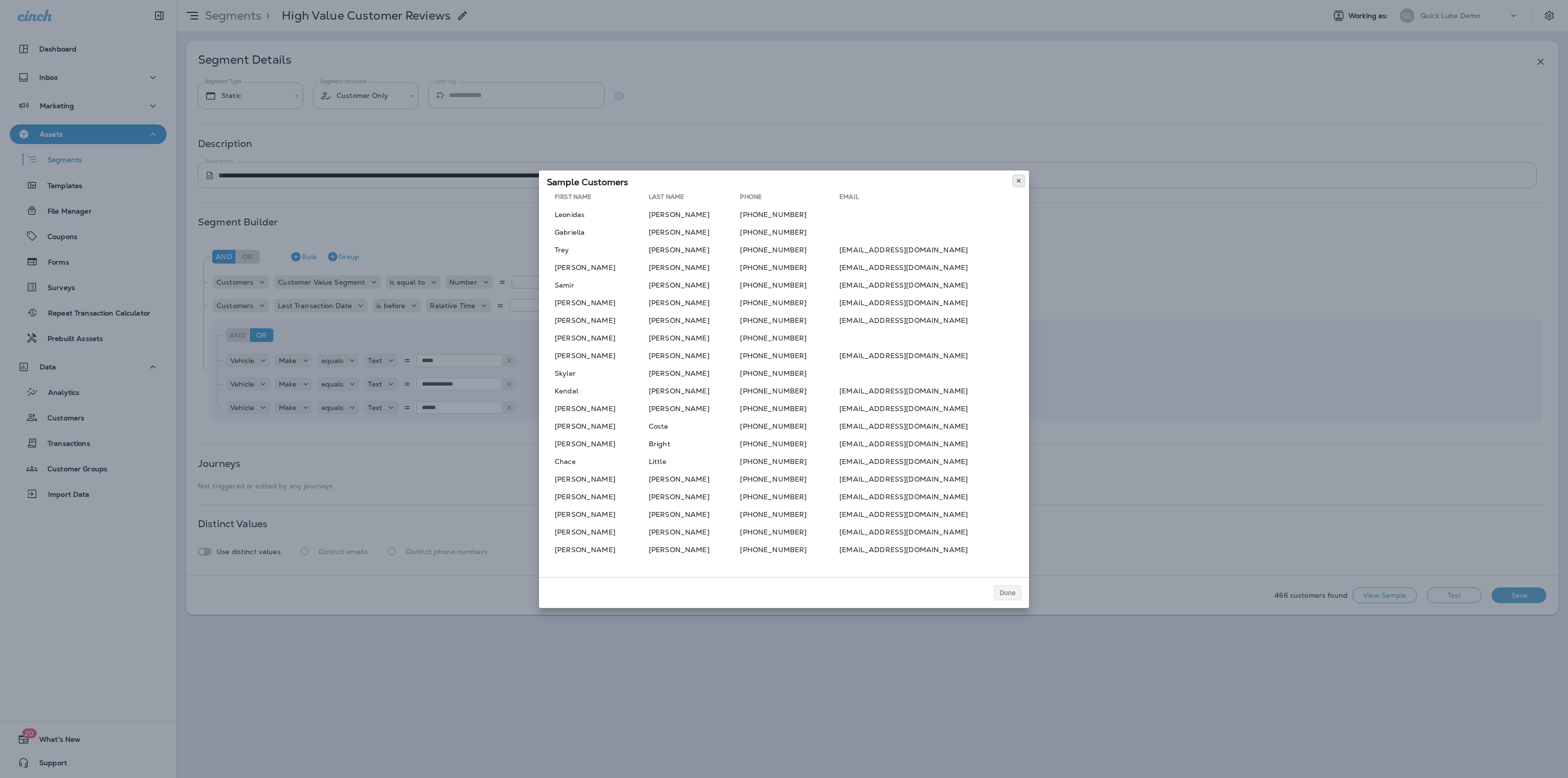
click at [1021, 179] on button at bounding box center [1019, 180] width 10 height 10
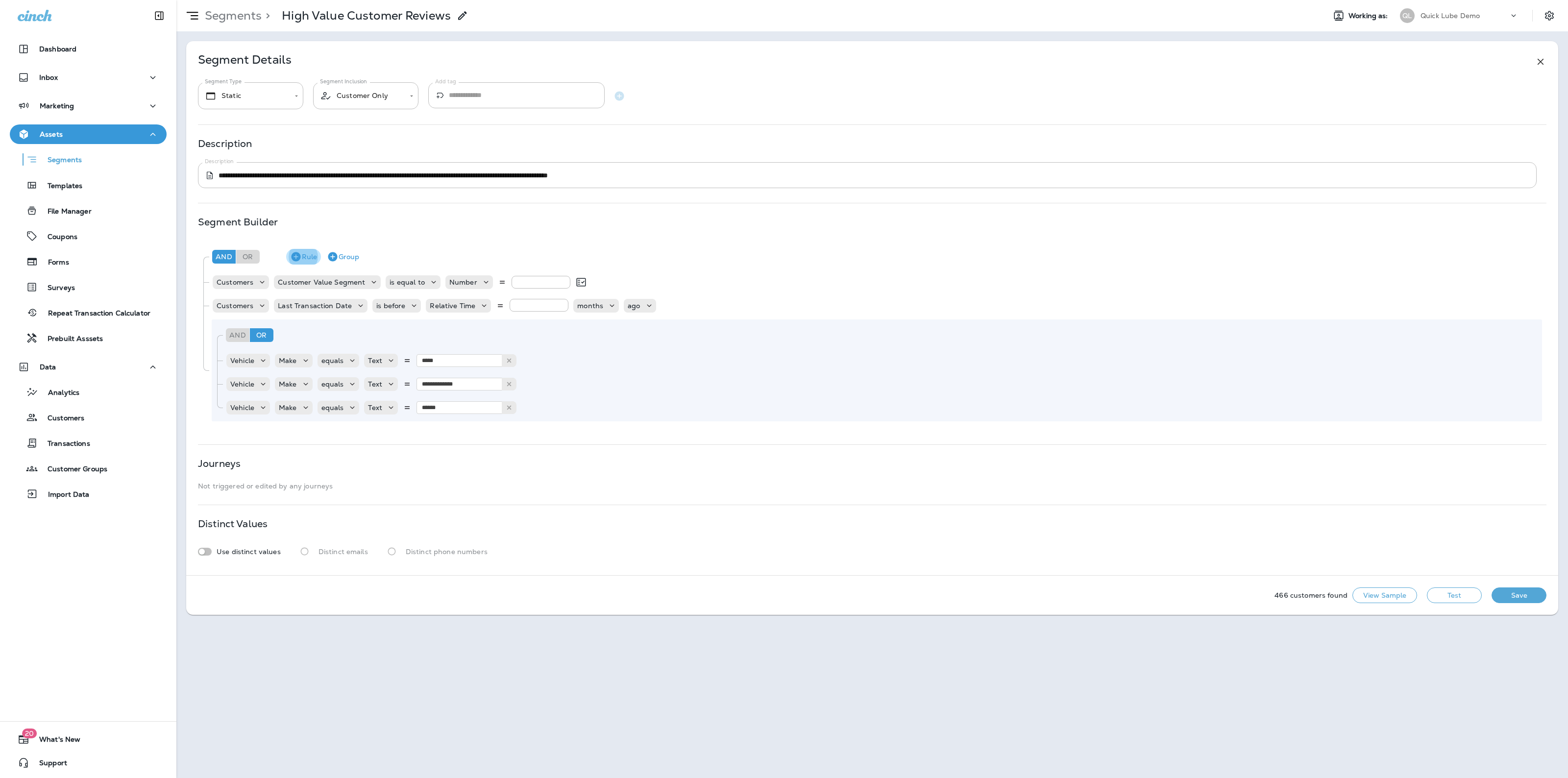
click at [292, 260] on icon "button" at bounding box center [296, 257] width 12 height 12
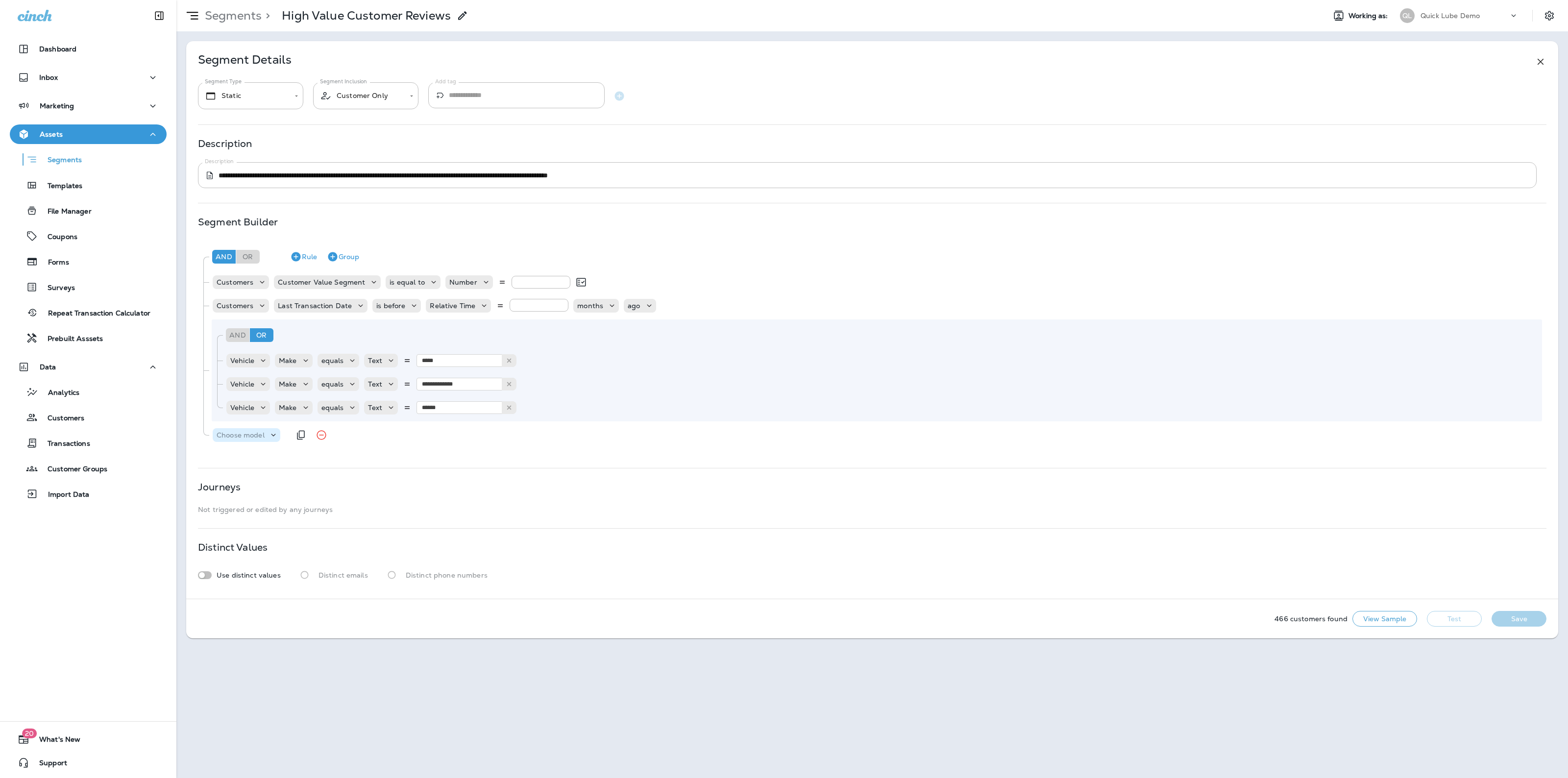
click at [237, 437] on p "Choose model" at bounding box center [240, 435] width 48 height 8
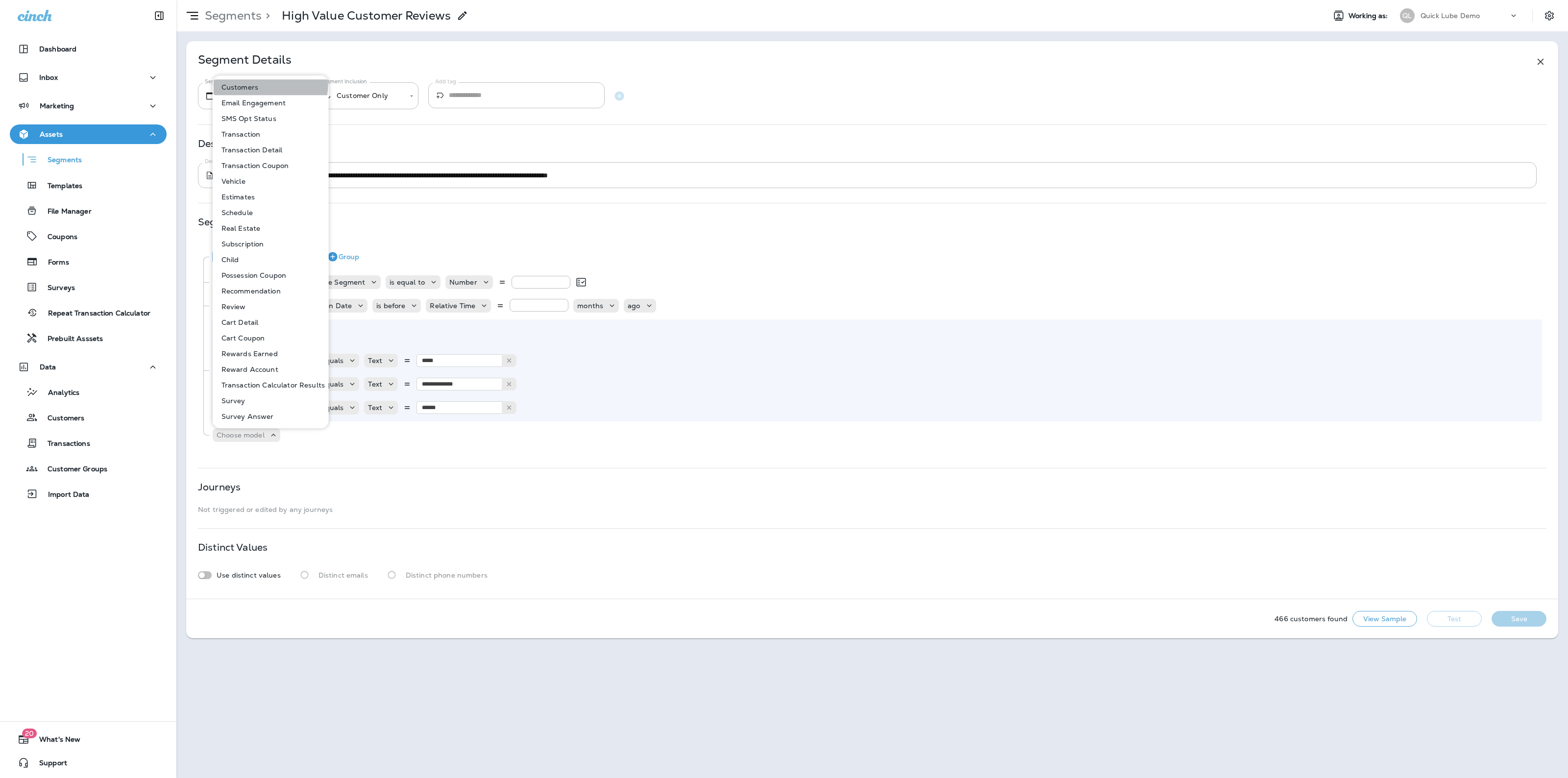
click at [243, 83] on p "Customers" at bounding box center [238, 87] width 41 height 8
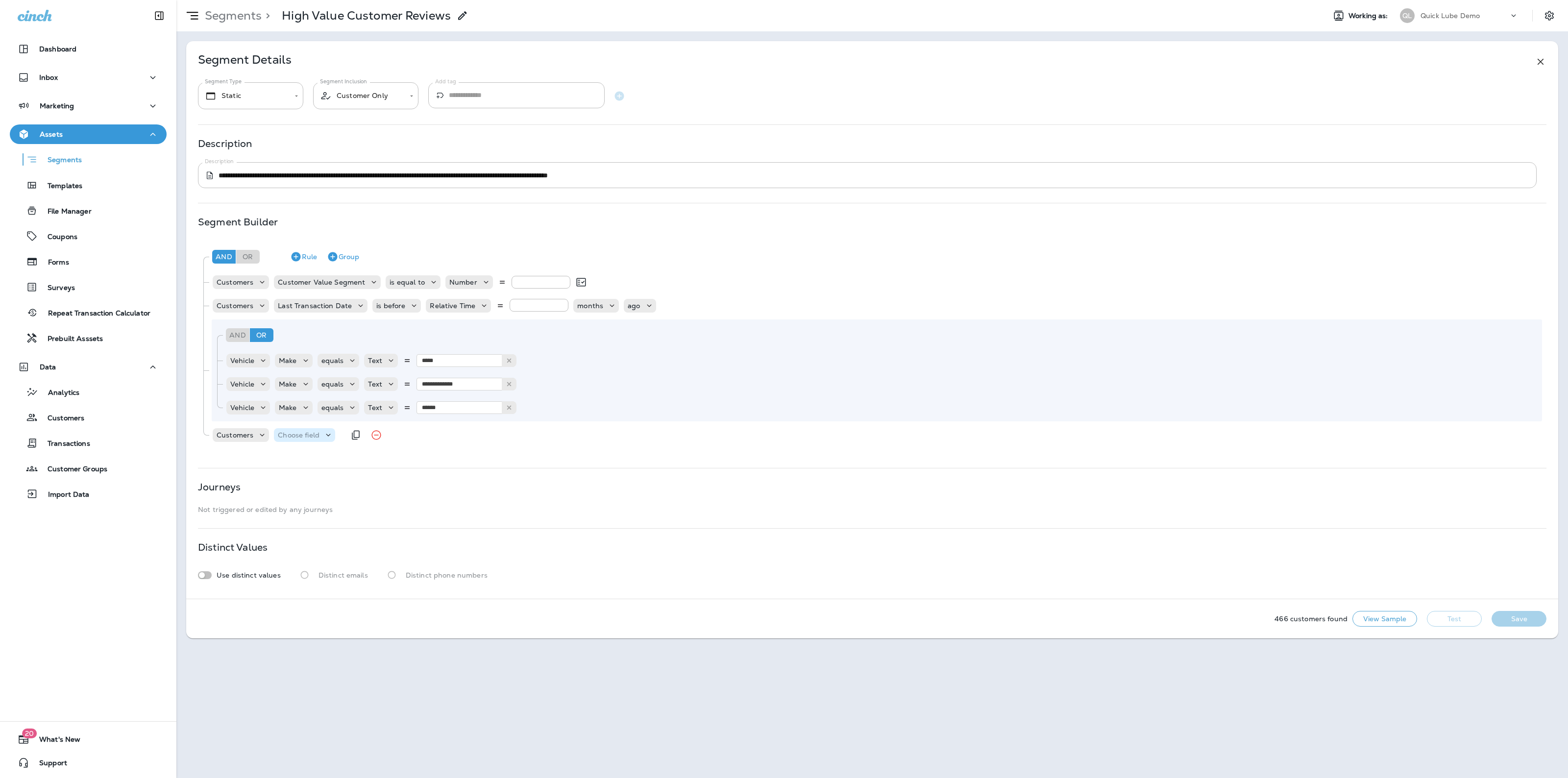
click at [298, 433] on p "Choose field" at bounding box center [299, 435] width 42 height 8
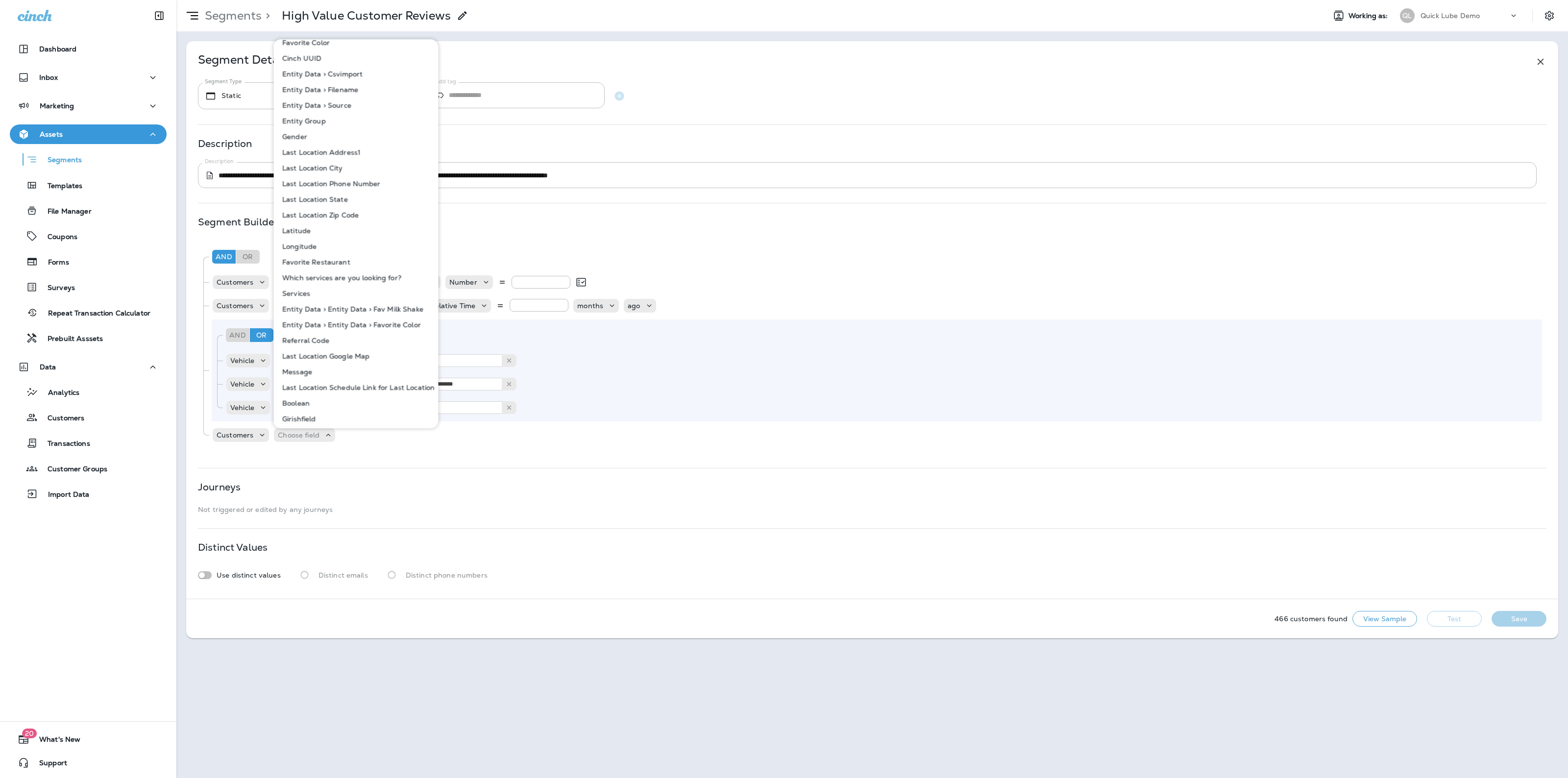
scroll to position [715, 0]
click at [390, 433] on div "Customers Choose field" at bounding box center [877, 435] width 1330 height 20
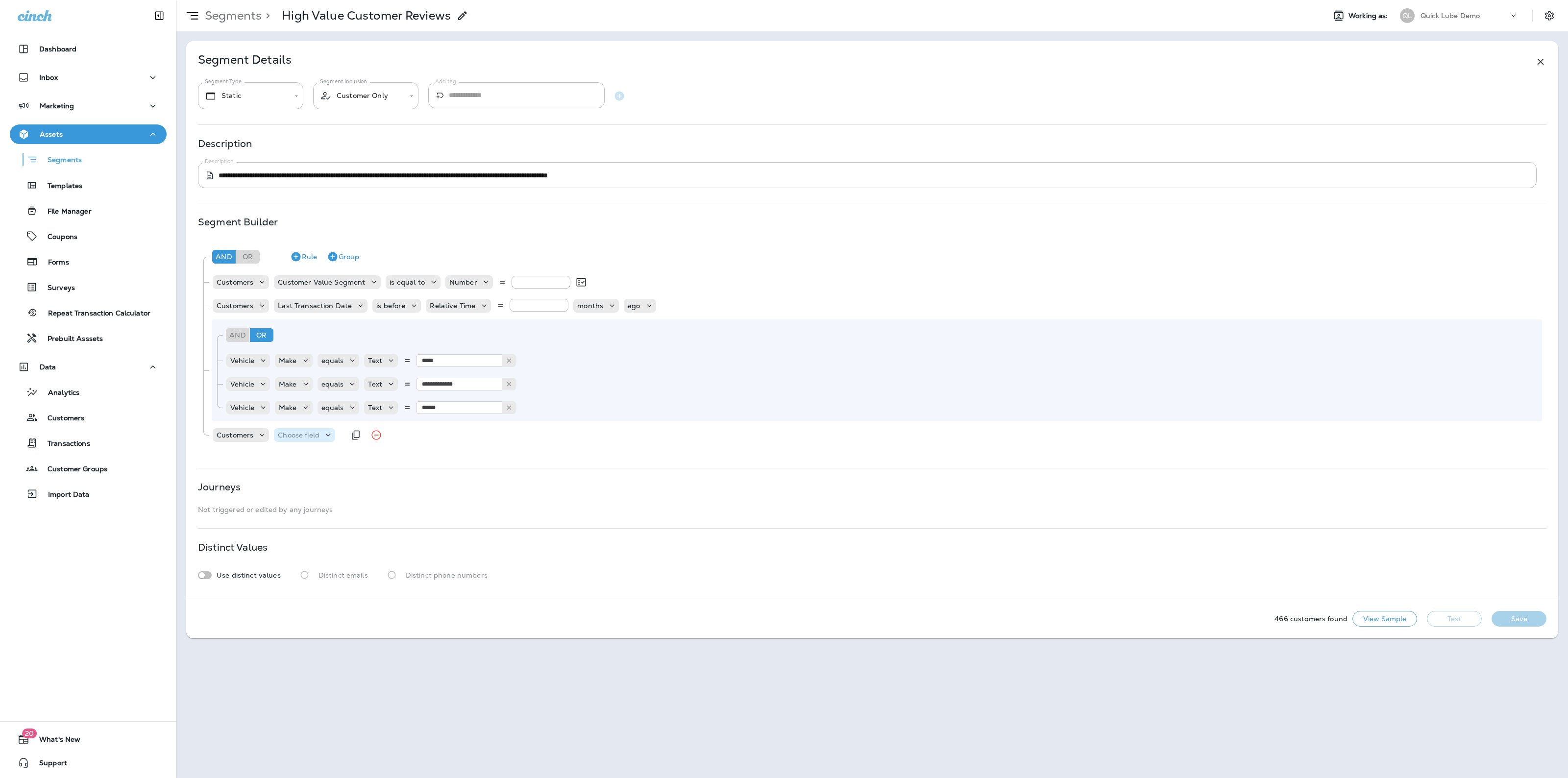
click at [315, 433] on p "Choose field" at bounding box center [299, 435] width 42 height 8
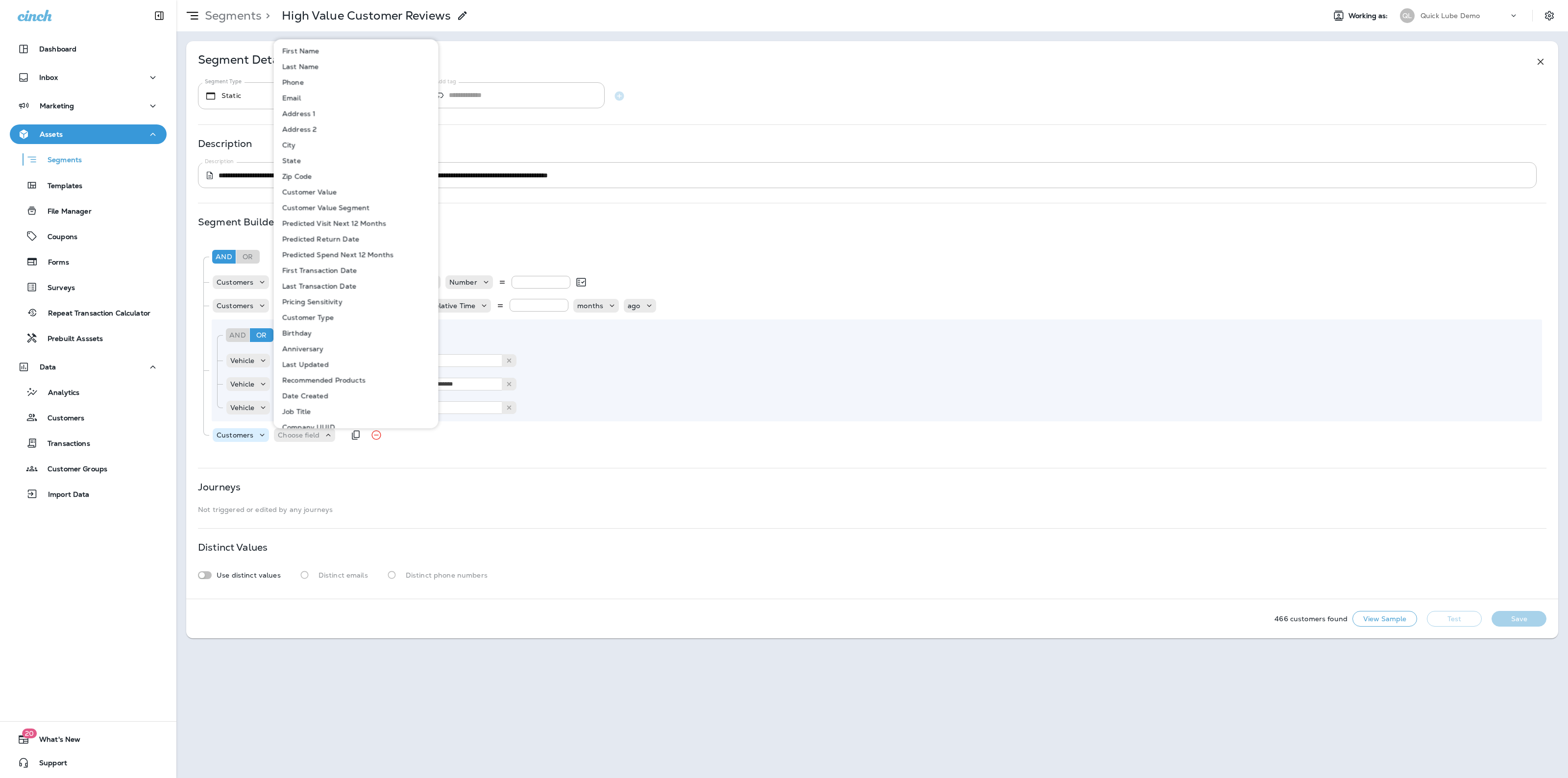
click at [241, 431] on p "Customers" at bounding box center [235, 435] width 37 height 8
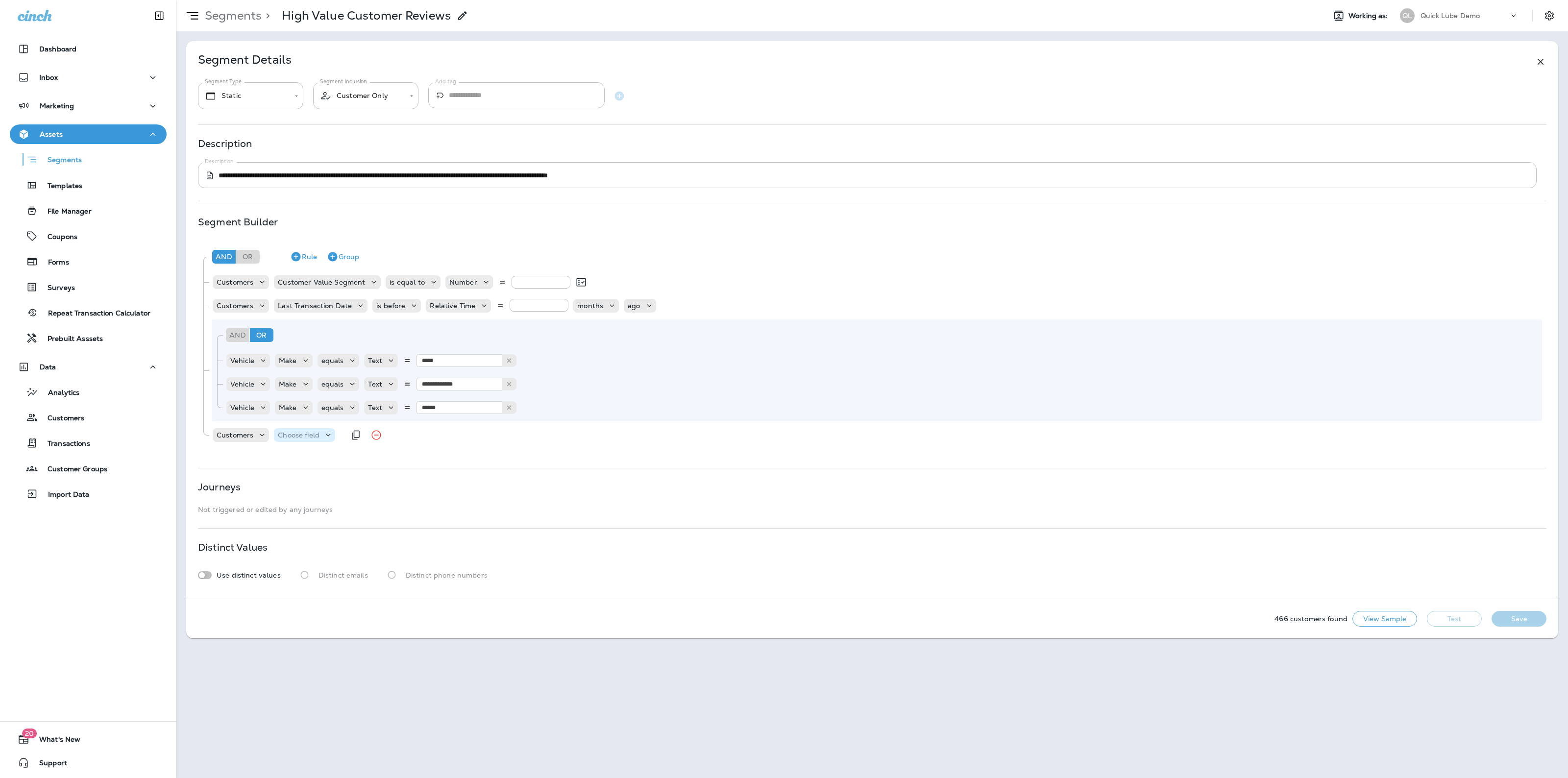
click at [307, 437] on p "Choose field" at bounding box center [299, 435] width 42 height 8
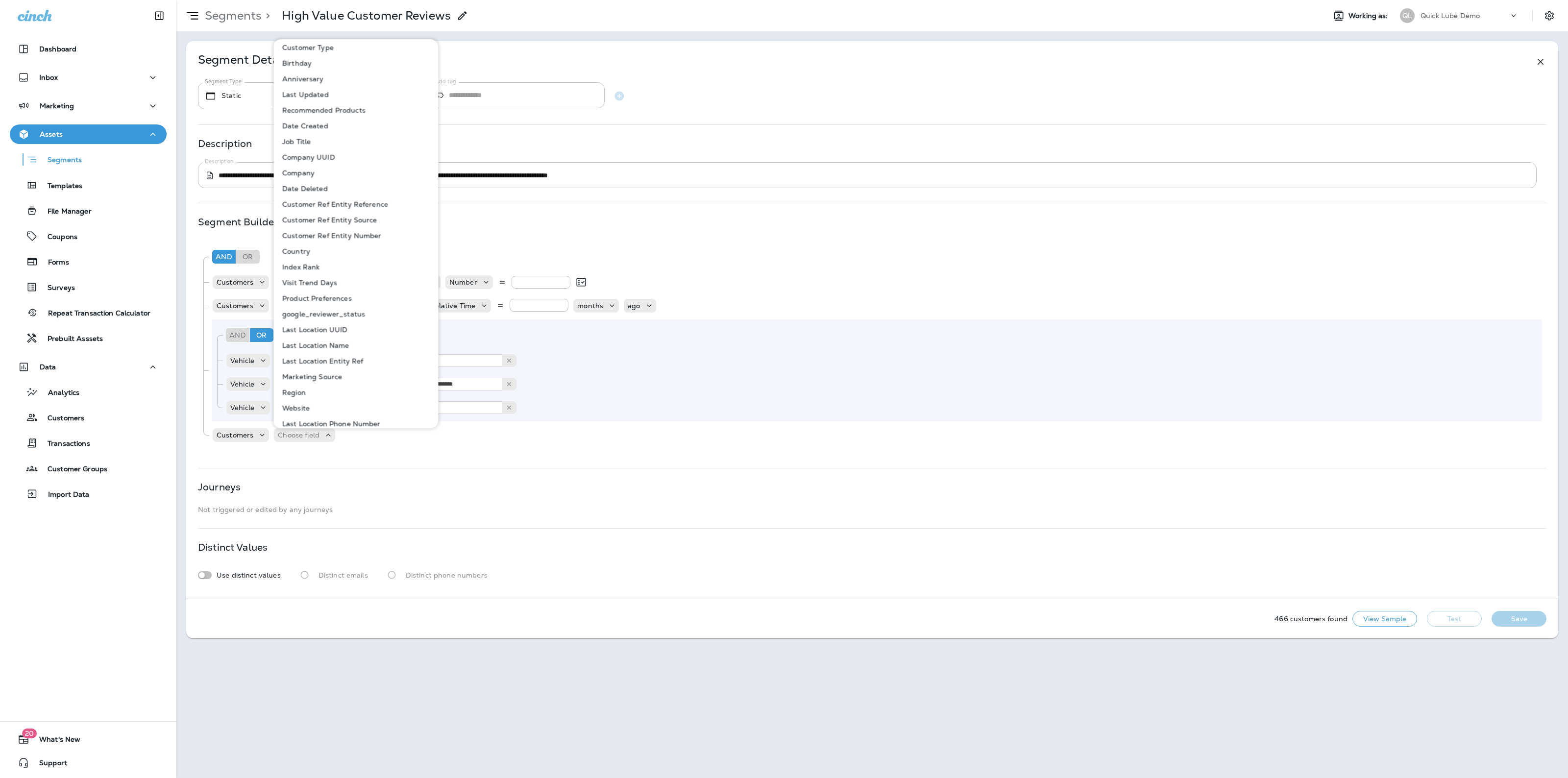
scroll to position [271, 0]
click at [324, 328] on p "Last Location UUID" at bounding box center [313, 330] width 69 height 8
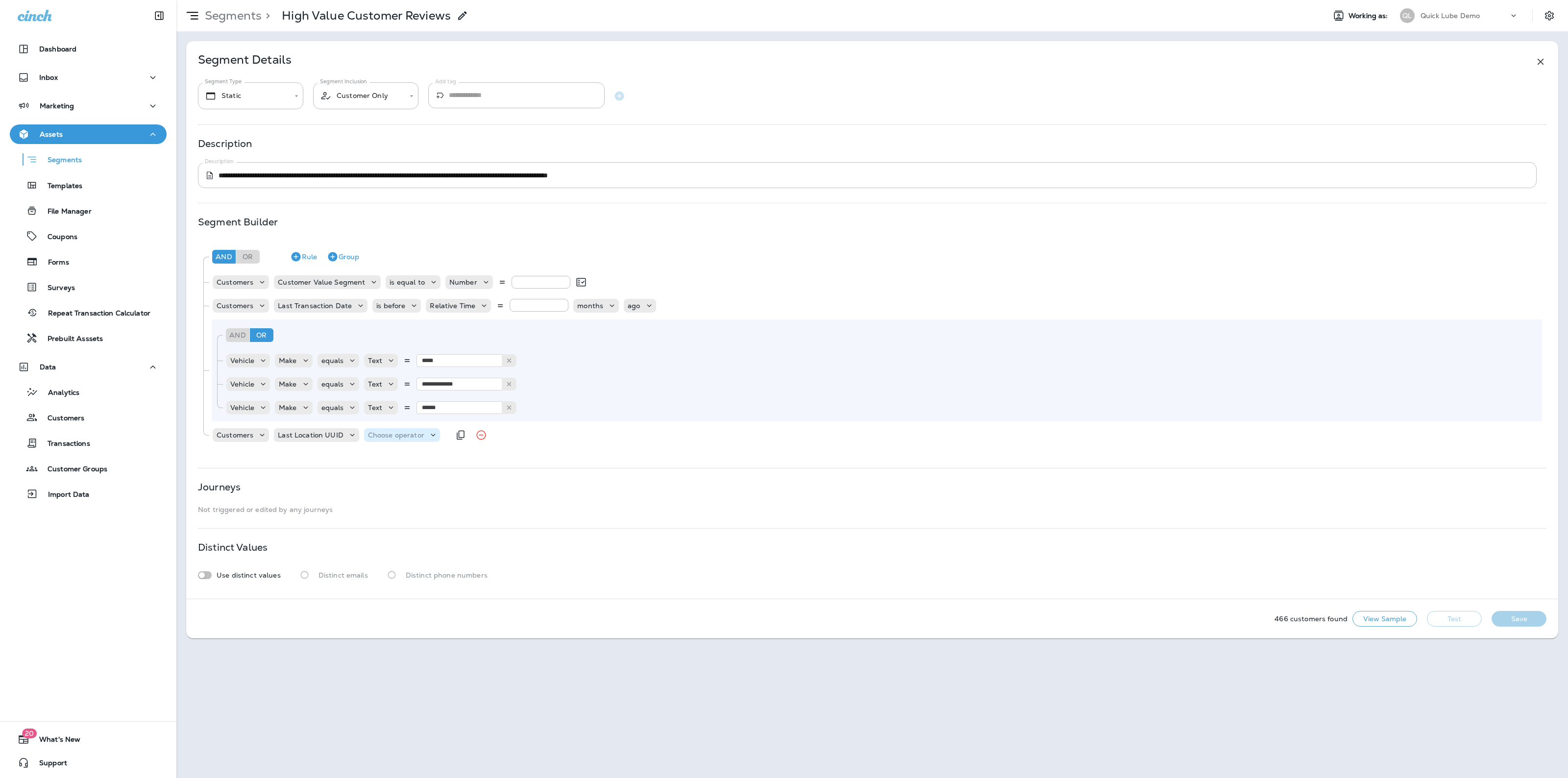
click at [403, 436] on p "Choose operator" at bounding box center [396, 435] width 56 height 8
click at [392, 460] on p "equals" at bounding box center [380, 460] width 26 height 8
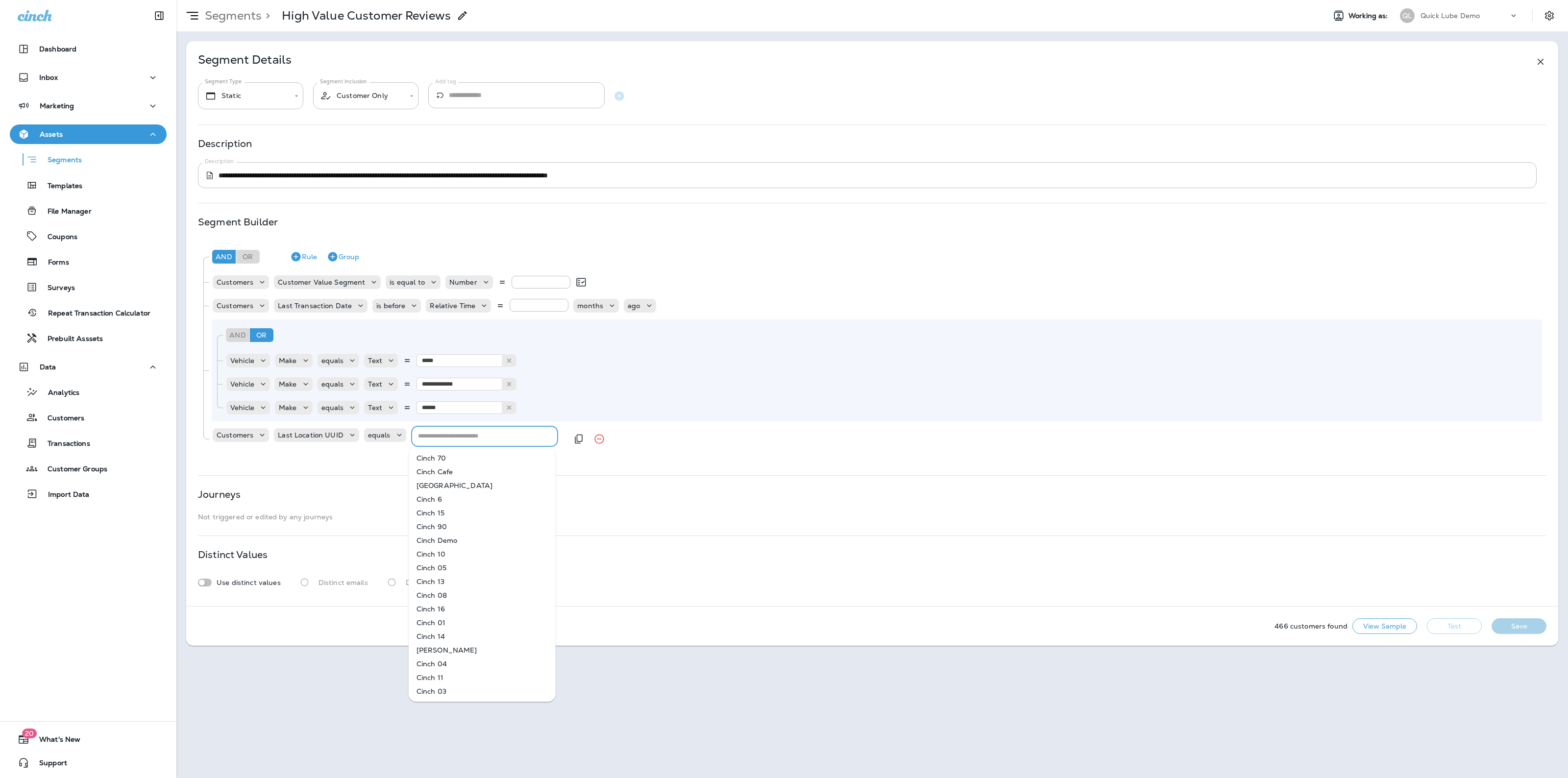
click at [460, 437] on input "text" at bounding box center [484, 436] width 140 height 15
click at [439, 511] on li "Cinch 15" at bounding box center [482, 513] width 147 height 14
type input "********"
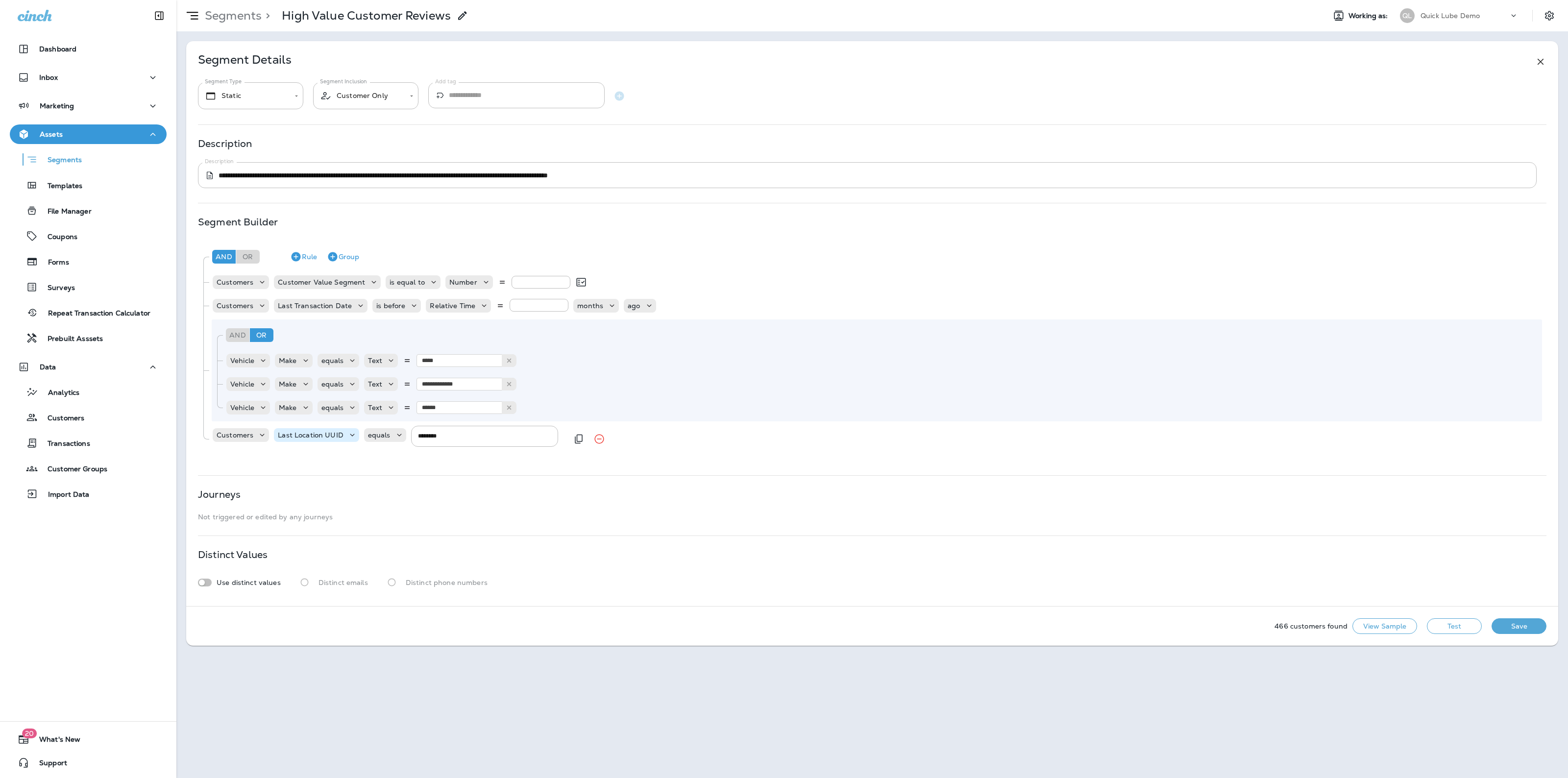
click at [301, 439] on div "Last Location UUID" at bounding box center [316, 435] width 85 height 10
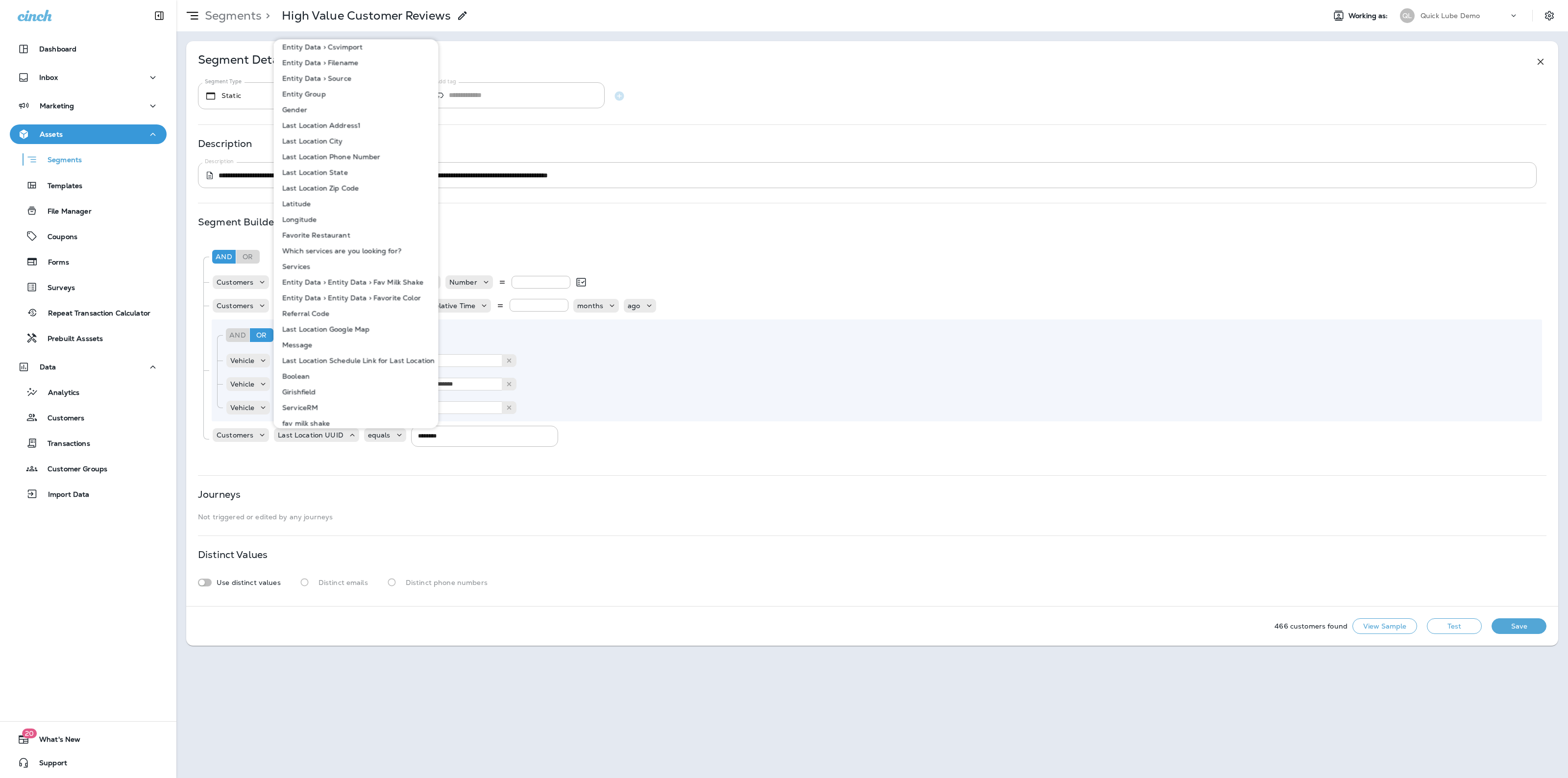
scroll to position [715, 0]
click at [436, 511] on div "Journeys Not triggered or edited by any journeys" at bounding box center [872, 505] width 1348 height 30
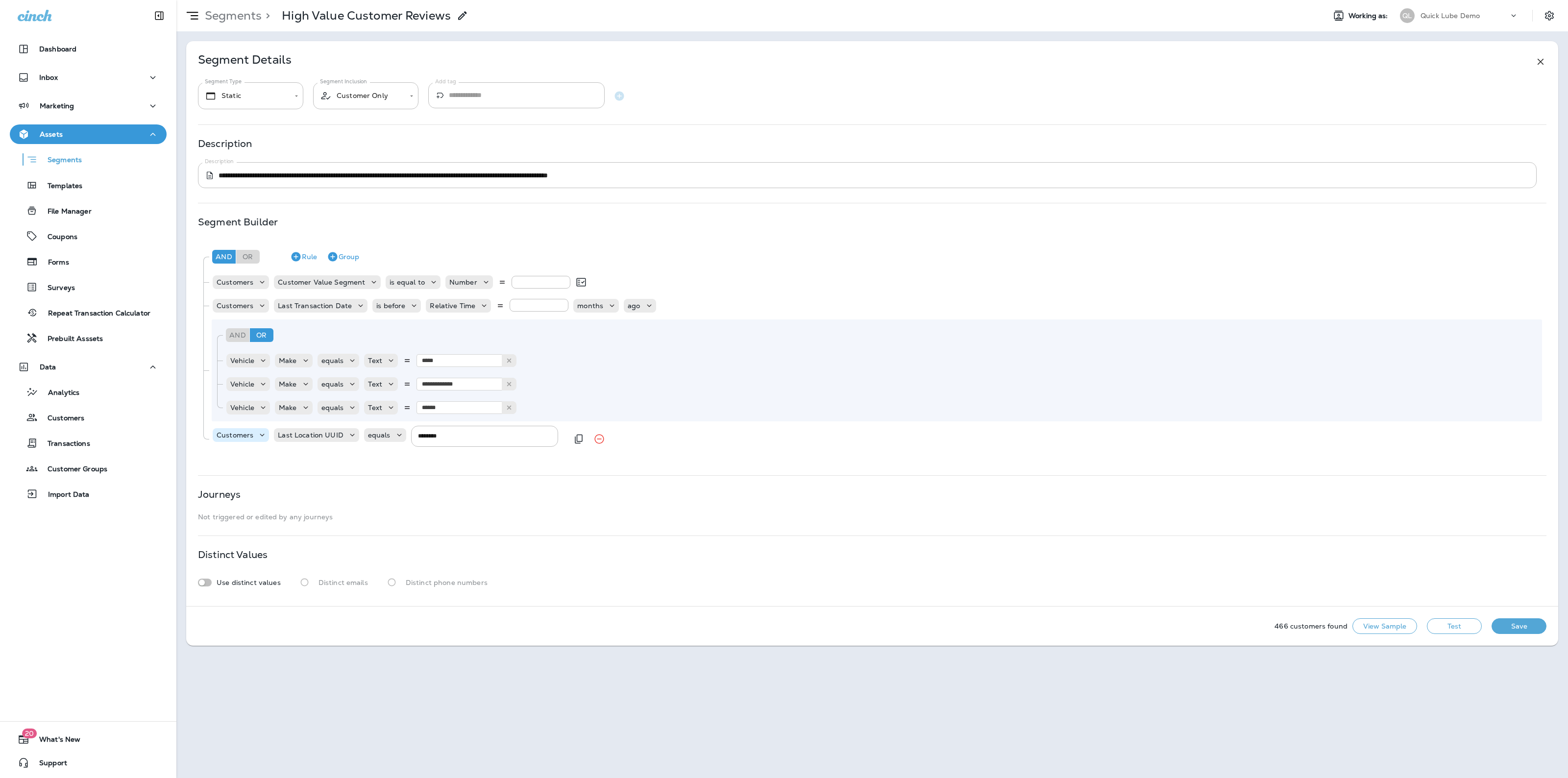
click at [248, 435] on p "Customers" at bounding box center [235, 435] width 37 height 8
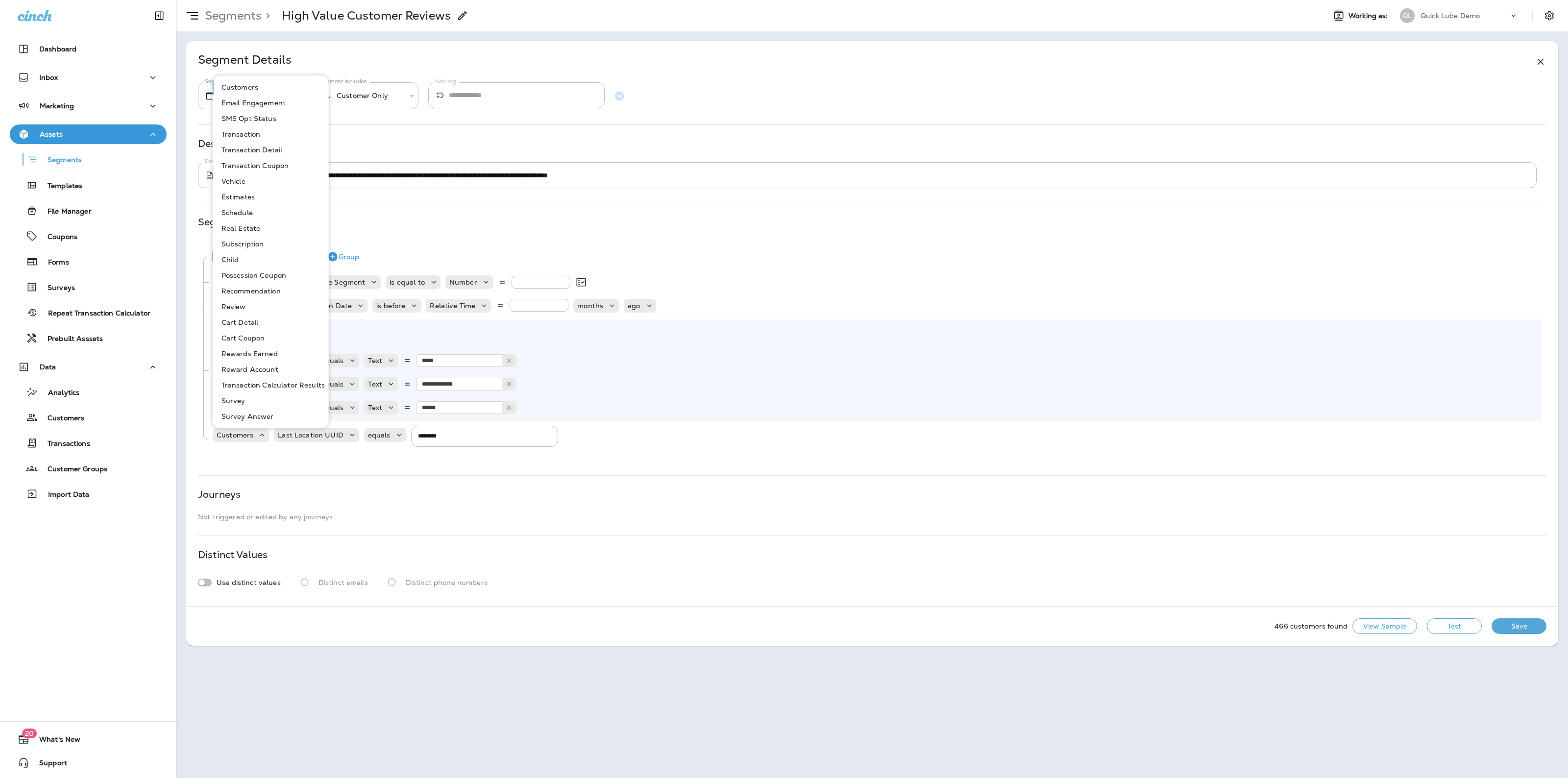
click at [258, 488] on div "**********" at bounding box center [872, 324] width 1372 height 565
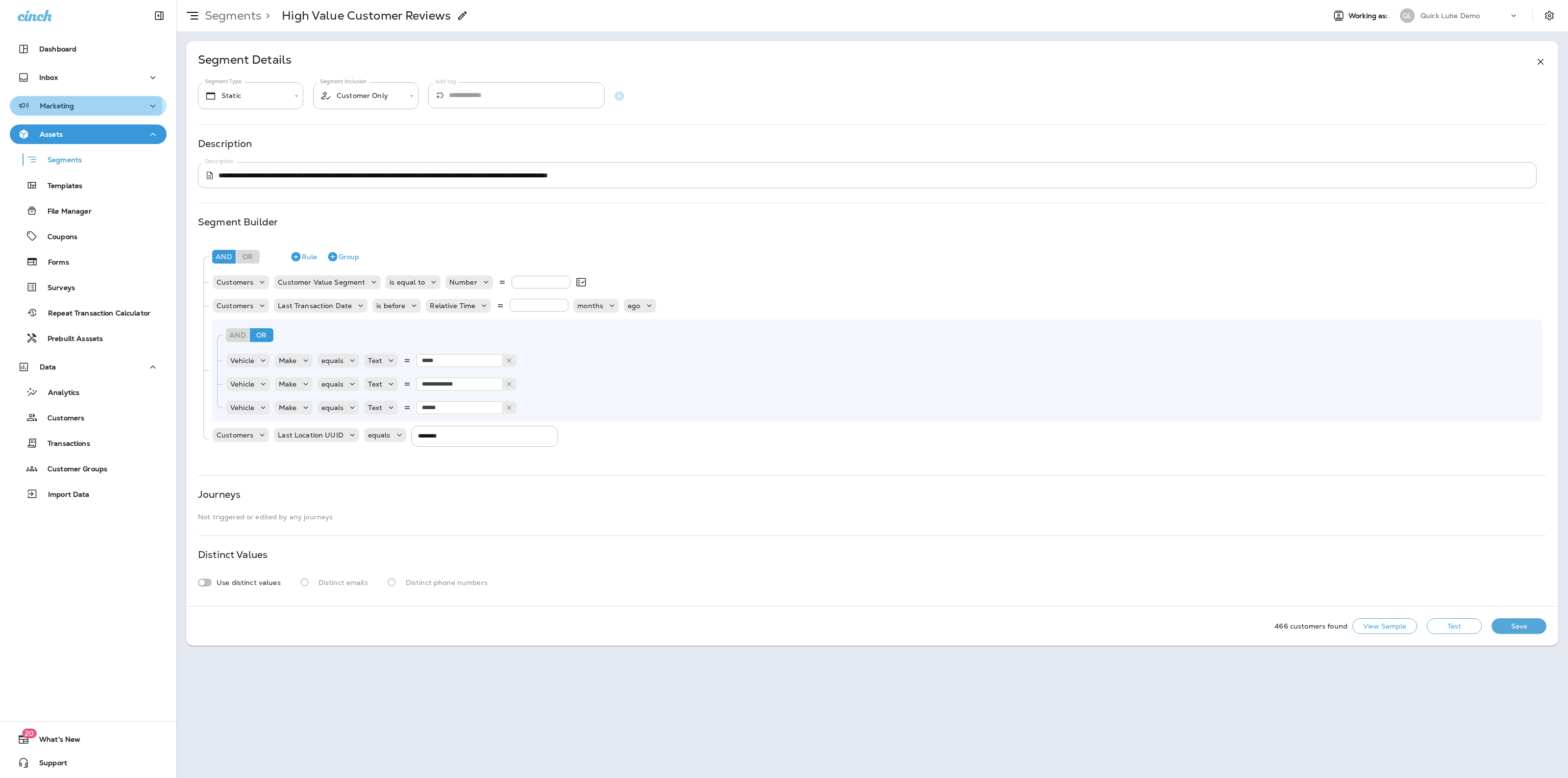
click at [52, 109] on p "Marketing" at bounding box center [57, 106] width 34 height 8
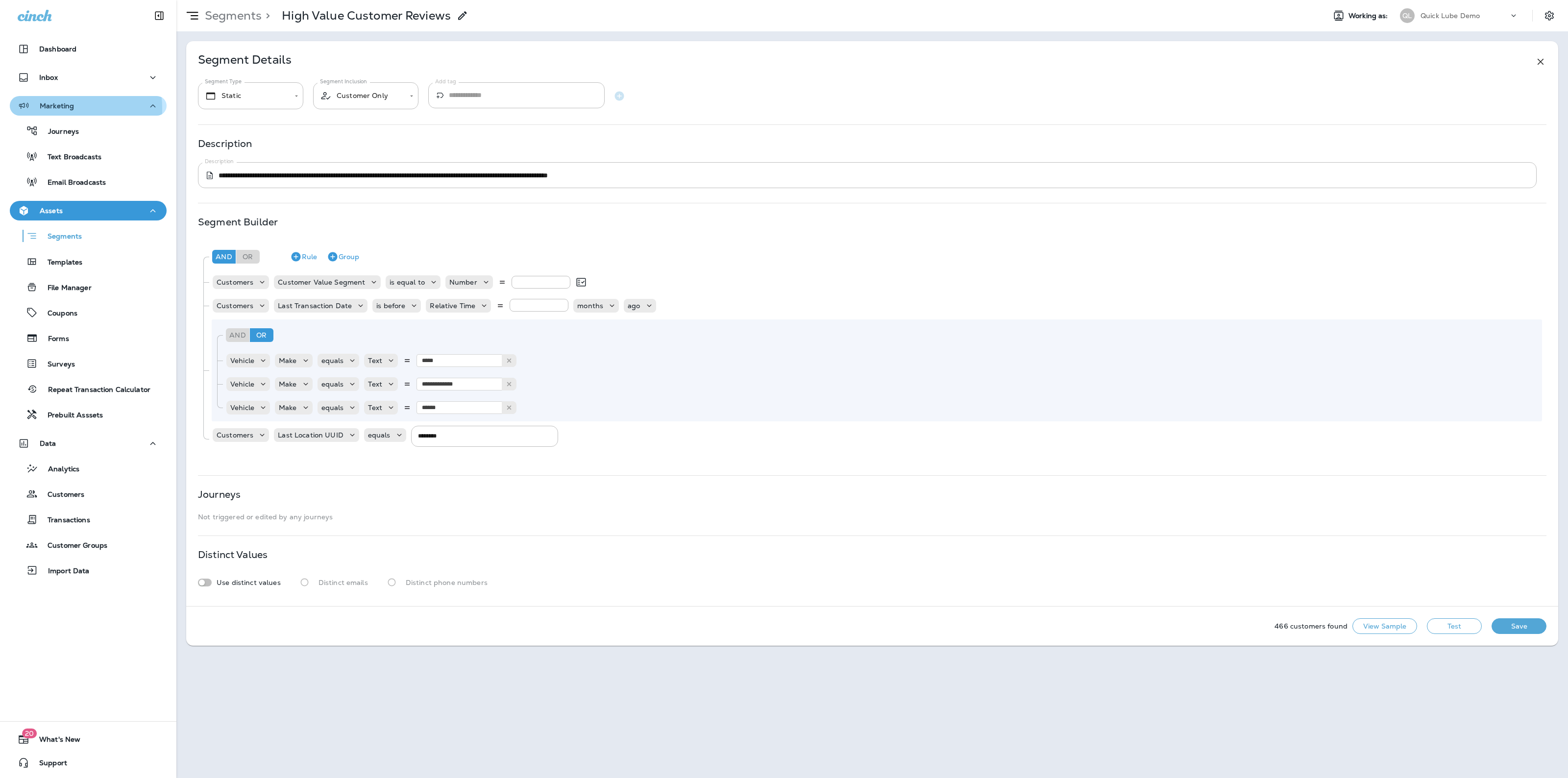
click at [52, 109] on p "Marketing" at bounding box center [57, 106] width 34 height 8
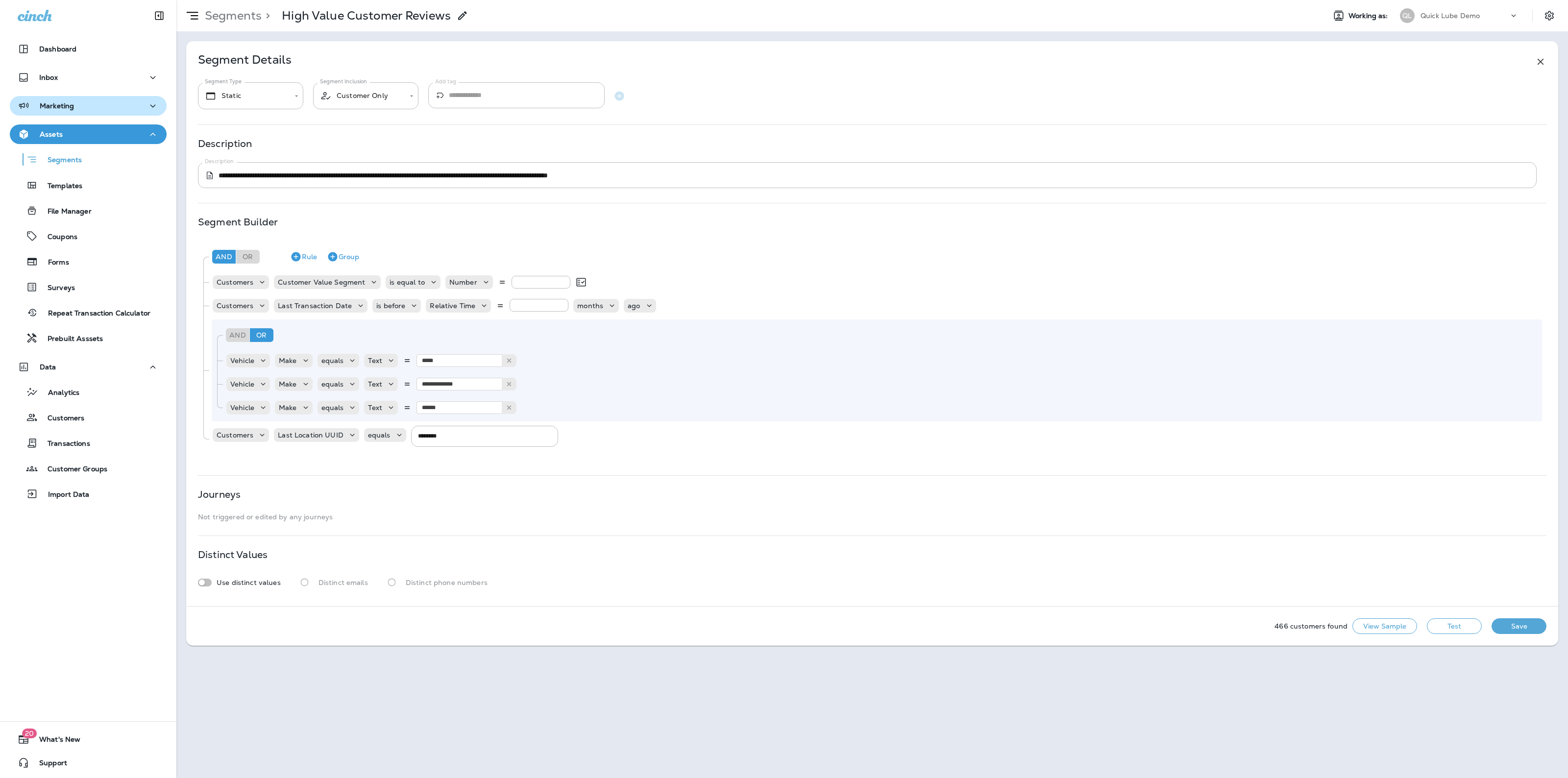
click at [82, 110] on div "Marketing" at bounding box center [88, 106] width 141 height 12
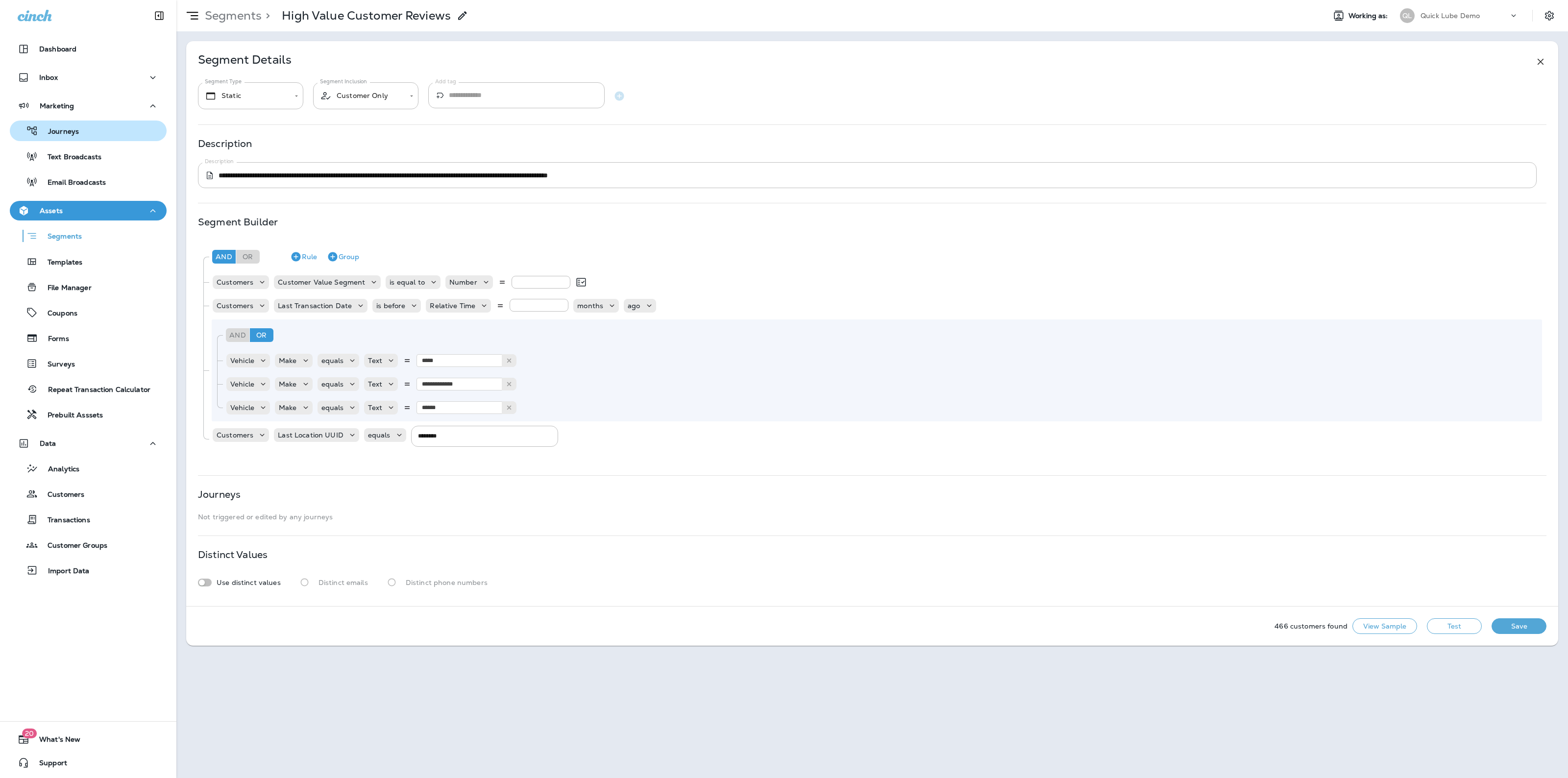
click at [76, 131] on p "Journeys" at bounding box center [58, 132] width 41 height 9
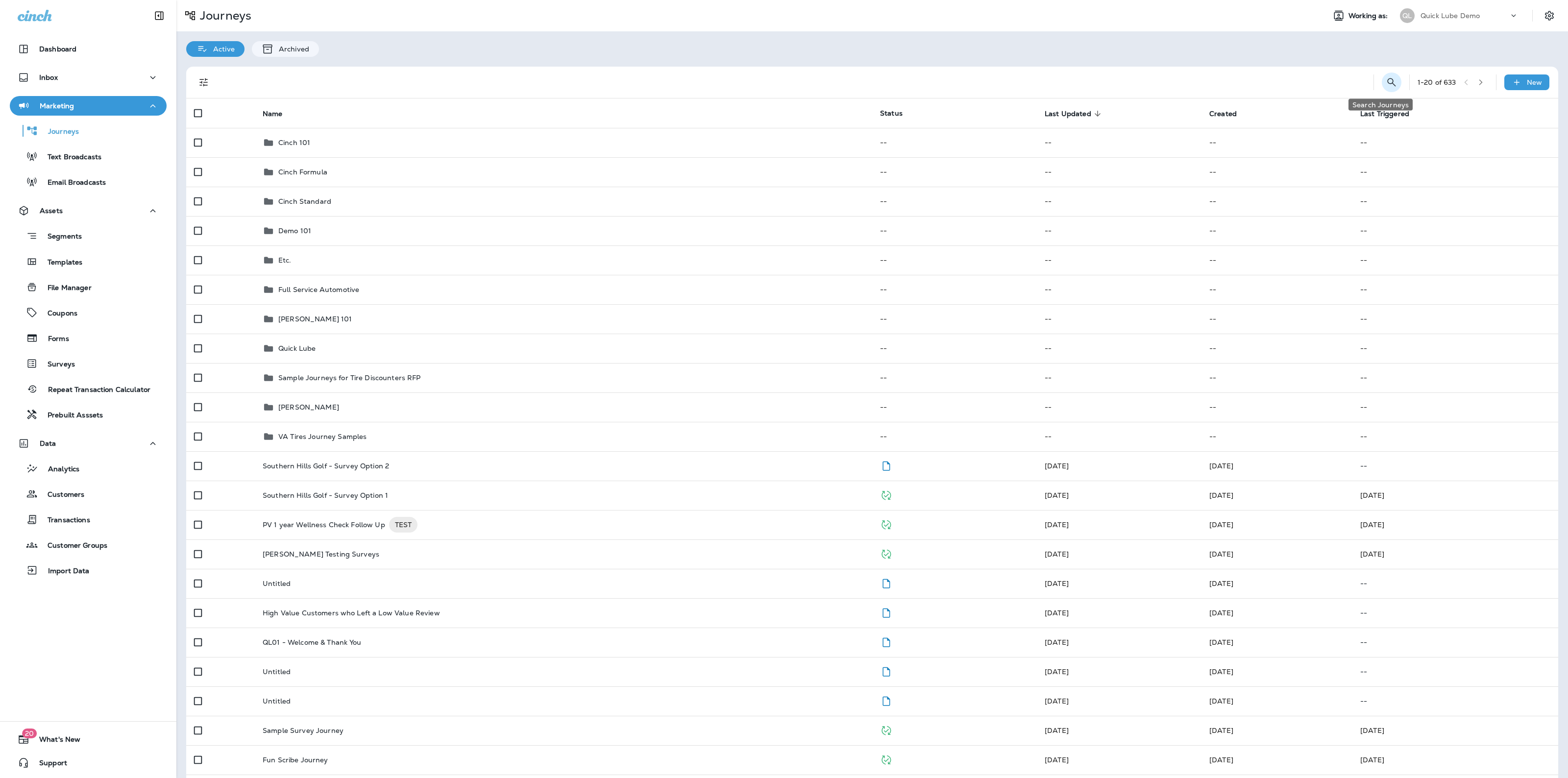
click at [1386, 79] on icon "Search Journeys" at bounding box center [1391, 82] width 12 height 12
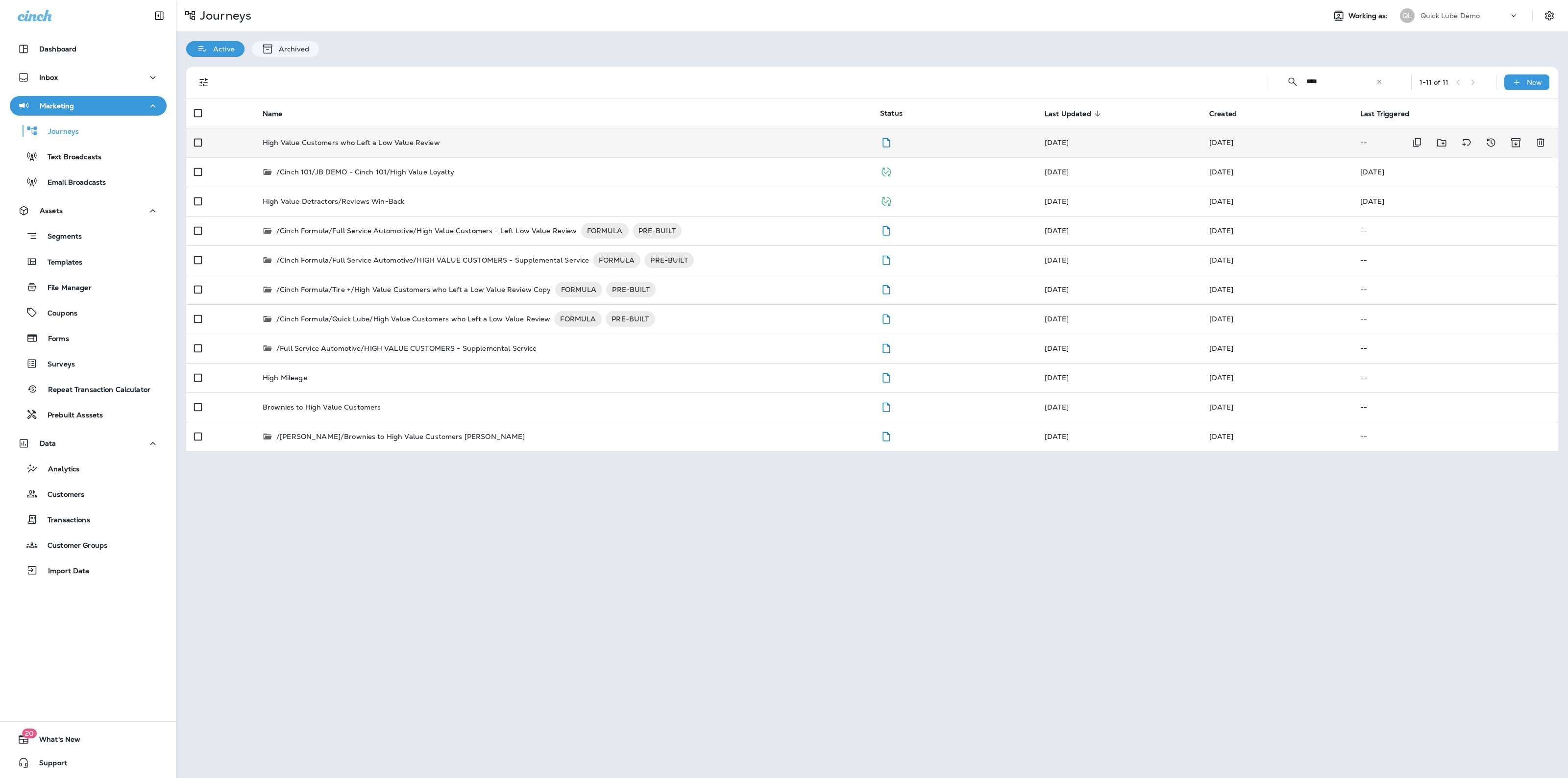
type input "****"
click at [770, 142] on div "High Value Customers who Left a Low Value Review" at bounding box center [564, 143] width 602 height 8
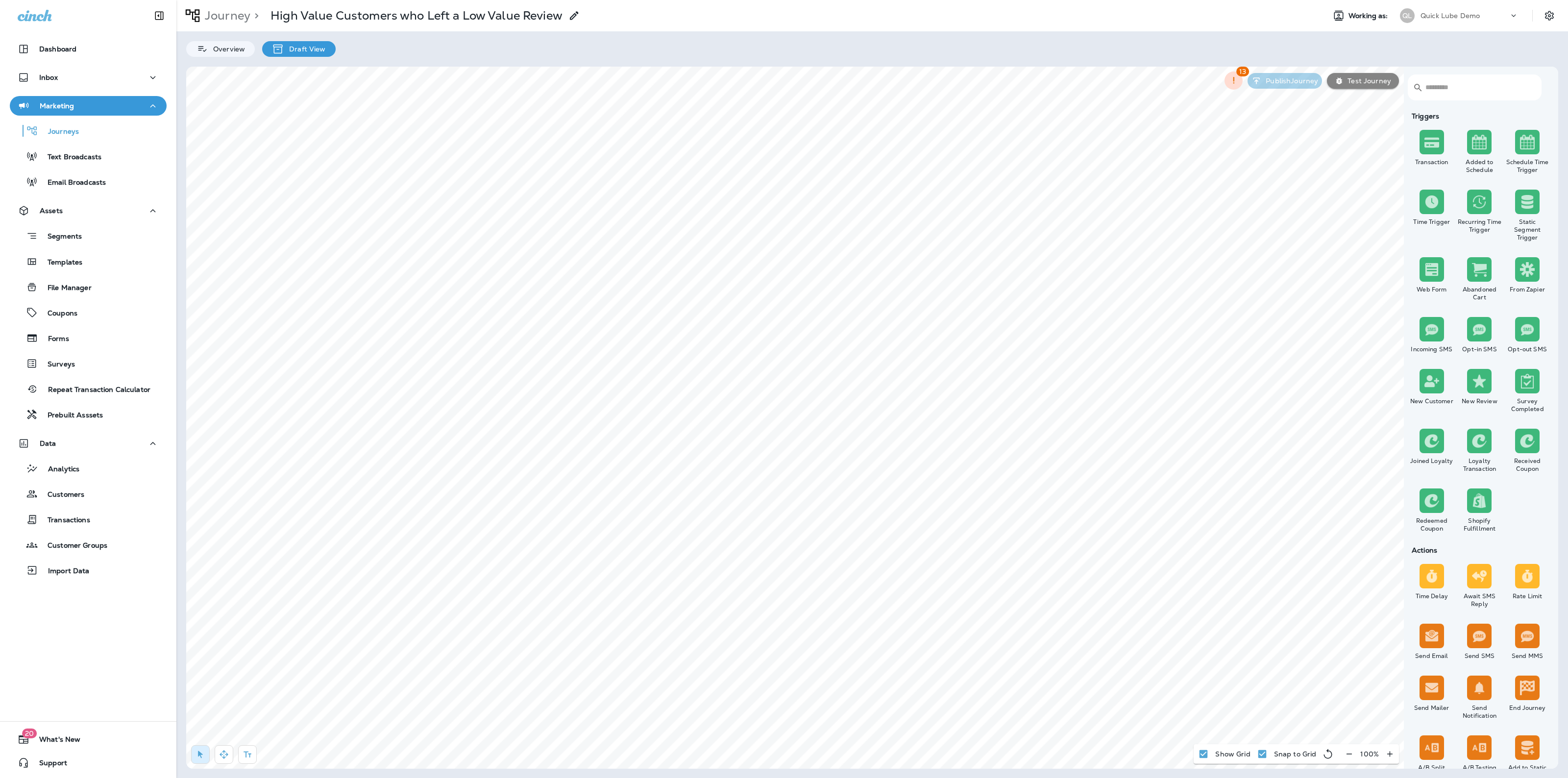
click at [866, 95] on html "Dashboard Inbox Marketing Journeys Text Broadcasts Email Broadcasts Assets Segm…" at bounding box center [784, 47] width 1568 height 95
click at [684, 95] on html "Dashboard Inbox Marketing Journeys Text Broadcasts Email Broadcasts Assets Segm…" at bounding box center [784, 47] width 1568 height 95
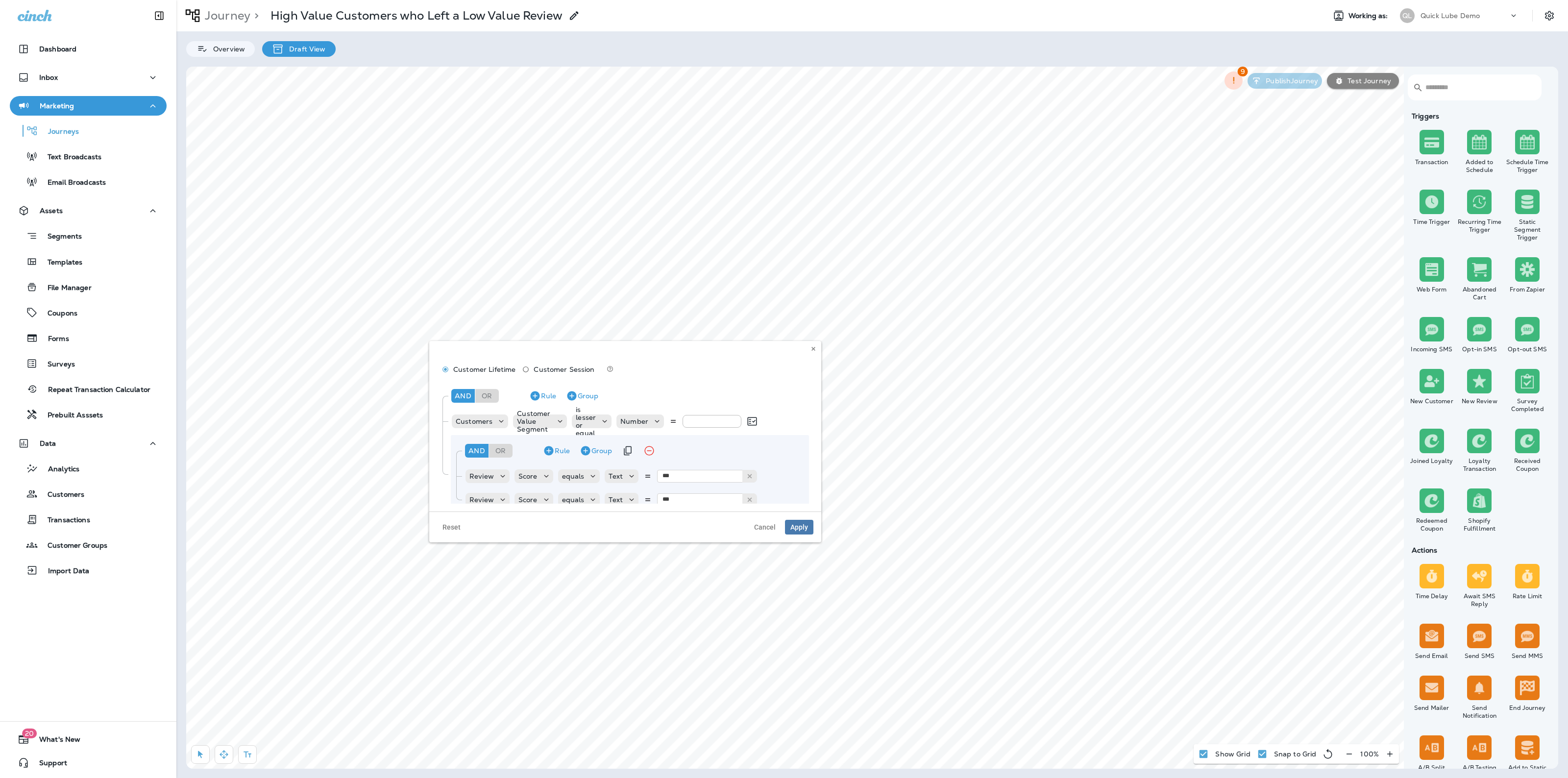
type input "*"
click at [808, 528] on button "Apply" at bounding box center [798, 527] width 28 height 14
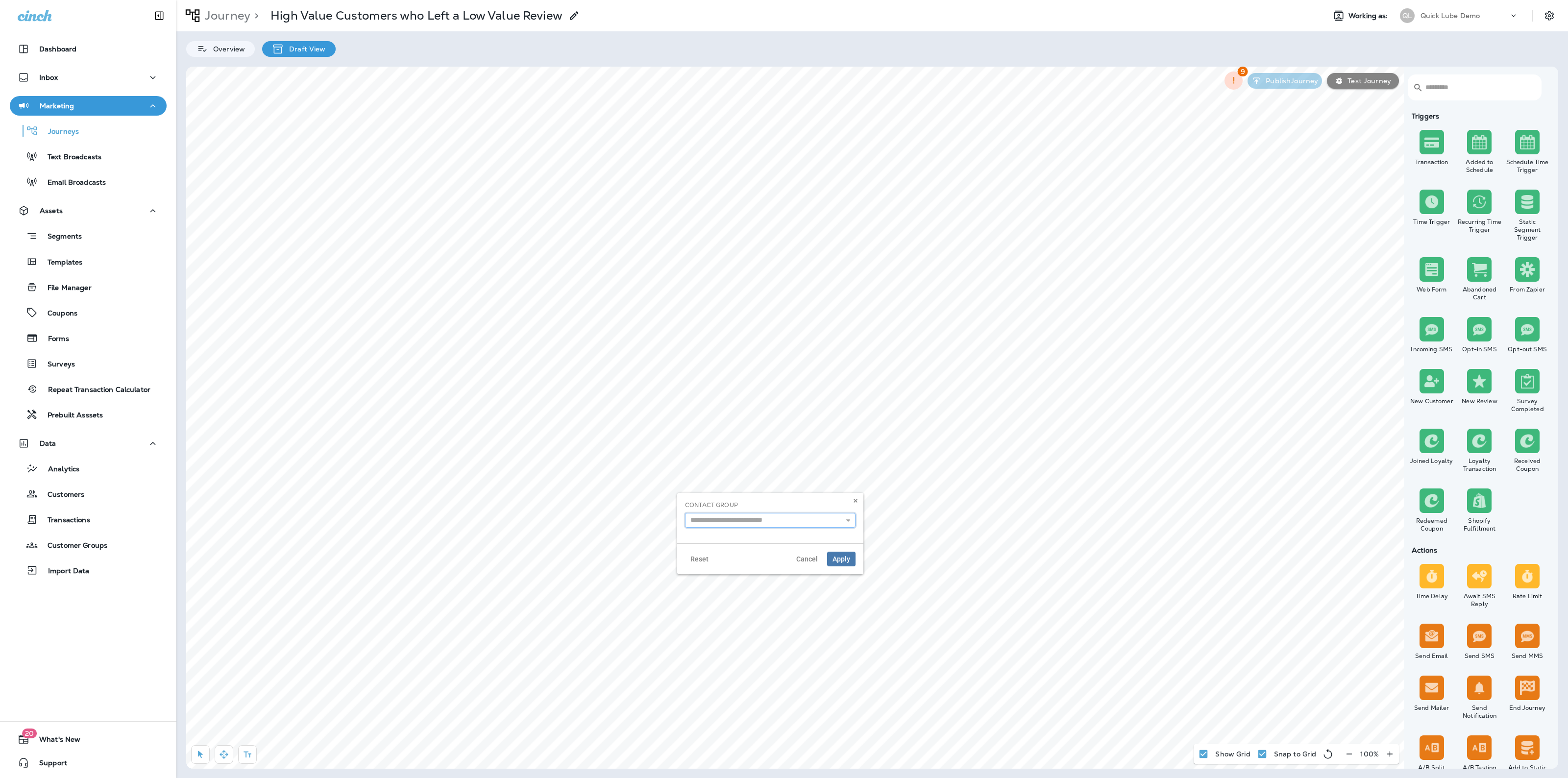
click at [793, 523] on input "text" at bounding box center [770, 520] width 171 height 14
click at [855, 496] on button at bounding box center [855, 501] width 10 height 10
select select "****"
type input "*"
click at [703, 458] on input "*" at bounding box center [694, 459] width 37 height 14
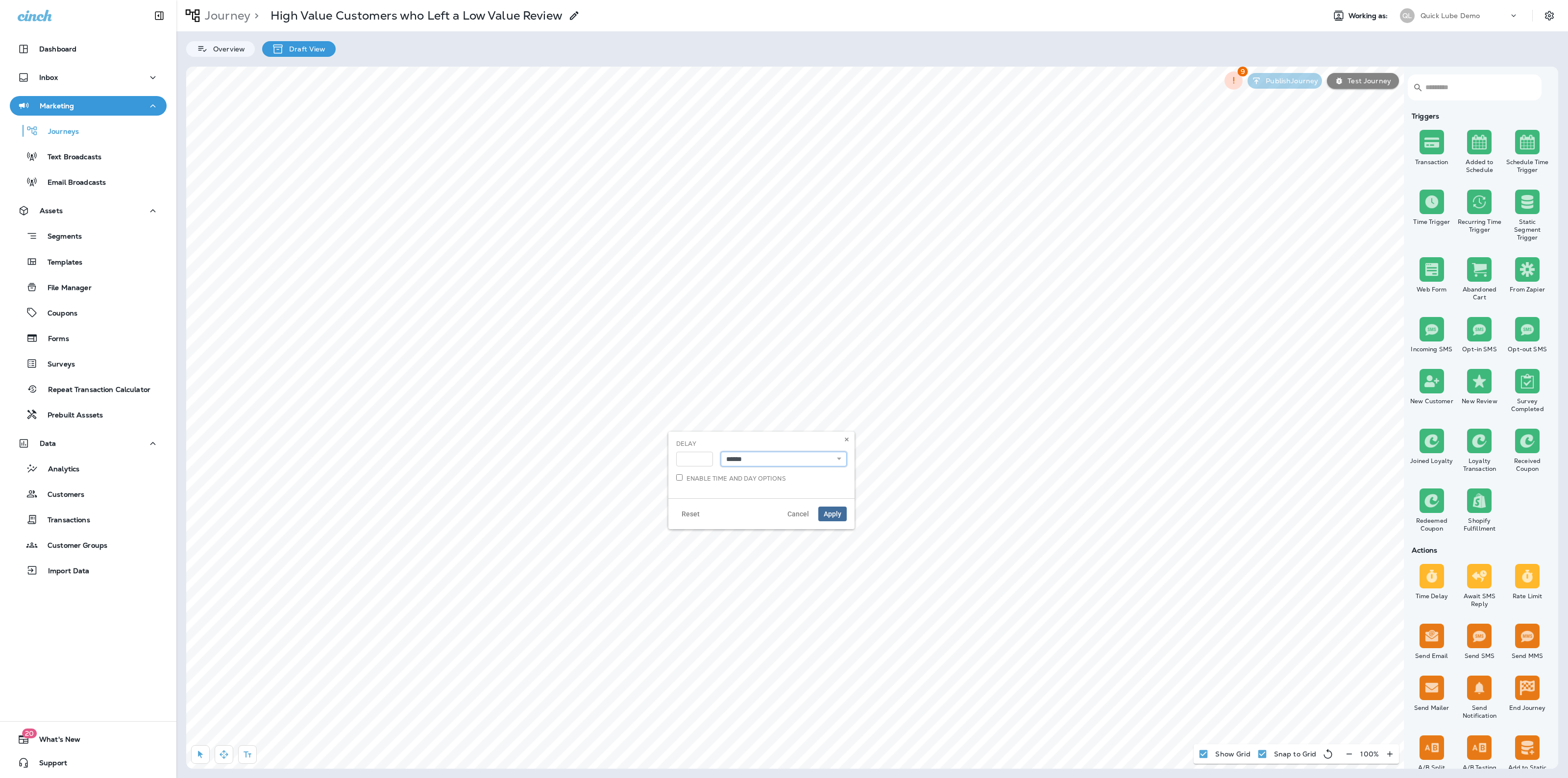
click at [760, 460] on select "**********" at bounding box center [783, 459] width 126 height 14
select select "*****"
click at [721, 452] on select "**********" at bounding box center [783, 459] width 126 height 14
click at [826, 515] on span "Apply" at bounding box center [832, 514] width 18 height 7
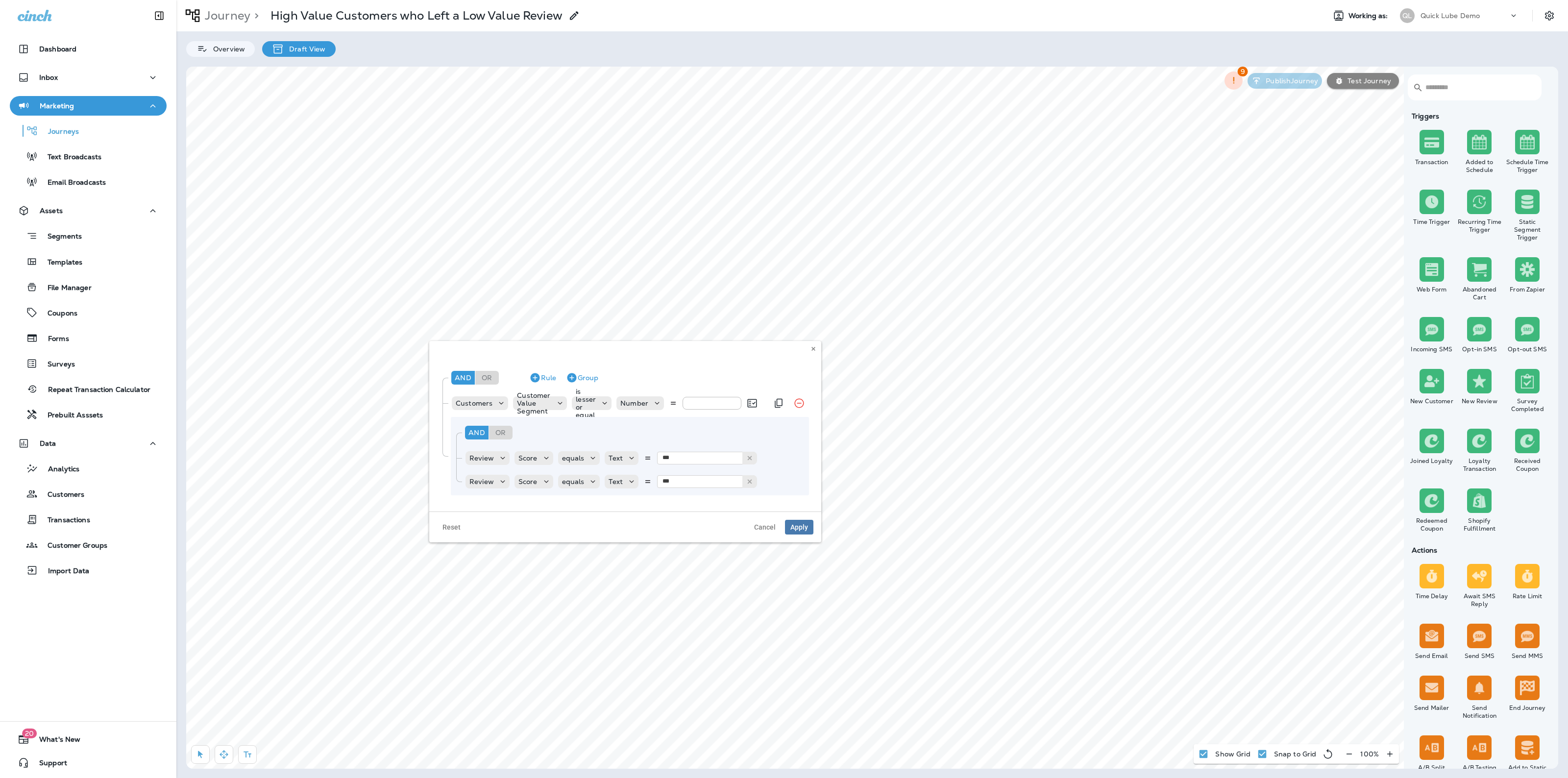
click at [697, 397] on input "*" at bounding box center [712, 403] width 59 height 12
type input "*"
click at [813, 350] on icon at bounding box center [813, 348] width 6 height 6
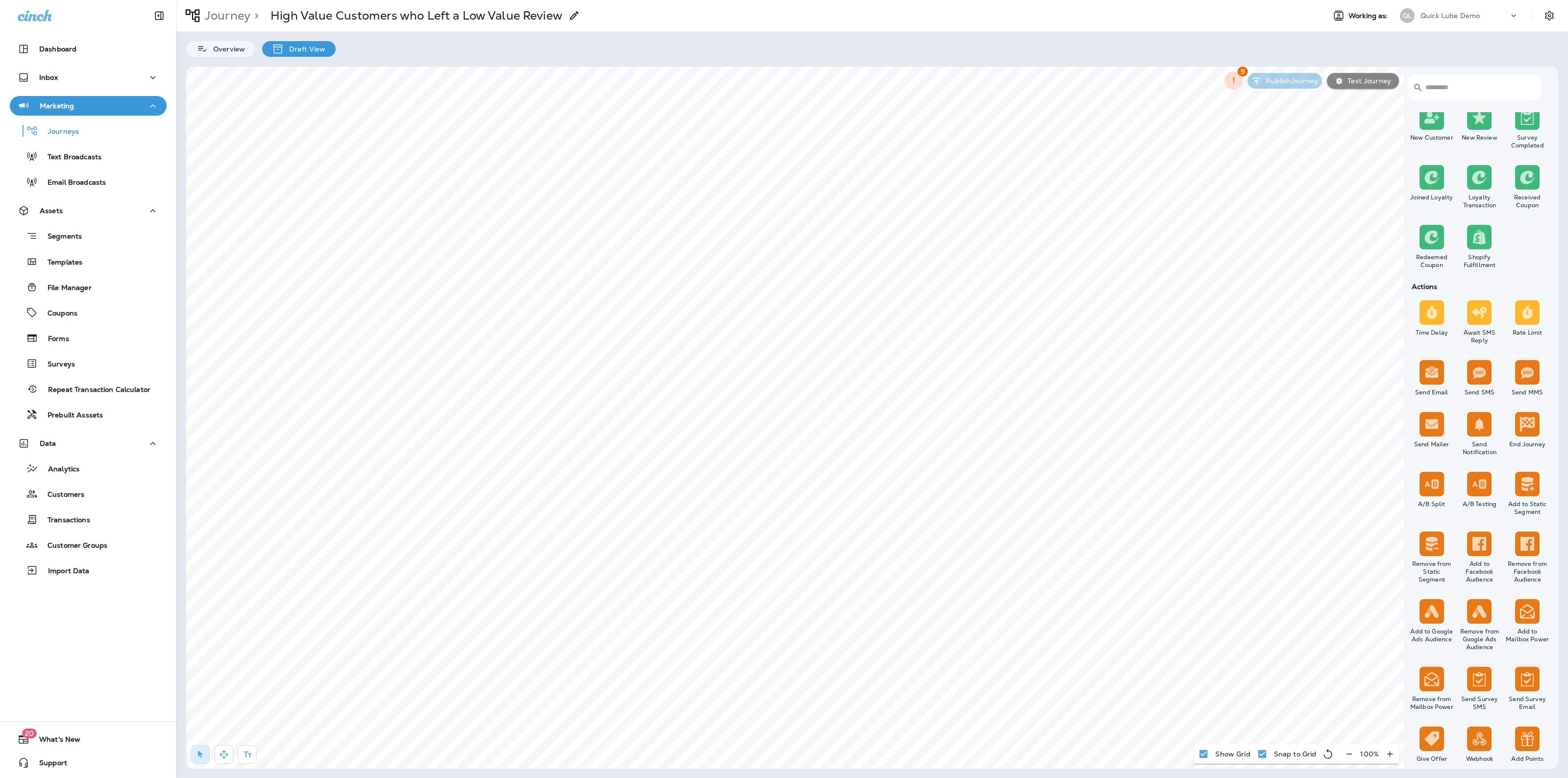
scroll to position [261, 0]
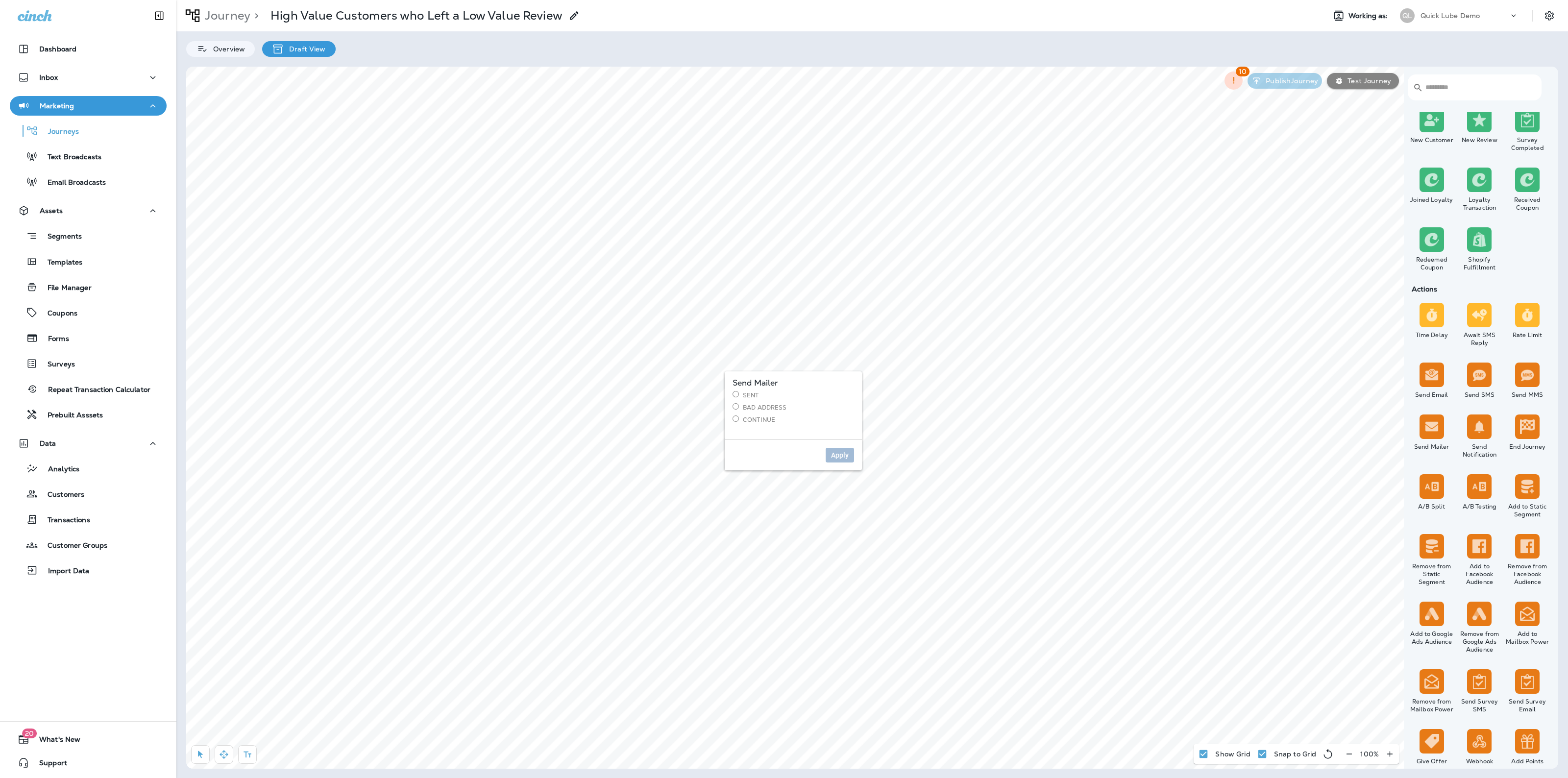
click at [741, 396] on label "Sent" at bounding box center [793, 395] width 122 height 8
click at [845, 450] on button "Apply" at bounding box center [840, 455] width 28 height 14
click at [834, 394] on select "**********" at bounding box center [891, 399] width 171 height 14
select select "*******"
click at [806, 392] on select "**********" at bounding box center [891, 399] width 171 height 14
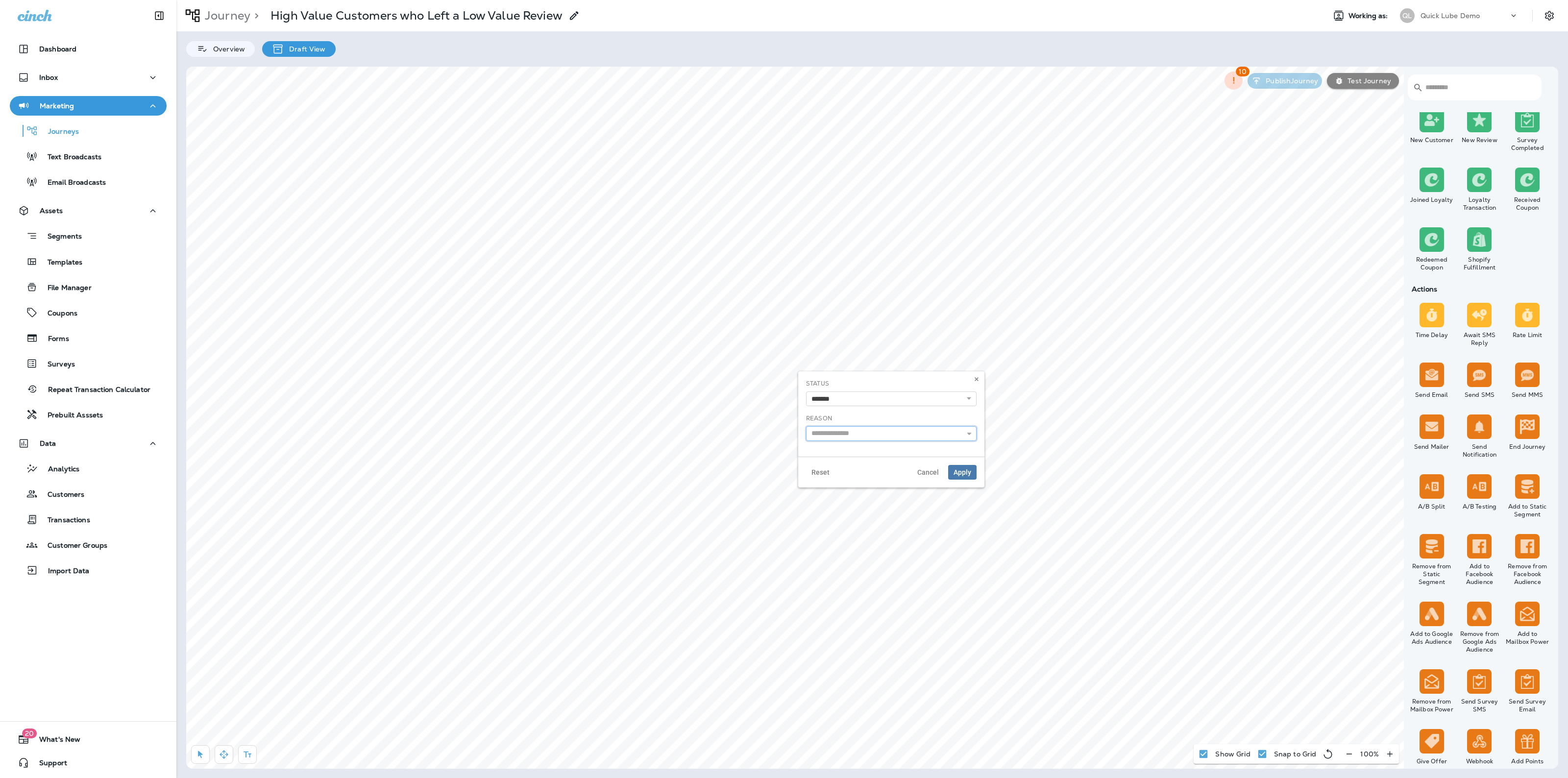
click at [851, 433] on input "text" at bounding box center [891, 433] width 171 height 14
click at [848, 399] on select "**********" at bounding box center [891, 399] width 171 height 14
click at [981, 383] on button at bounding box center [976, 379] width 10 height 10
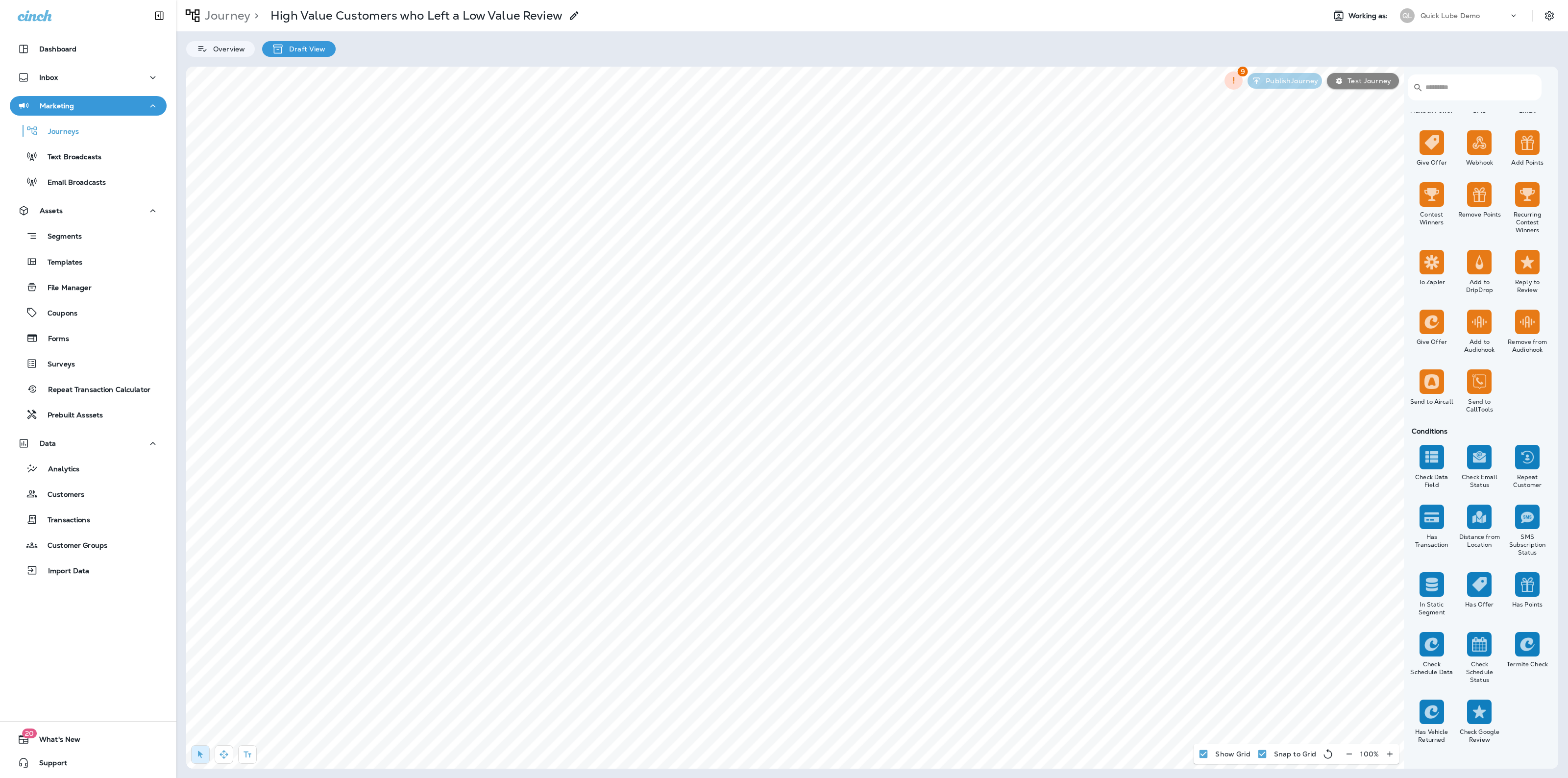
scroll to position [0, 0]
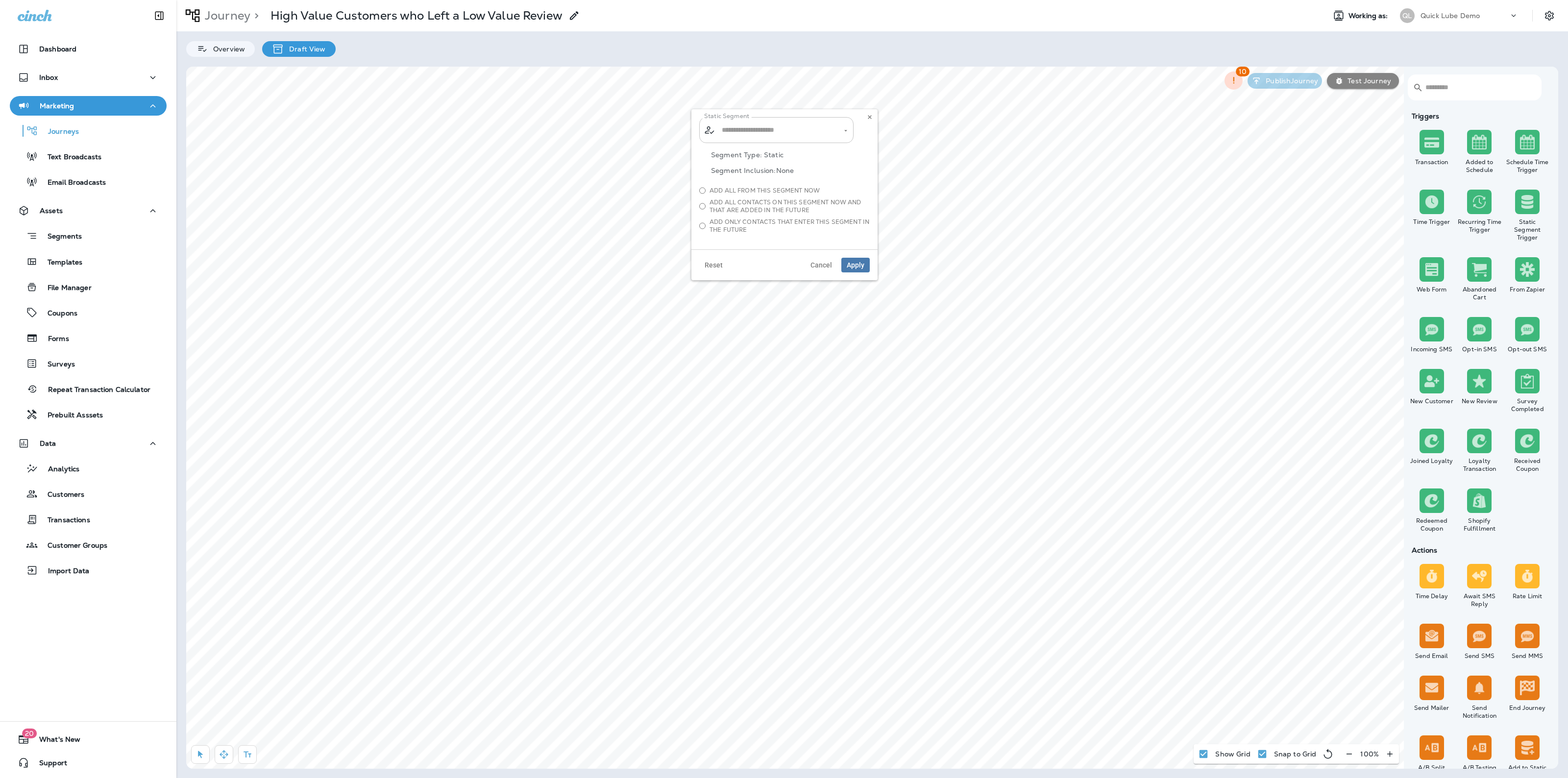
click at [751, 136] on input "text" at bounding box center [777, 130] width 115 height 17
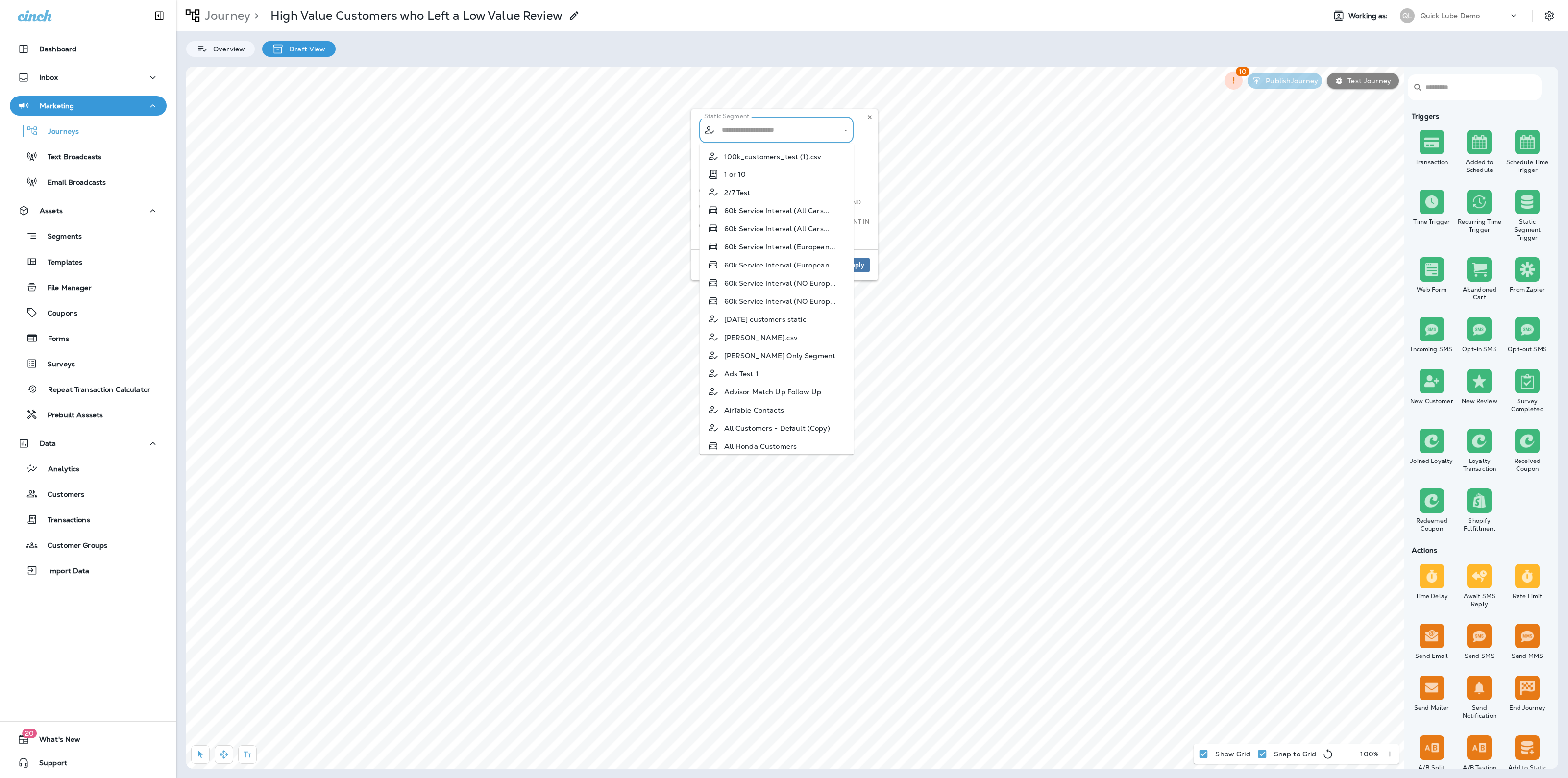
click at [794, 320] on span "[DATE] customers static" at bounding box center [765, 319] width 82 height 8
type input "**********"
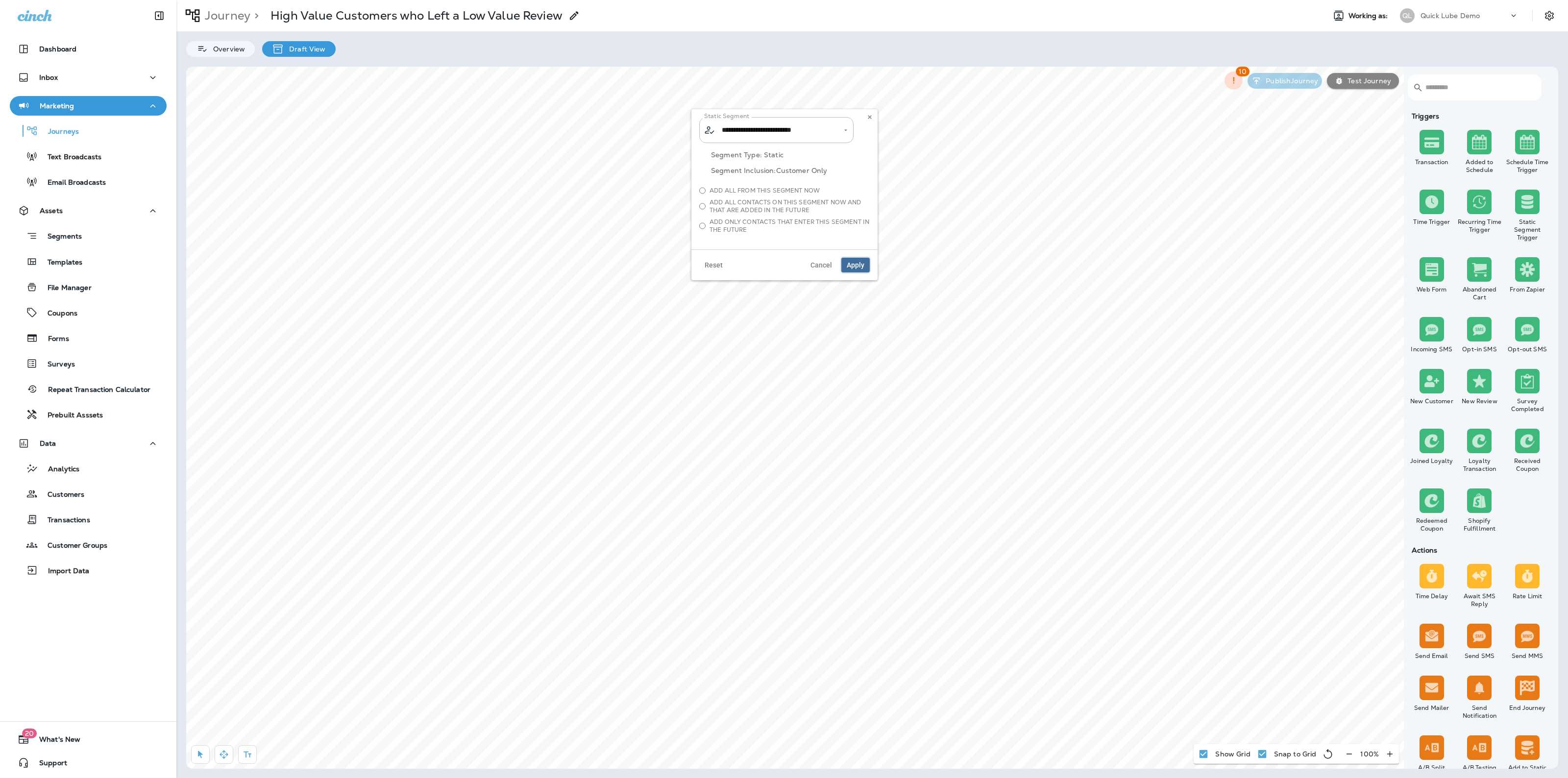
click at [861, 271] on button "Apply" at bounding box center [855, 265] width 28 height 14
click at [855, 95] on body "Dashboard Inbox Marketing Journeys Text Broadcasts Email Broadcasts Assets Segm…" at bounding box center [784, 47] width 1568 height 95
click at [823, 129] on label "Continue" at bounding box center [858, 133] width 122 height 8
click at [905, 261] on button "Apply" at bounding box center [904, 254] width 28 height 14
click at [719, 136] on select "**********" at bounding box center [742, 137] width 126 height 14
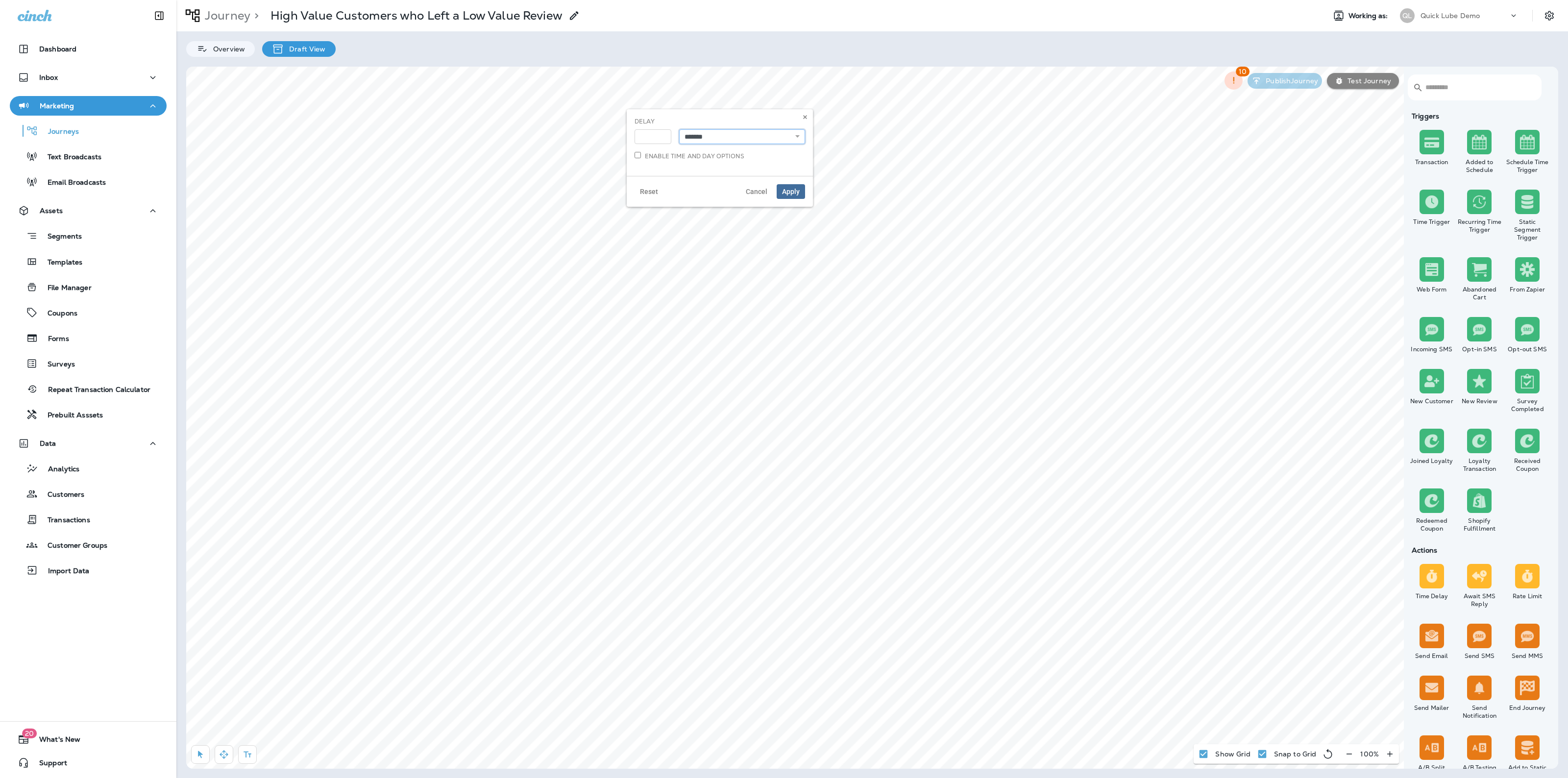
select select "*****"
click at [679, 129] on select "**********" at bounding box center [742, 137] width 126 height 14
click at [804, 114] on icon at bounding box center [805, 117] width 6 height 6
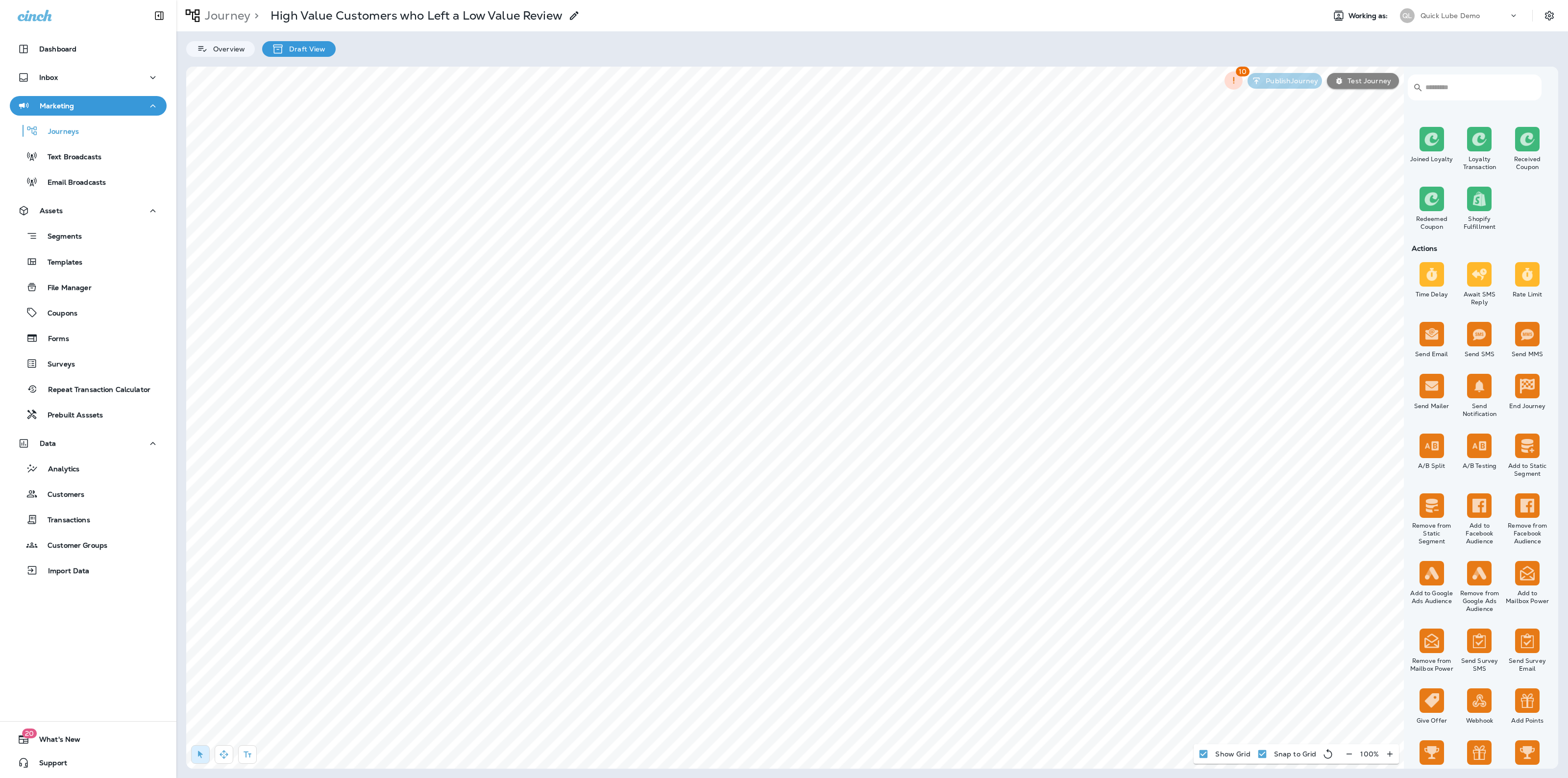
scroll to position [302, 0]
click at [890, 177] on button "Apply" at bounding box center [889, 180] width 28 height 14
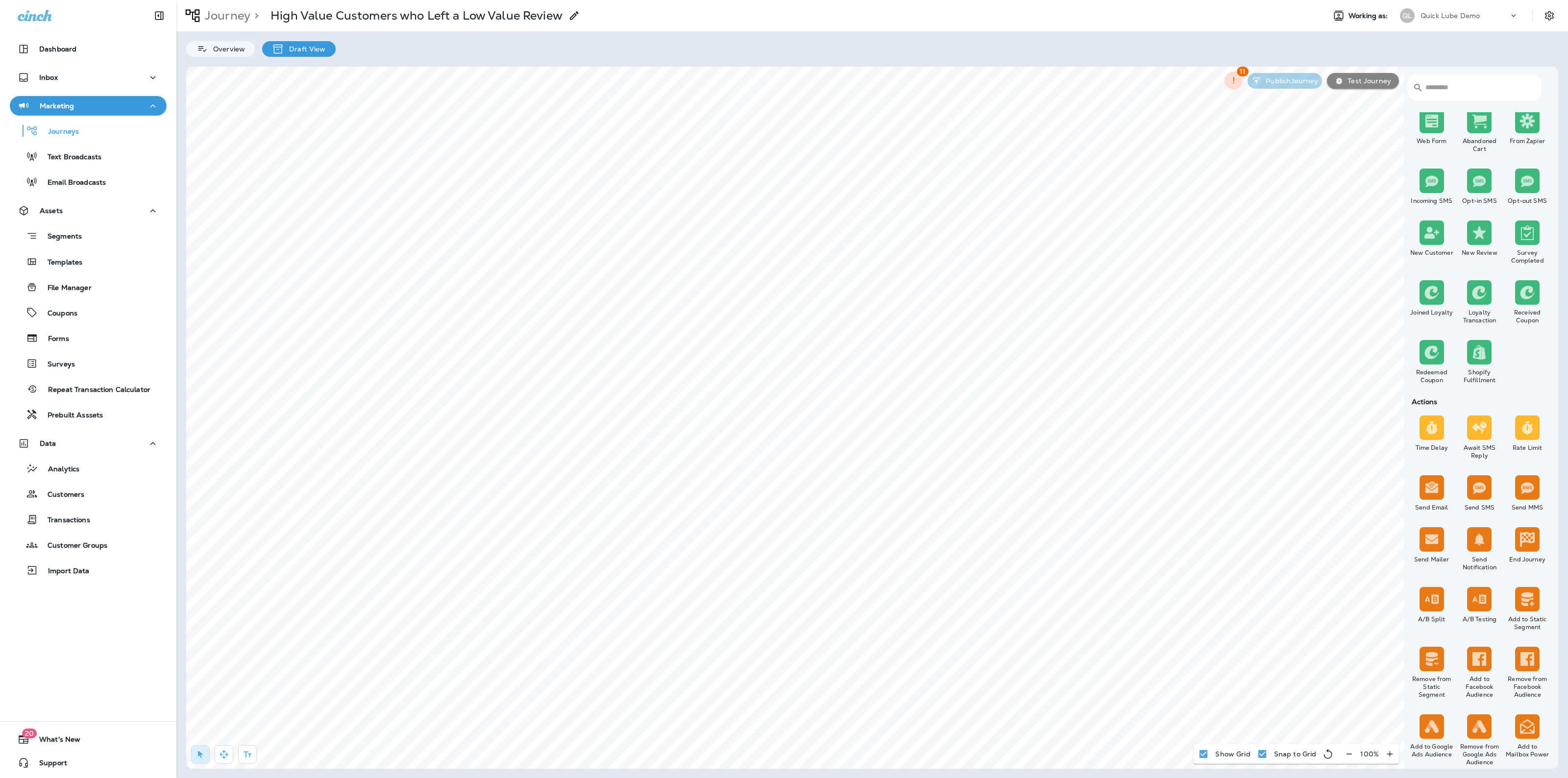
scroll to position [150, 0]
click at [797, 146] on label "No" at bounding box center [842, 145] width 122 height 8
click at [895, 180] on span "Apply" at bounding box center [889, 180] width 18 height 7
click at [879, 135] on select "**********" at bounding box center [903, 137] width 171 height 14
select select "*******"
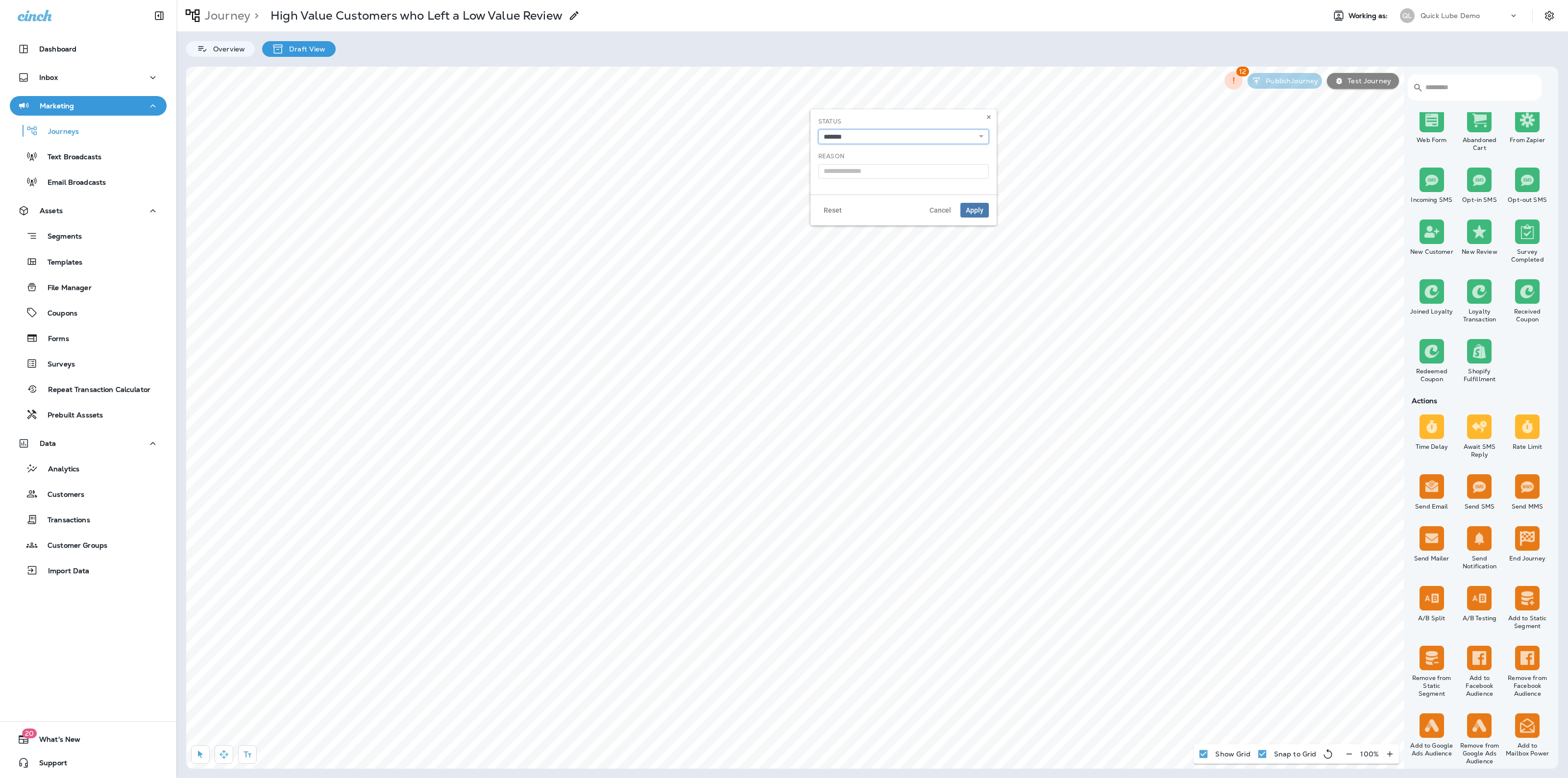
click at [818, 129] on select "**********" at bounding box center [903, 137] width 171 height 14
click at [860, 170] on input "text" at bounding box center [903, 171] width 171 height 14
type input "**********"
click at [979, 210] on span "Apply" at bounding box center [974, 210] width 18 height 7
click at [97, 475] on div "Analytics" at bounding box center [88, 468] width 149 height 14
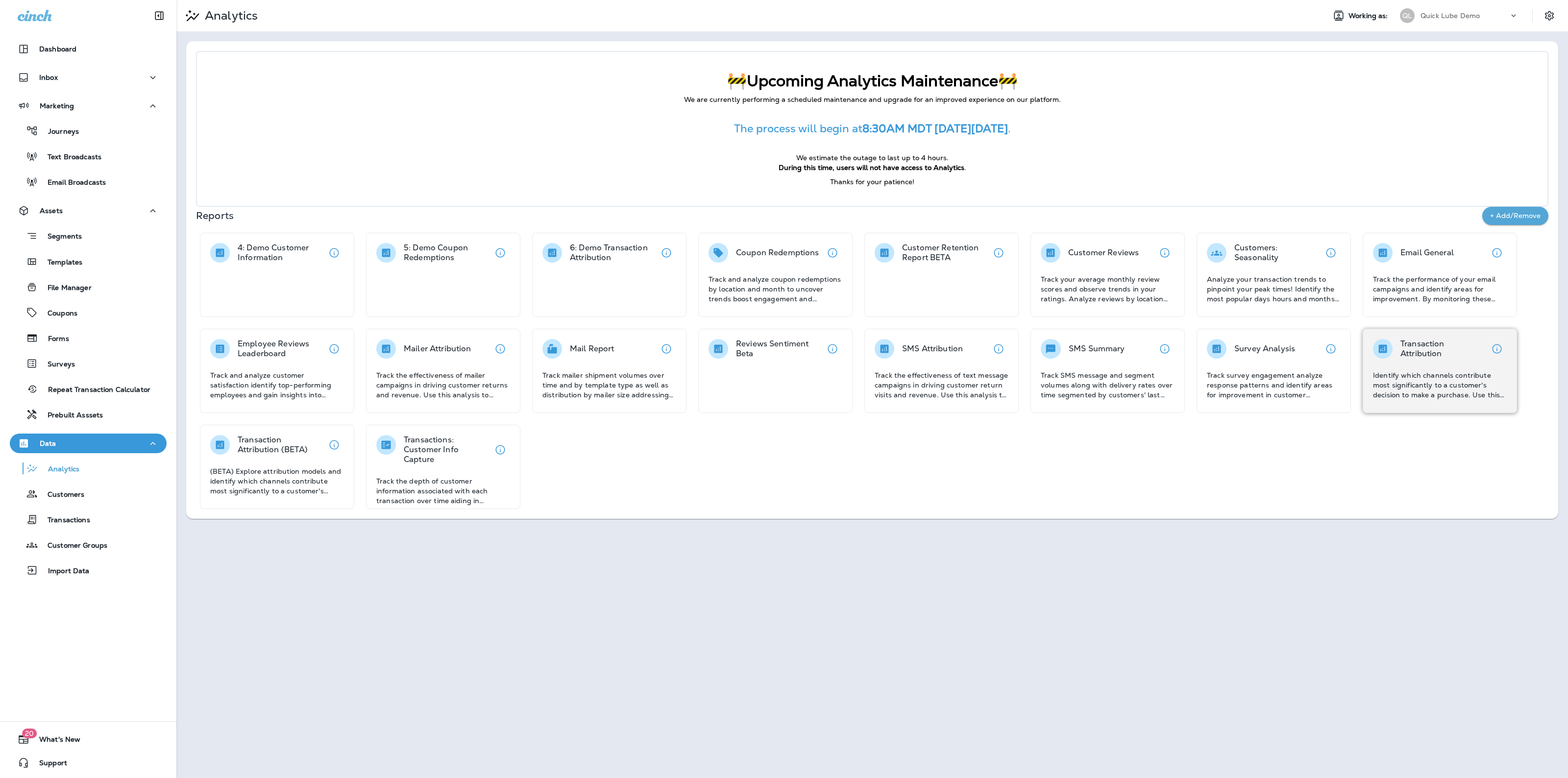
click at [1370, 379] on div "Transaction Attribution Identify which channels contribute most significantly t…" at bounding box center [1440, 371] width 154 height 84
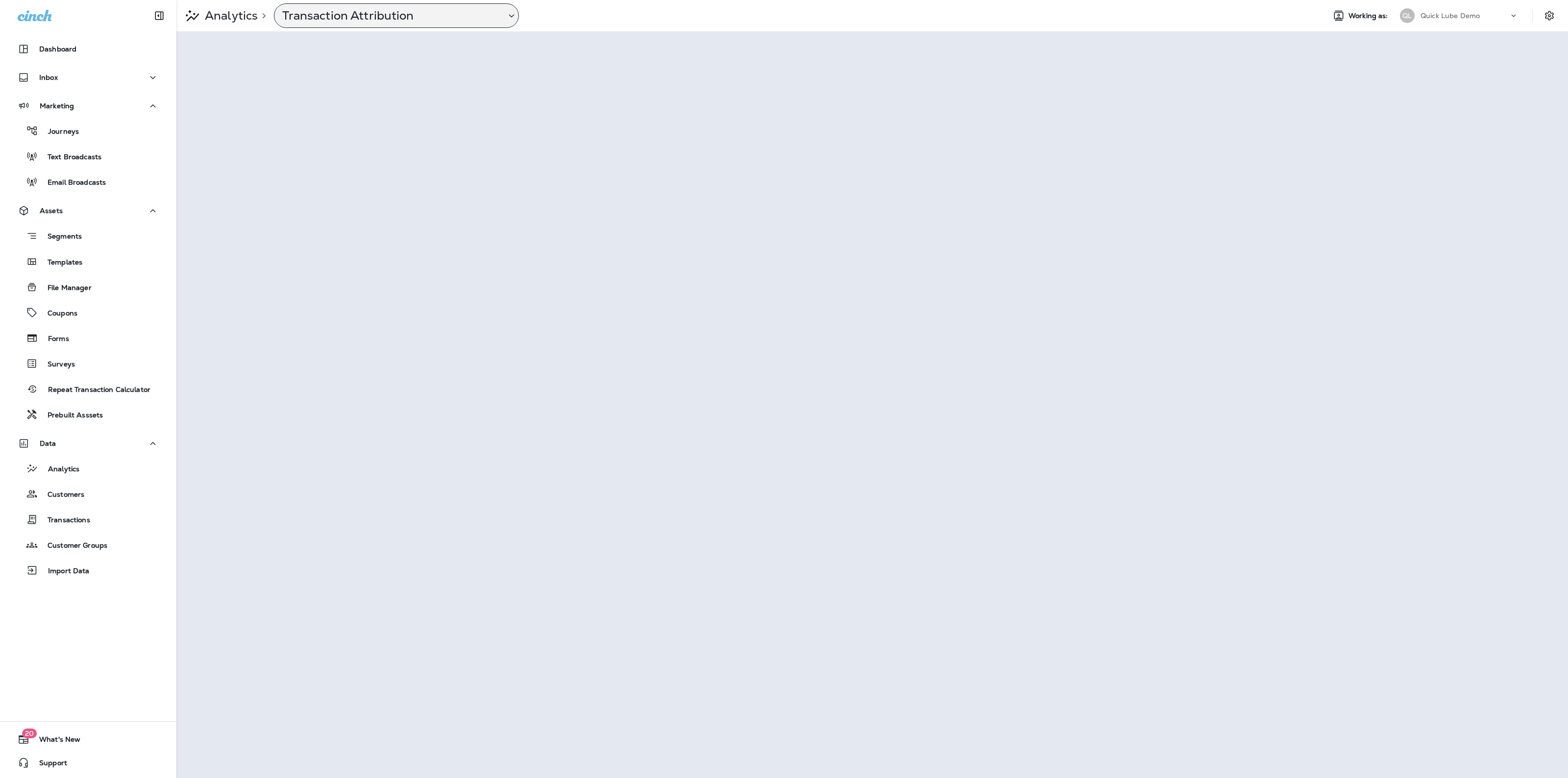
click at [464, 17] on p "Transaction Attribution" at bounding box center [390, 16] width 216 height 14
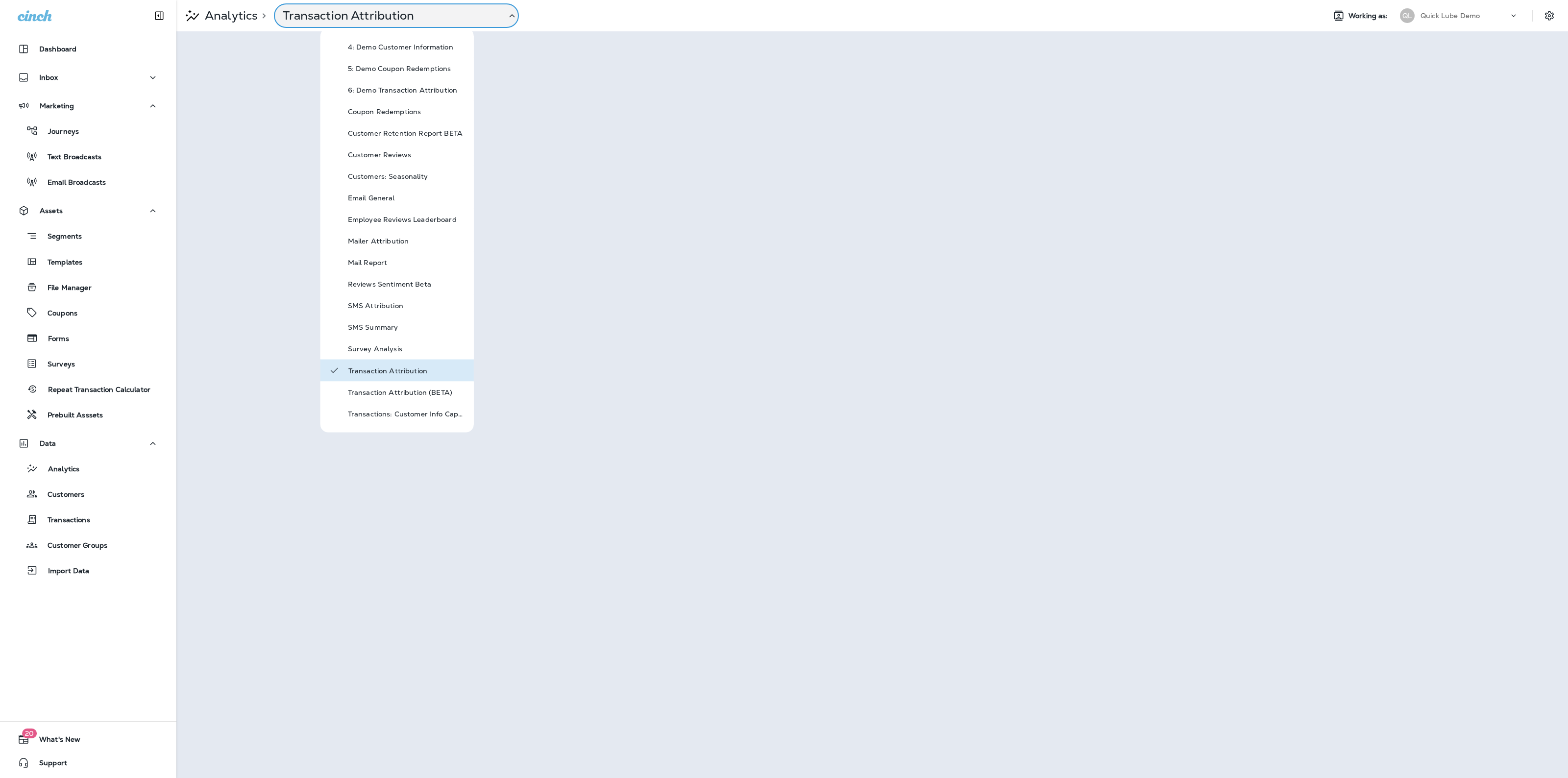
click at [237, 20] on p "Analytics" at bounding box center [229, 16] width 57 height 14
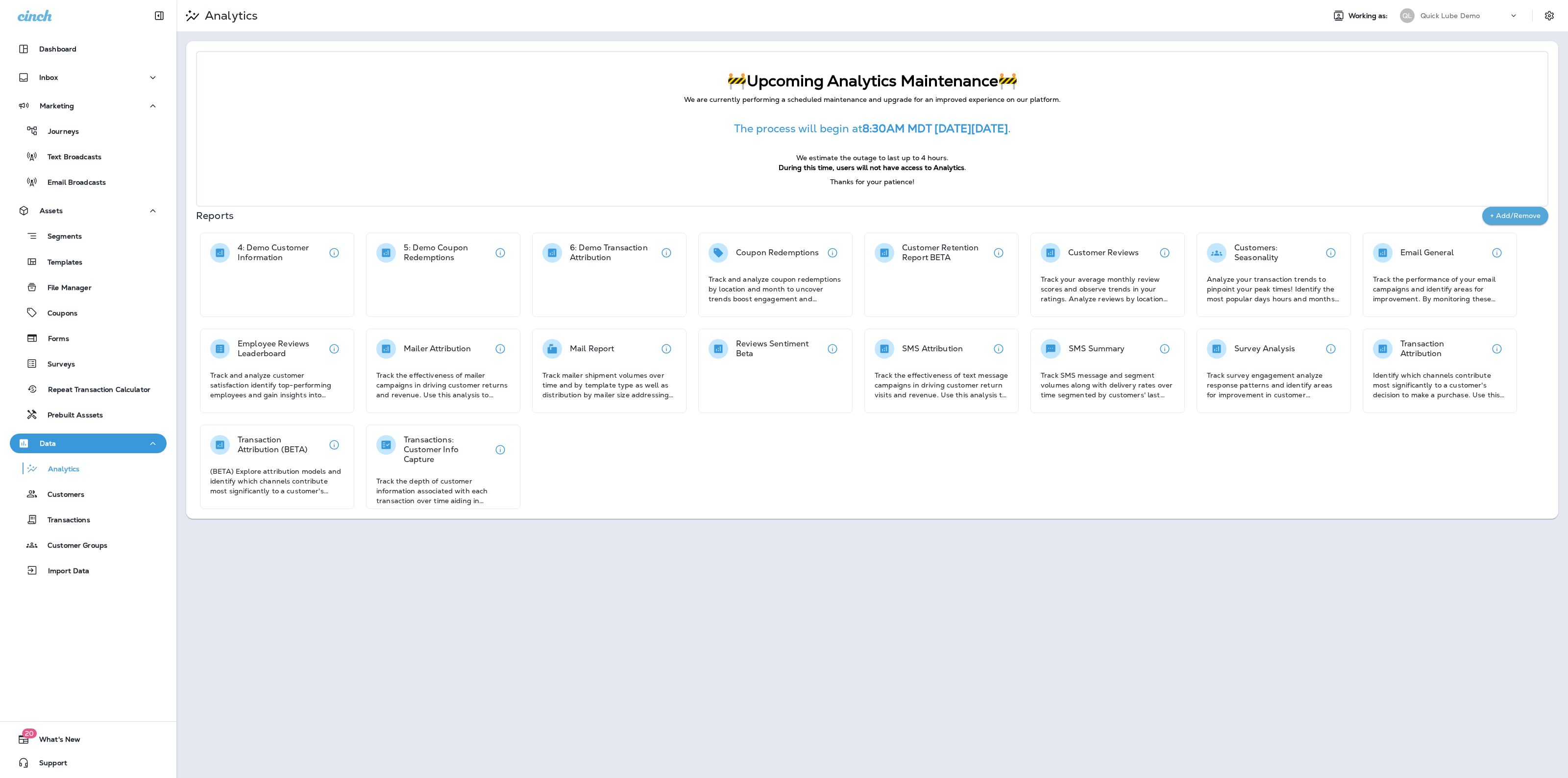
drag, startPoint x: 742, startPoint y: 82, endPoint x: 1069, endPoint y: 99, distance: 327.4
click at [1069, 99] on div "🚧Upcoming Analytics Maintenance🚧 We are currently performing a scheduled mainte…" at bounding box center [872, 129] width 1352 height 156
click at [554, 101] on p "We are currently performing a scheduled maintenance and upgrade for an improved…" at bounding box center [872, 99] width 1311 height 10
click at [82, 73] on div "Inbox" at bounding box center [88, 77] width 141 height 12
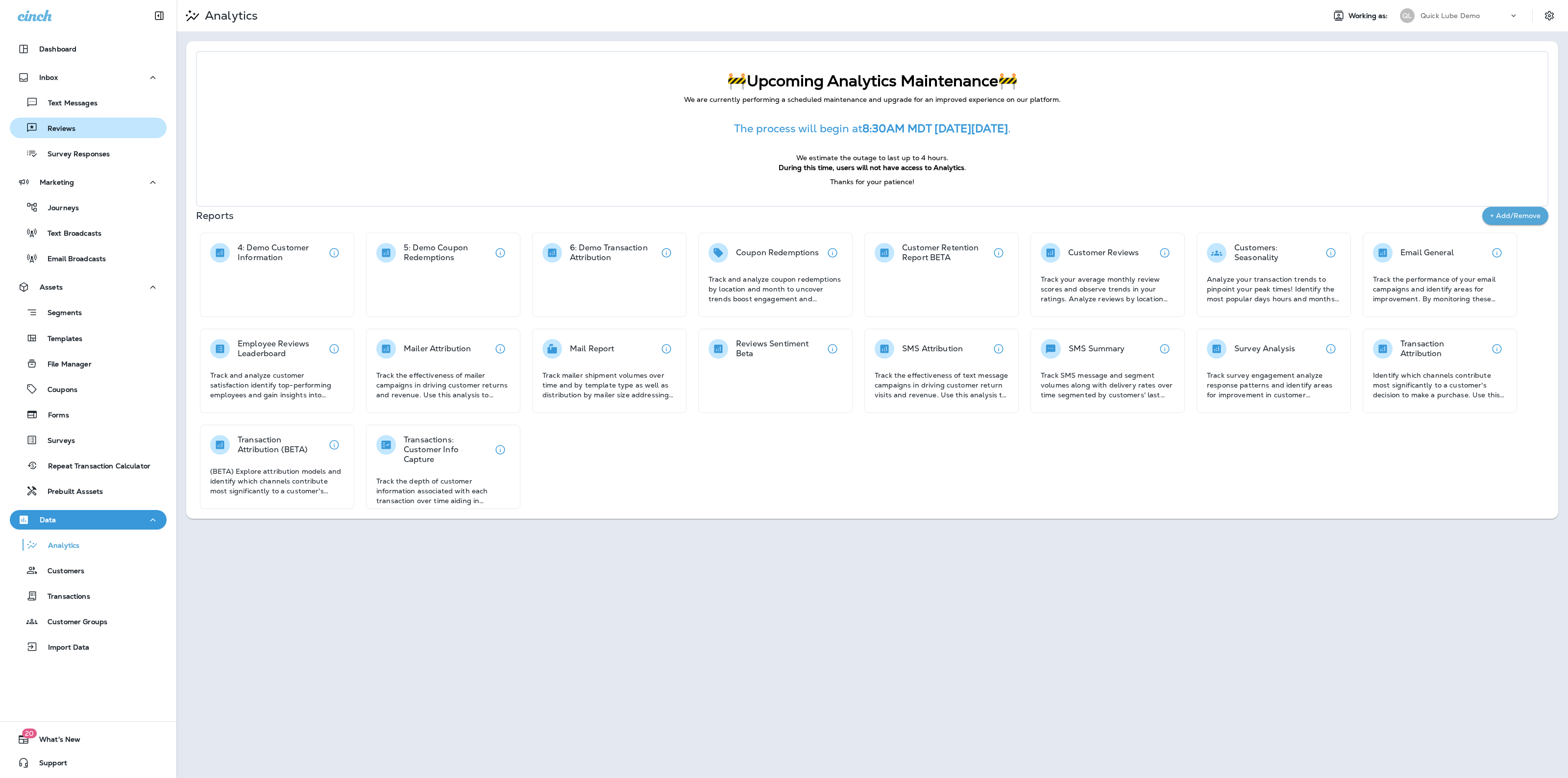
click at [81, 134] on div "Reviews" at bounding box center [88, 127] width 149 height 14
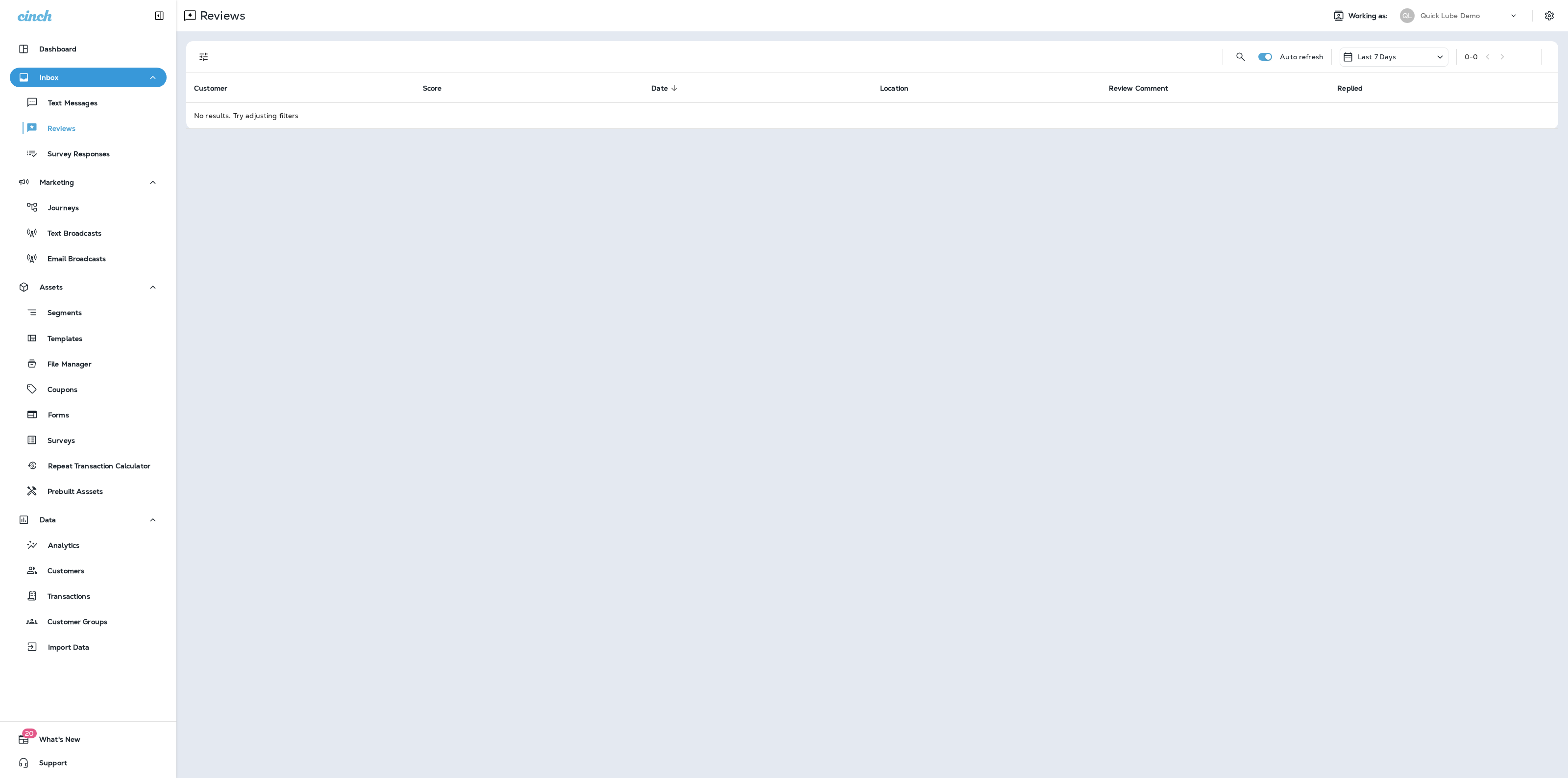
click at [1385, 51] on div "Last 7 Days" at bounding box center [1369, 57] width 54 height 12
click at [1346, 107] on div "All" at bounding box center [1394, 102] width 153 height 24
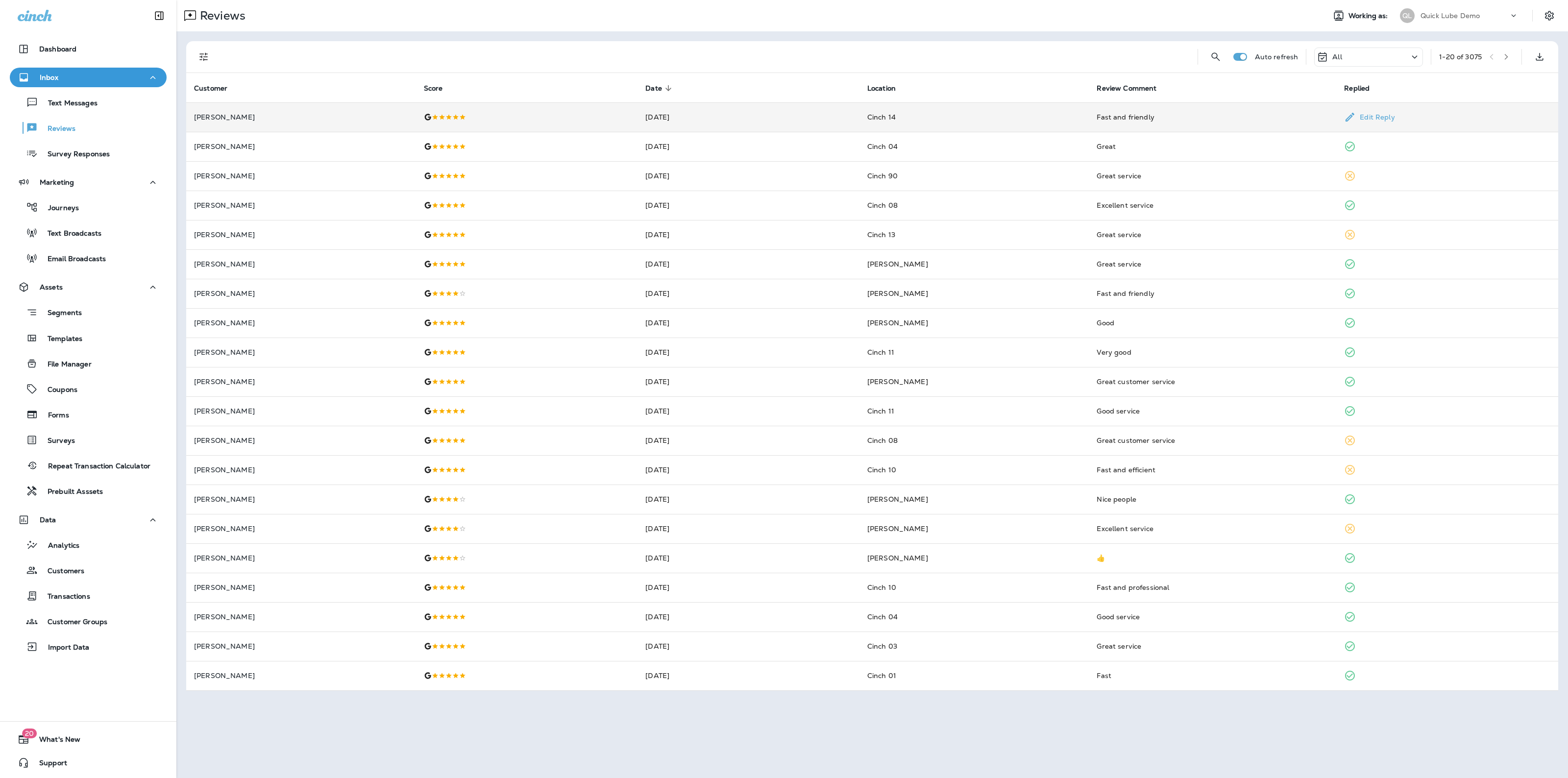
click at [515, 116] on div at bounding box center [526, 117] width 206 height 8
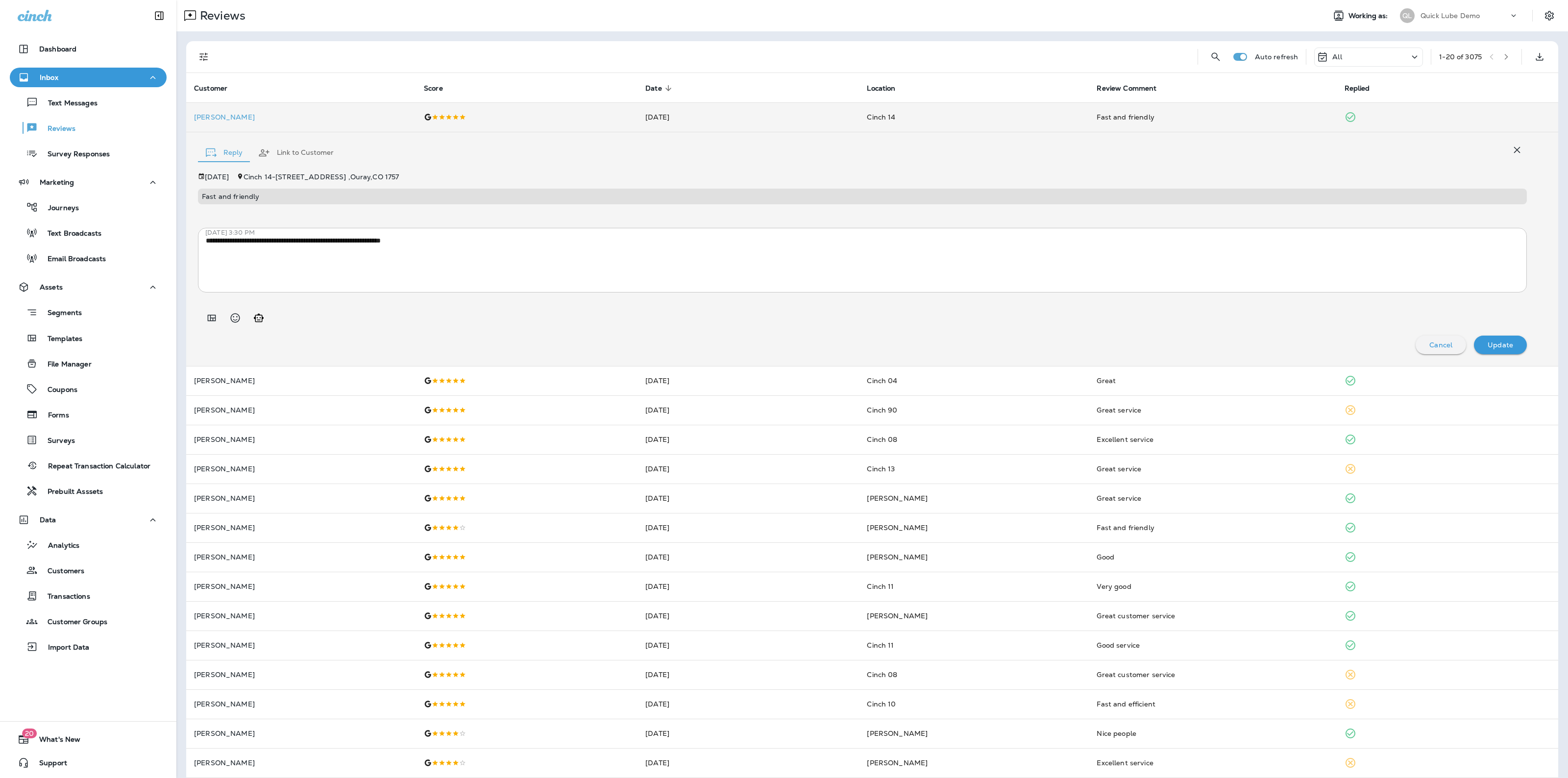
click at [506, 171] on div "**********" at bounding box center [872, 248] width 1372 height 233
